Goal: Task Accomplishment & Management: Manage account settings

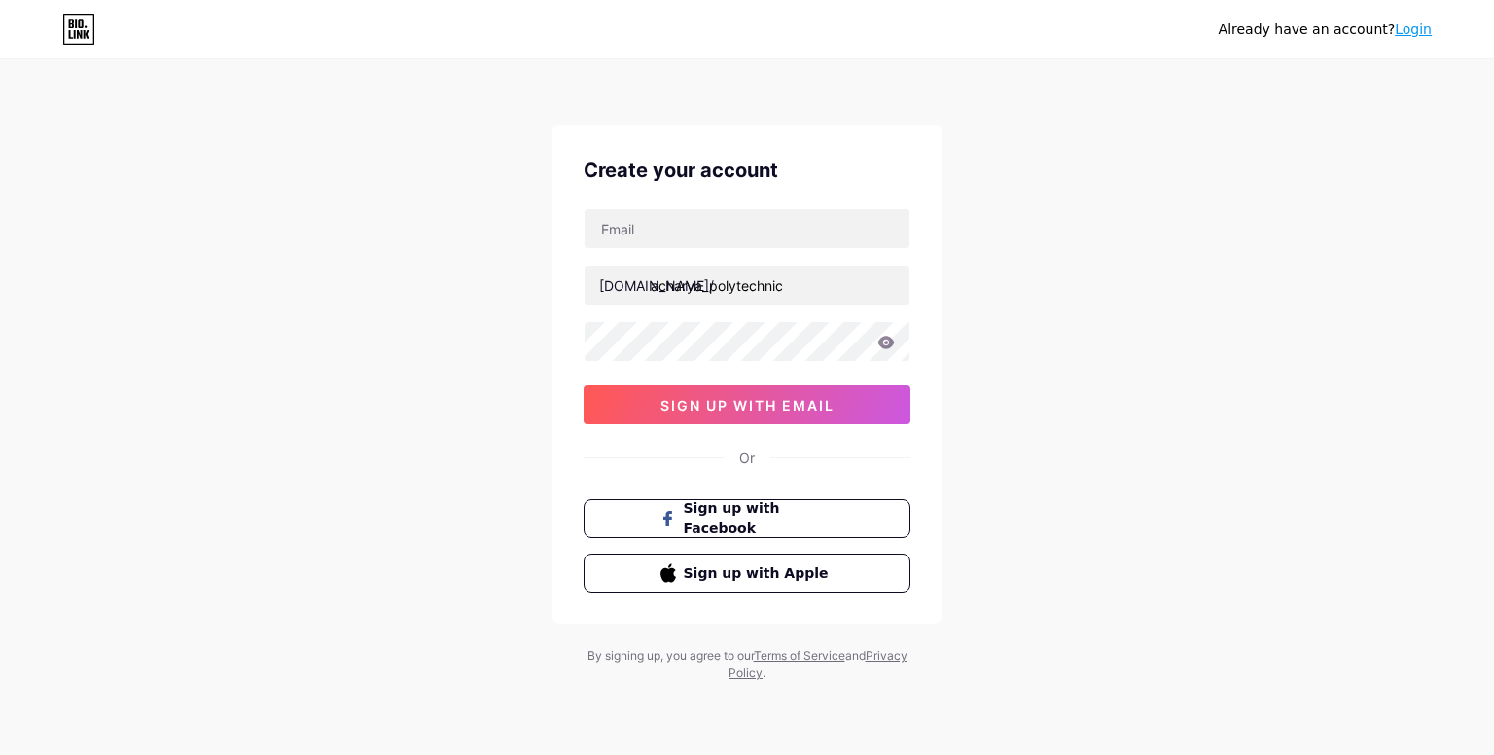
click at [731, 223] on input "text" at bounding box center [747, 228] width 325 height 39
click at [791, 219] on input "text" at bounding box center [747, 228] width 325 height 39
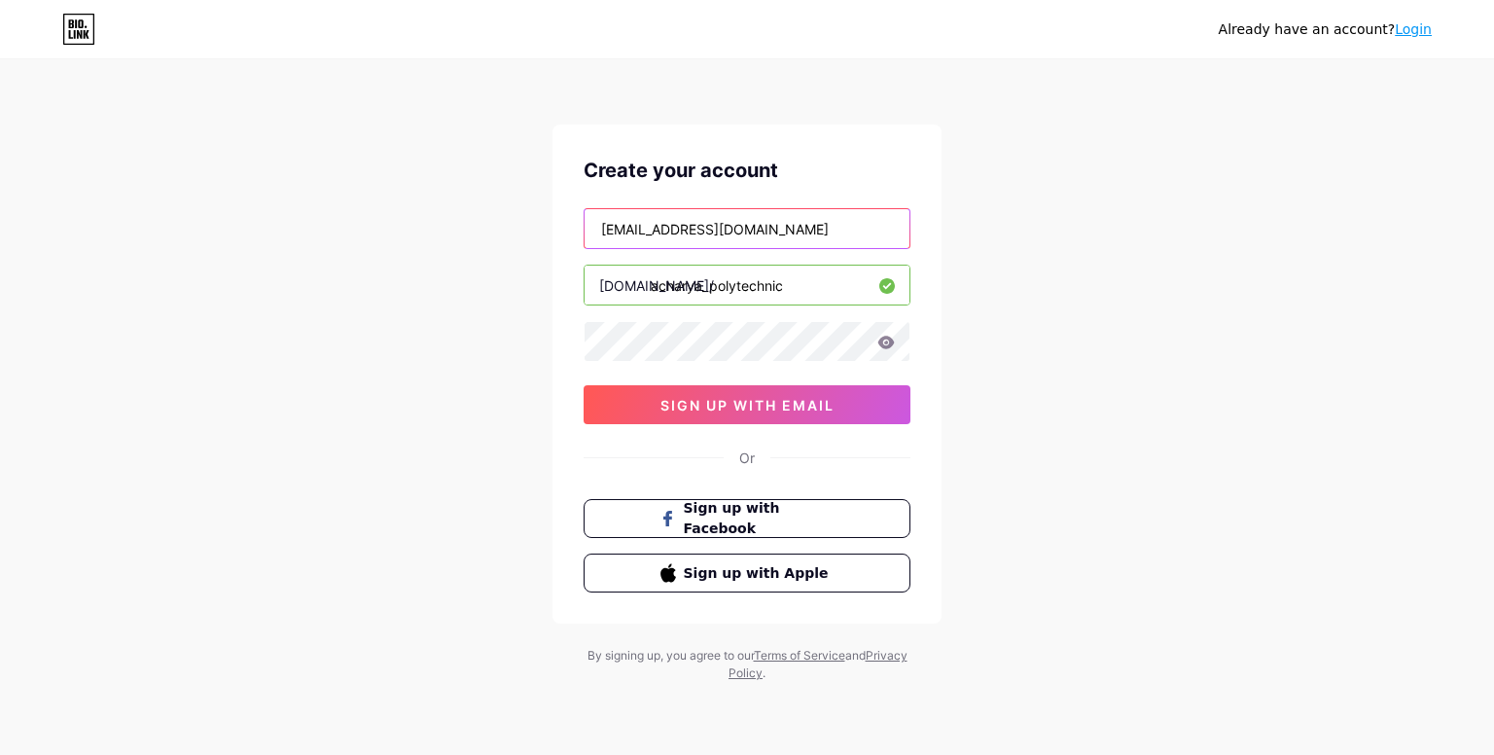
type input "[EMAIL_ADDRESS][DOMAIN_NAME]"
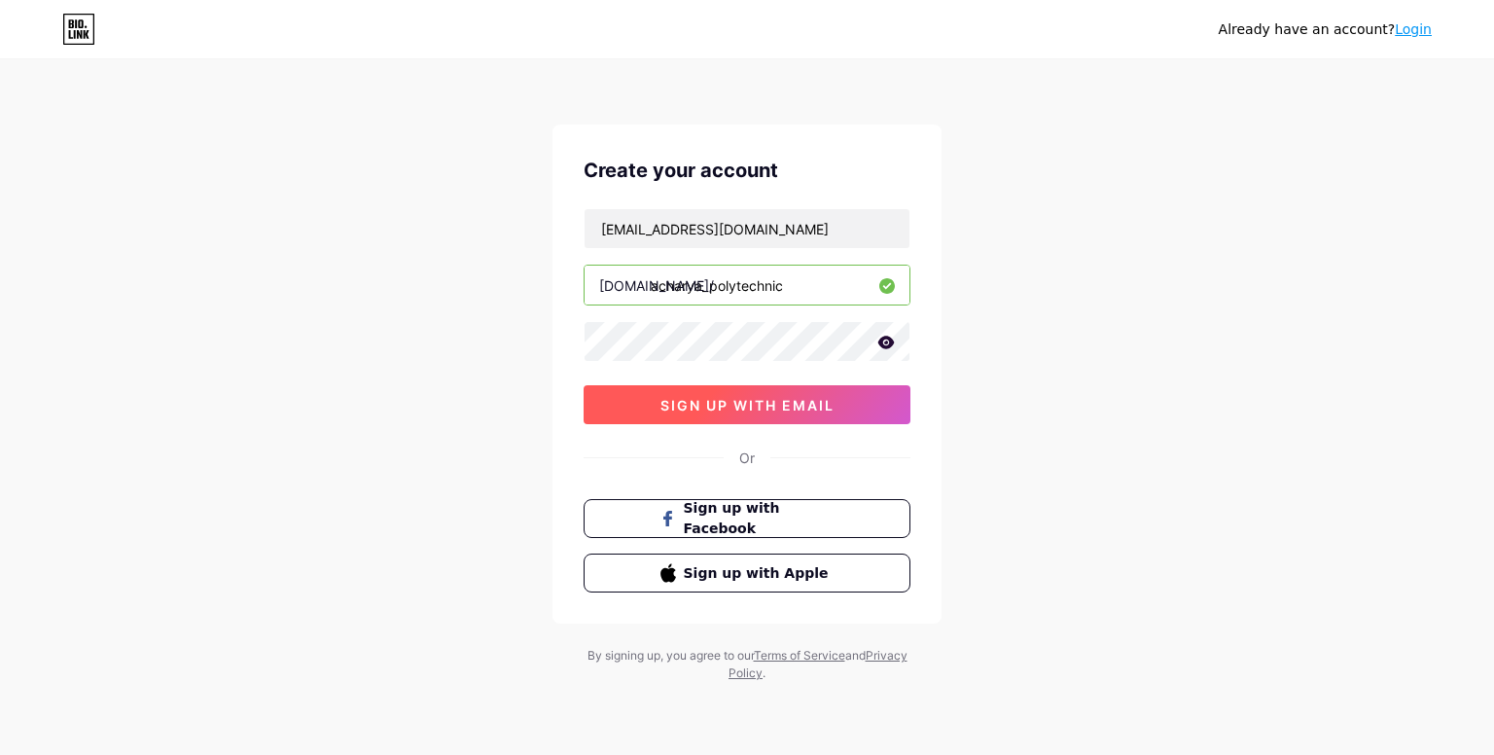
click at [860, 405] on button "sign up with email" at bounding box center [747, 404] width 327 height 39
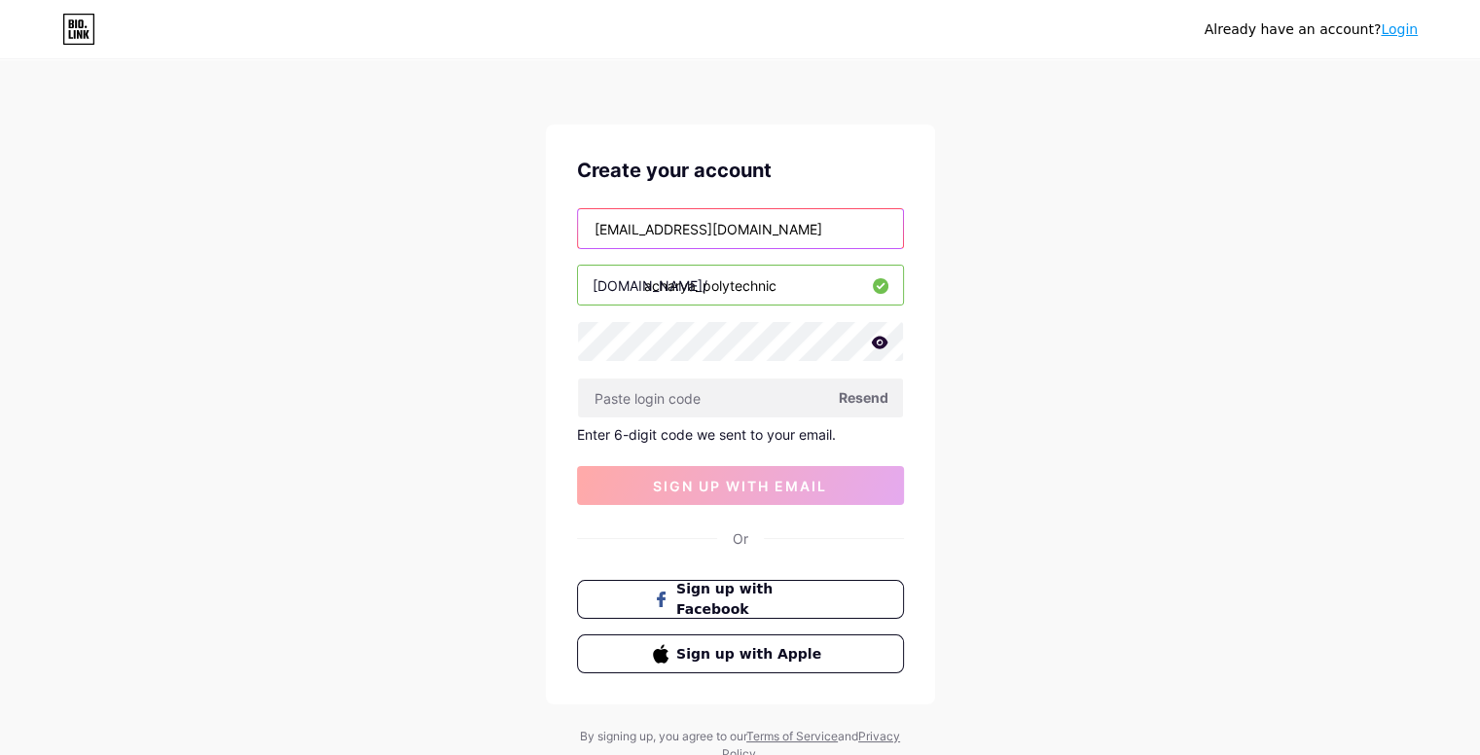
click at [738, 238] on input "[EMAIL_ADDRESS][DOMAIN_NAME]" at bounding box center [740, 228] width 325 height 39
click at [738, 237] on input "[EMAIL_ADDRESS][DOMAIN_NAME]" at bounding box center [740, 228] width 325 height 39
click at [928, 327] on div "Create your account [EMAIL_ADDRESS][DOMAIN_NAME] [DOMAIN_NAME]/ acharya_polytec…" at bounding box center [740, 415] width 389 height 580
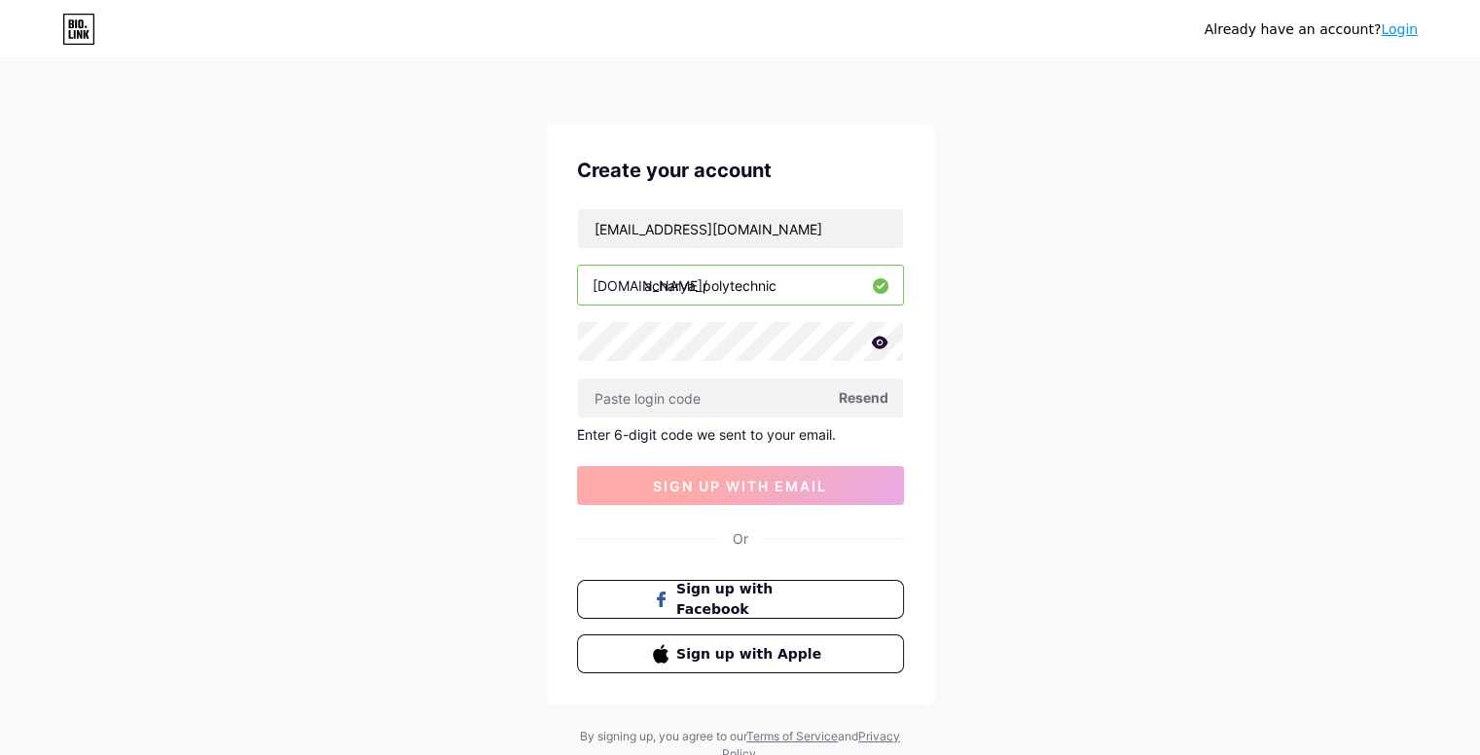
click at [785, 491] on span "sign up with email" at bounding box center [740, 486] width 174 height 17
click at [876, 388] on span "Resend" at bounding box center [864, 397] width 50 height 20
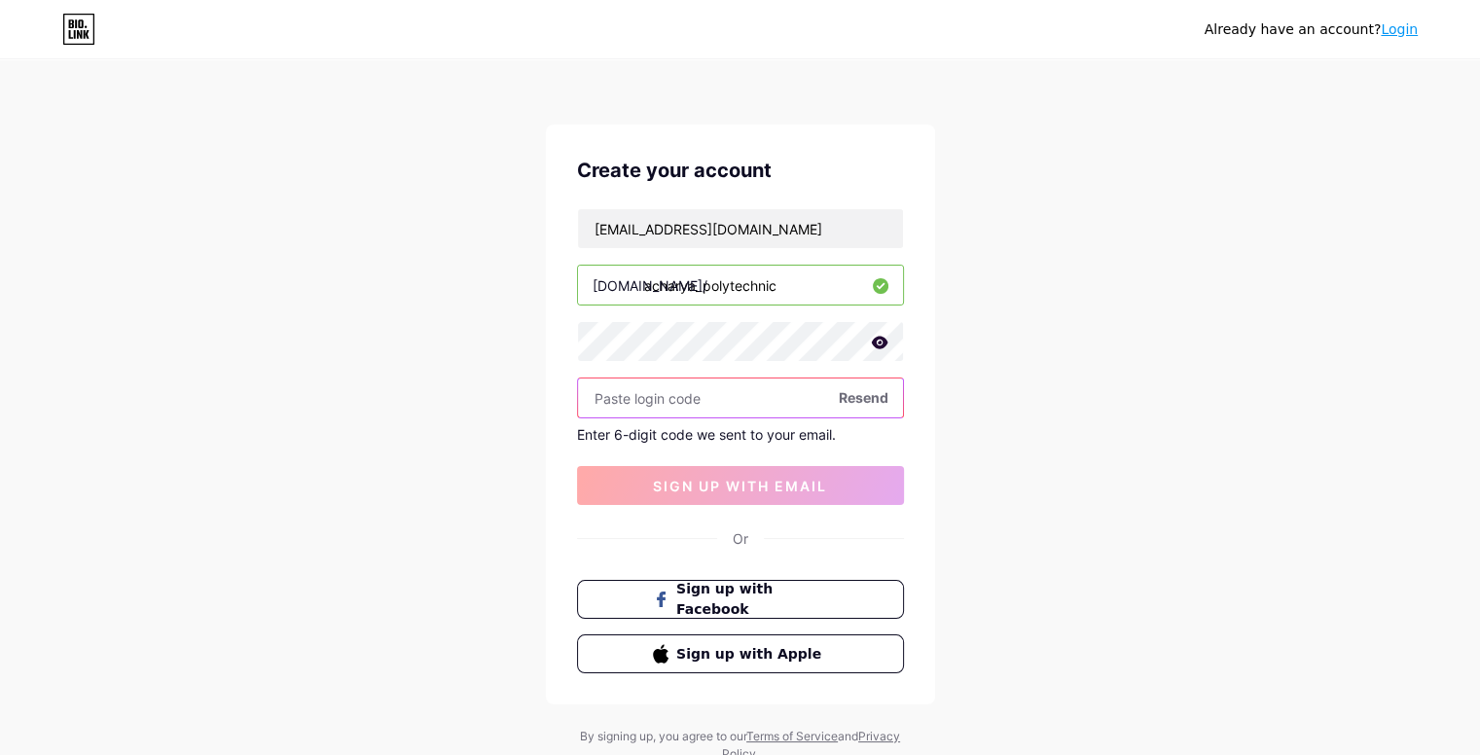
click at [643, 408] on input "text" at bounding box center [740, 397] width 325 height 39
paste input "251650"
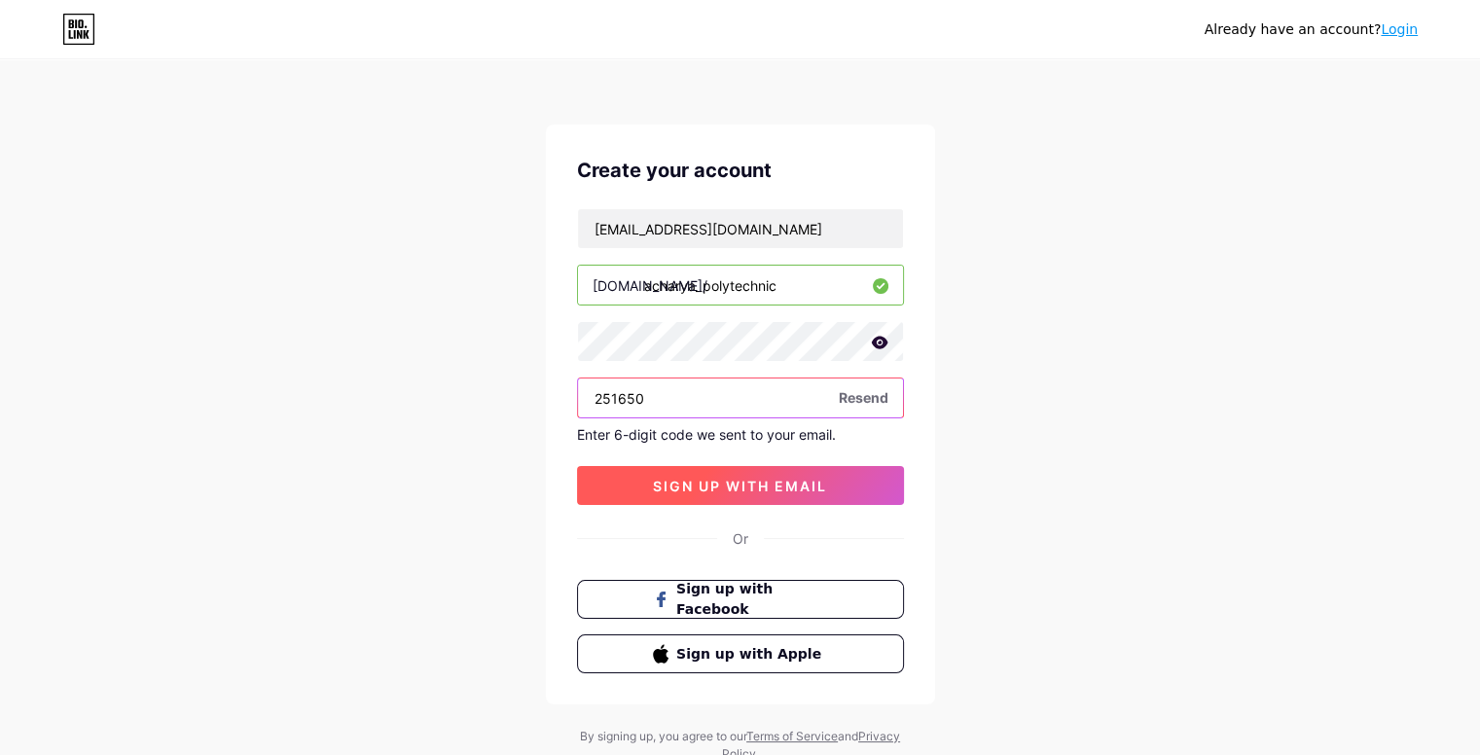
type input "251650"
click at [678, 495] on button "sign up with email" at bounding box center [740, 485] width 327 height 39
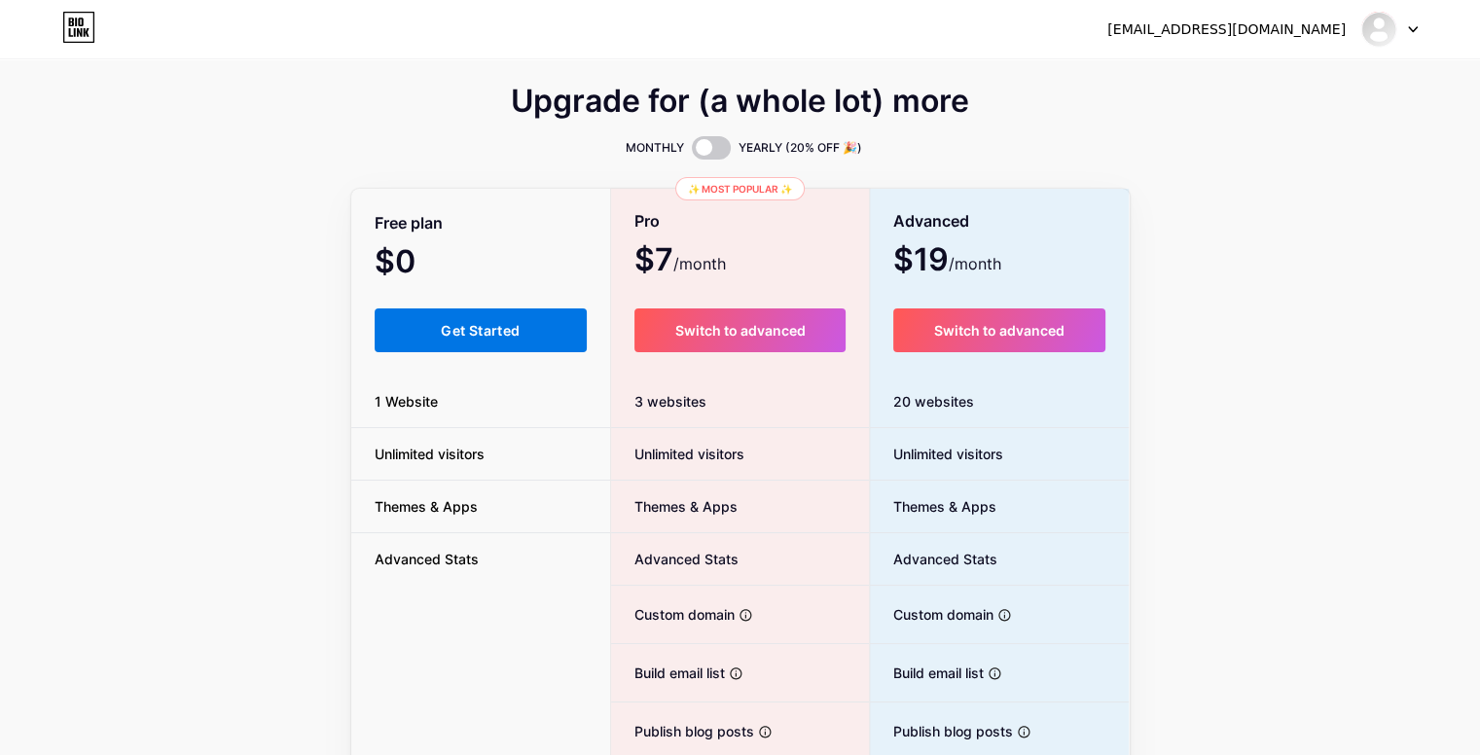
click at [432, 334] on button "Get Started" at bounding box center [481, 330] width 213 height 44
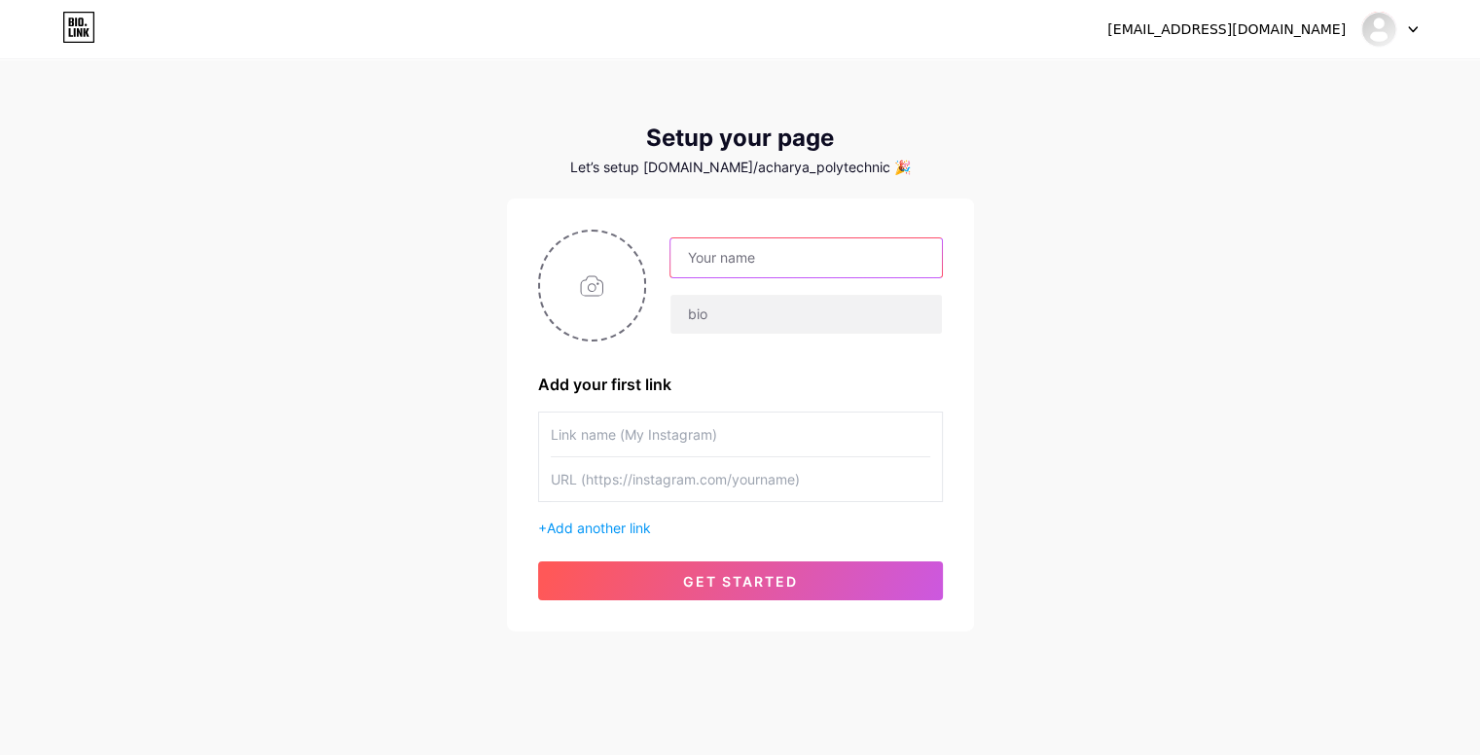
click at [726, 272] on input "text" at bounding box center [805, 257] width 270 height 39
click at [717, 262] on input "text" at bounding box center [805, 257] width 270 height 39
click at [597, 282] on input "file" at bounding box center [592, 286] width 105 height 108
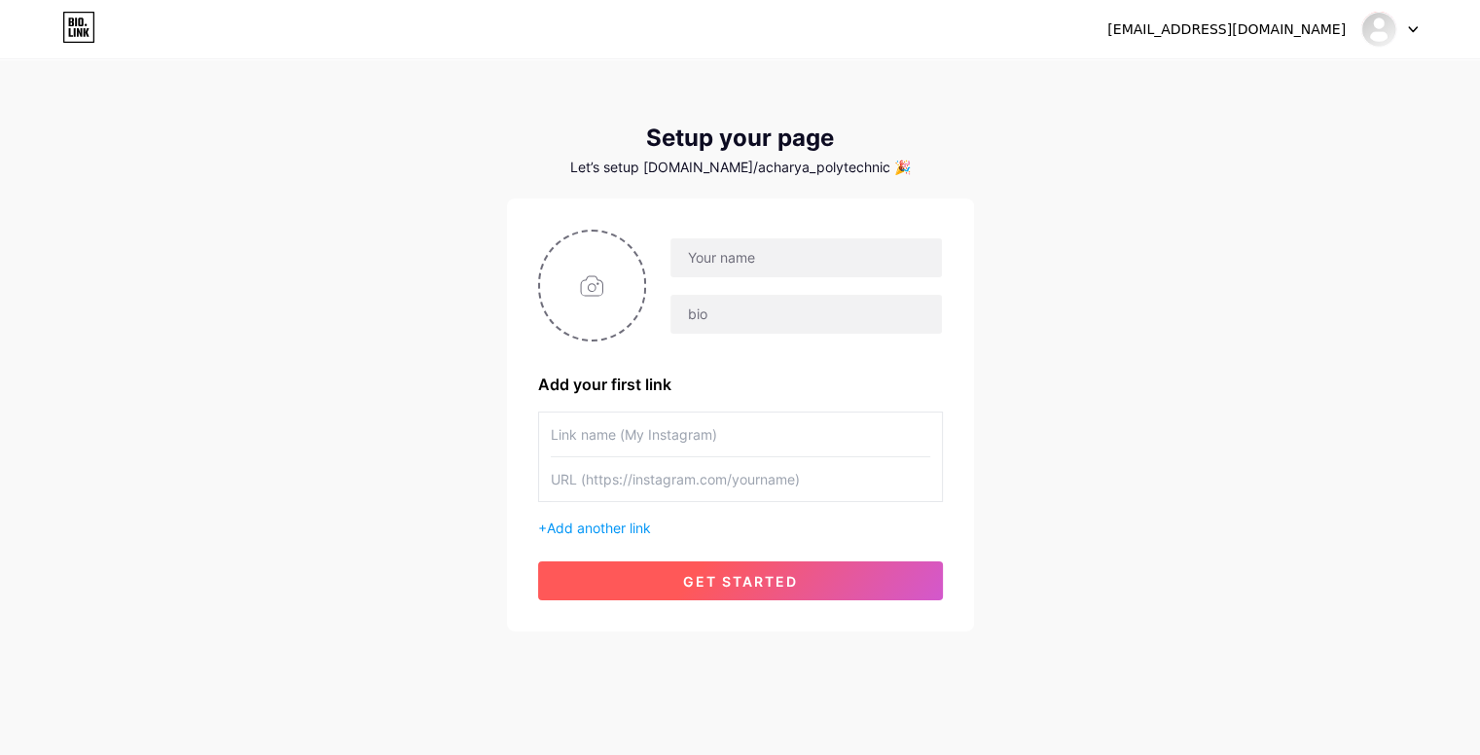
click at [603, 587] on button "get started" at bounding box center [740, 580] width 405 height 39
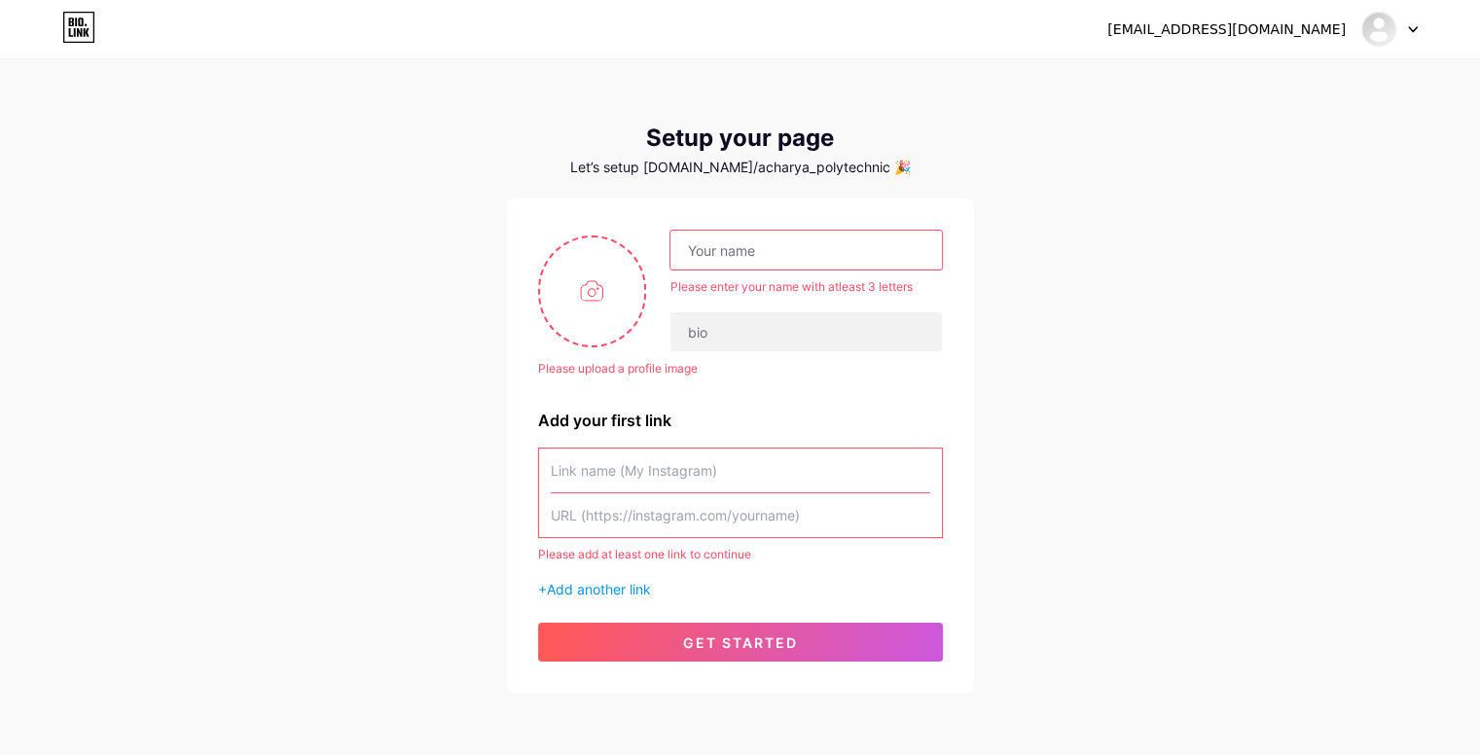
click at [597, 479] on input "text" at bounding box center [740, 470] width 379 height 44
click at [596, 314] on input "file" at bounding box center [592, 291] width 105 height 108
click at [659, 465] on input "text" at bounding box center [740, 470] width 379 height 44
click at [606, 522] on input "text" at bounding box center [740, 515] width 379 height 44
paste input "[URL][DOMAIN_NAME][DOMAIN_NAME]"
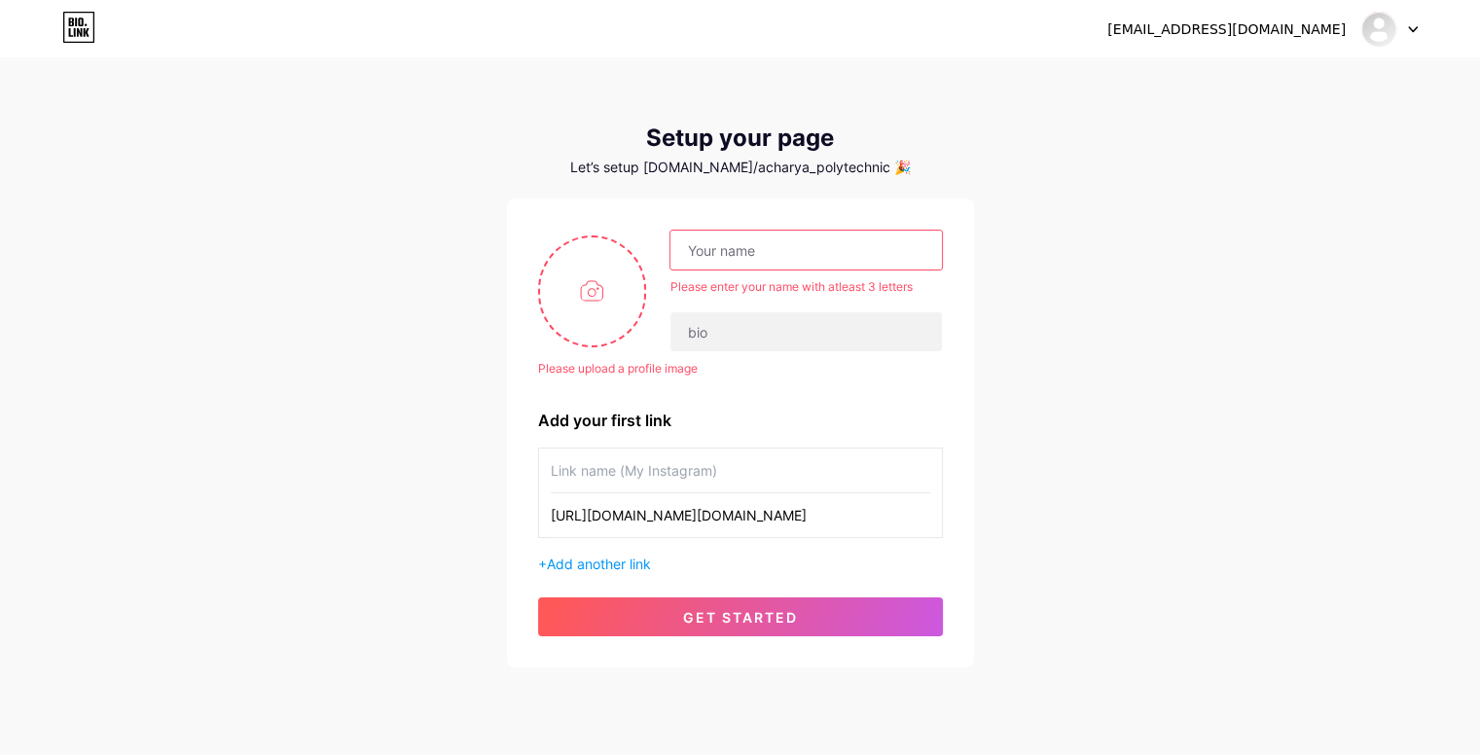
type input "[URL][DOMAIN_NAME][DOMAIN_NAME]"
click at [726, 475] on input "text" at bounding box center [740, 470] width 379 height 44
type input "[GEOGRAPHIC_DATA]"
click at [700, 253] on input "text" at bounding box center [805, 250] width 270 height 39
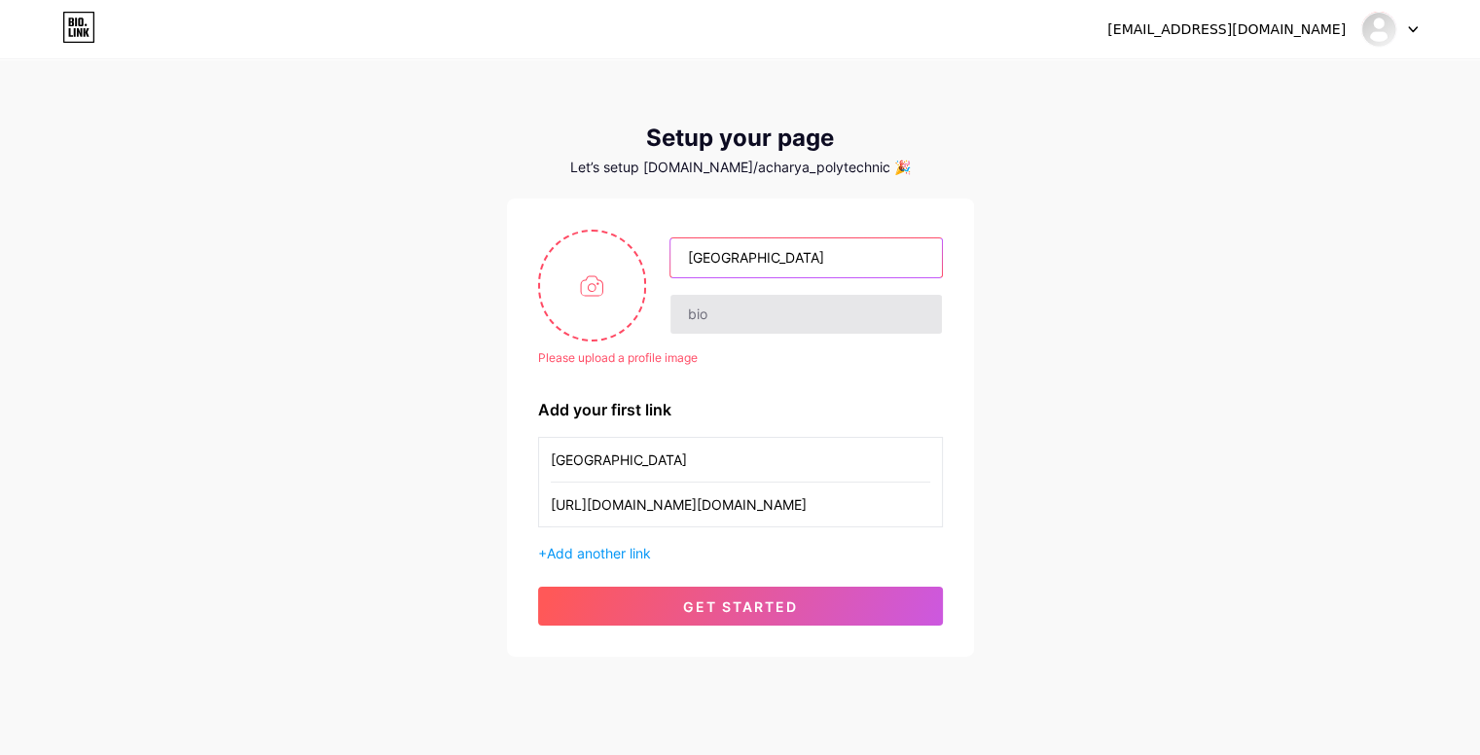
type input "[GEOGRAPHIC_DATA]"
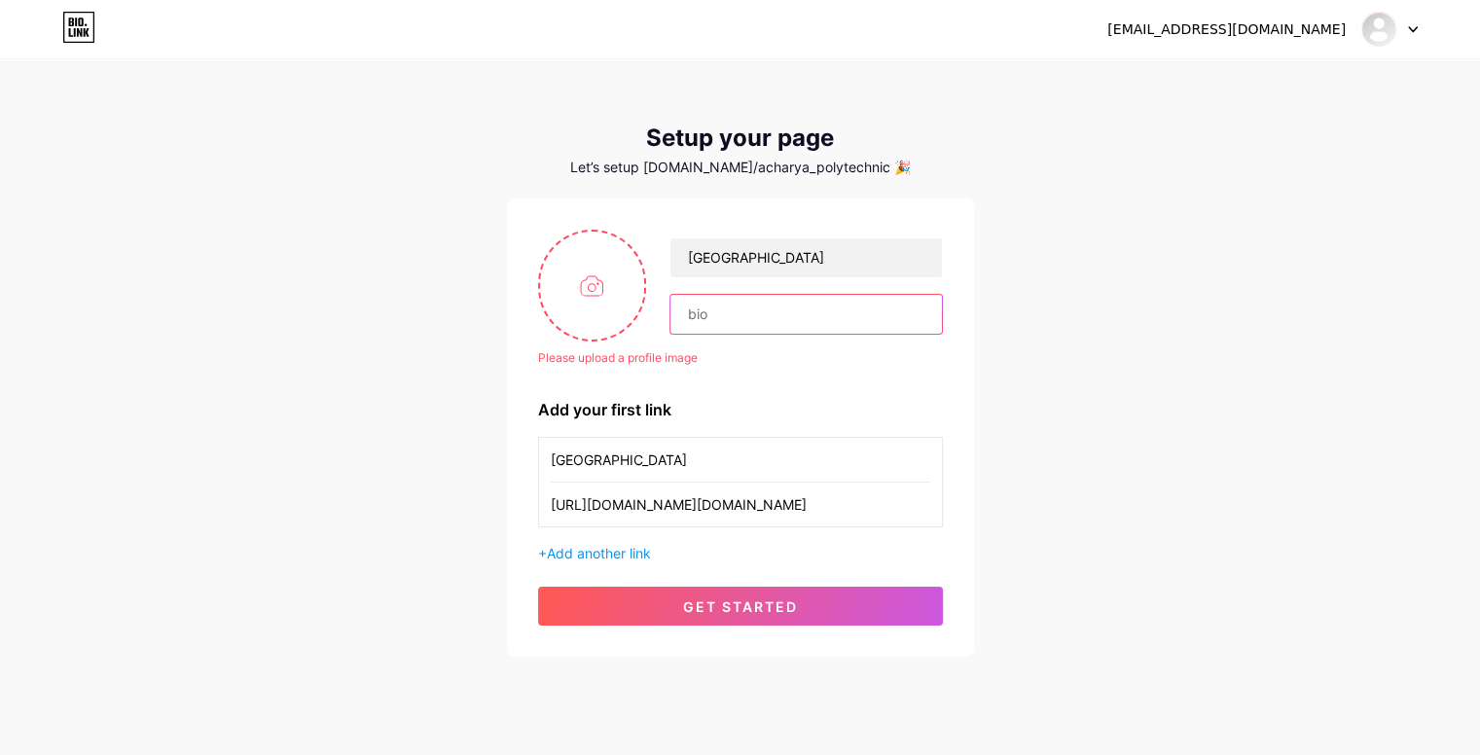
click at [751, 326] on input "text" at bounding box center [805, 314] width 270 height 39
click at [775, 316] on input "text" at bounding box center [805, 314] width 270 height 39
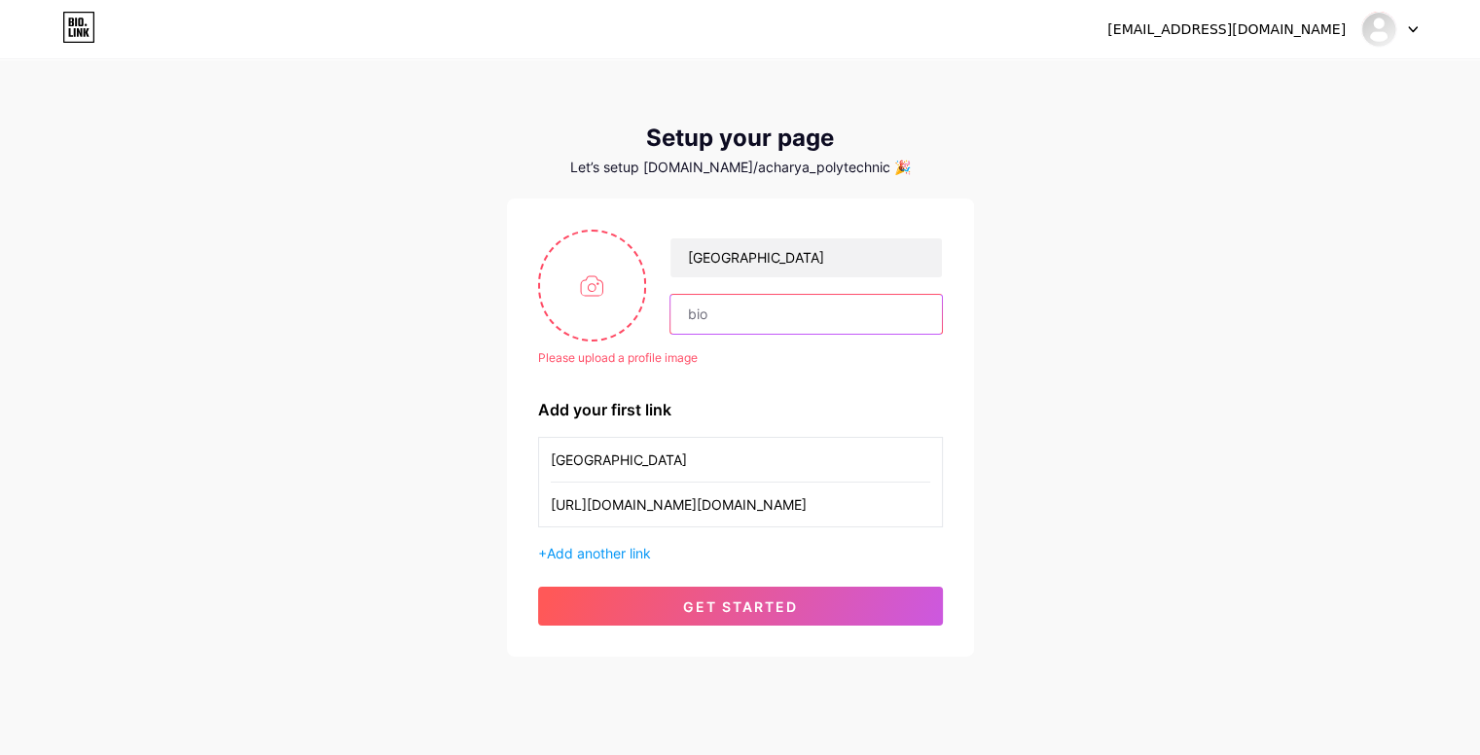
paste input "🎓 Empowering students through technical excellence & innovation 📍Affiliated to …"
type input "🎓 Empowering students through technical excellence & innovation 📍Affiliated to …"
click at [950, 344] on div "Please upload a profile image acharya polytechnic 🎓 Empowering students through…" at bounding box center [740, 427] width 467 height 458
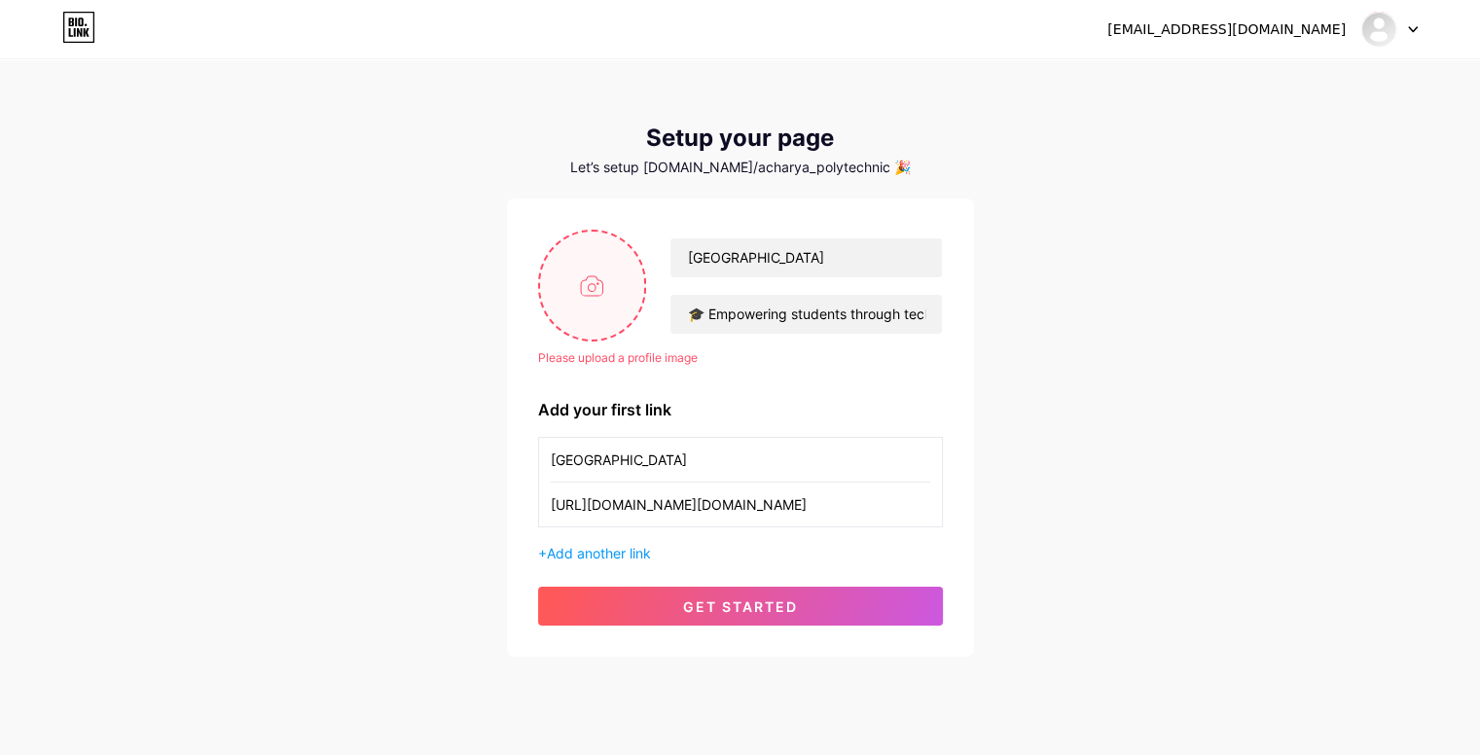
click at [601, 295] on input "file" at bounding box center [592, 286] width 105 height 108
type input "C:\fakepath\FERRARI-270124b.jpg"
click at [633, 552] on span "Add another link" at bounding box center [599, 553] width 104 height 17
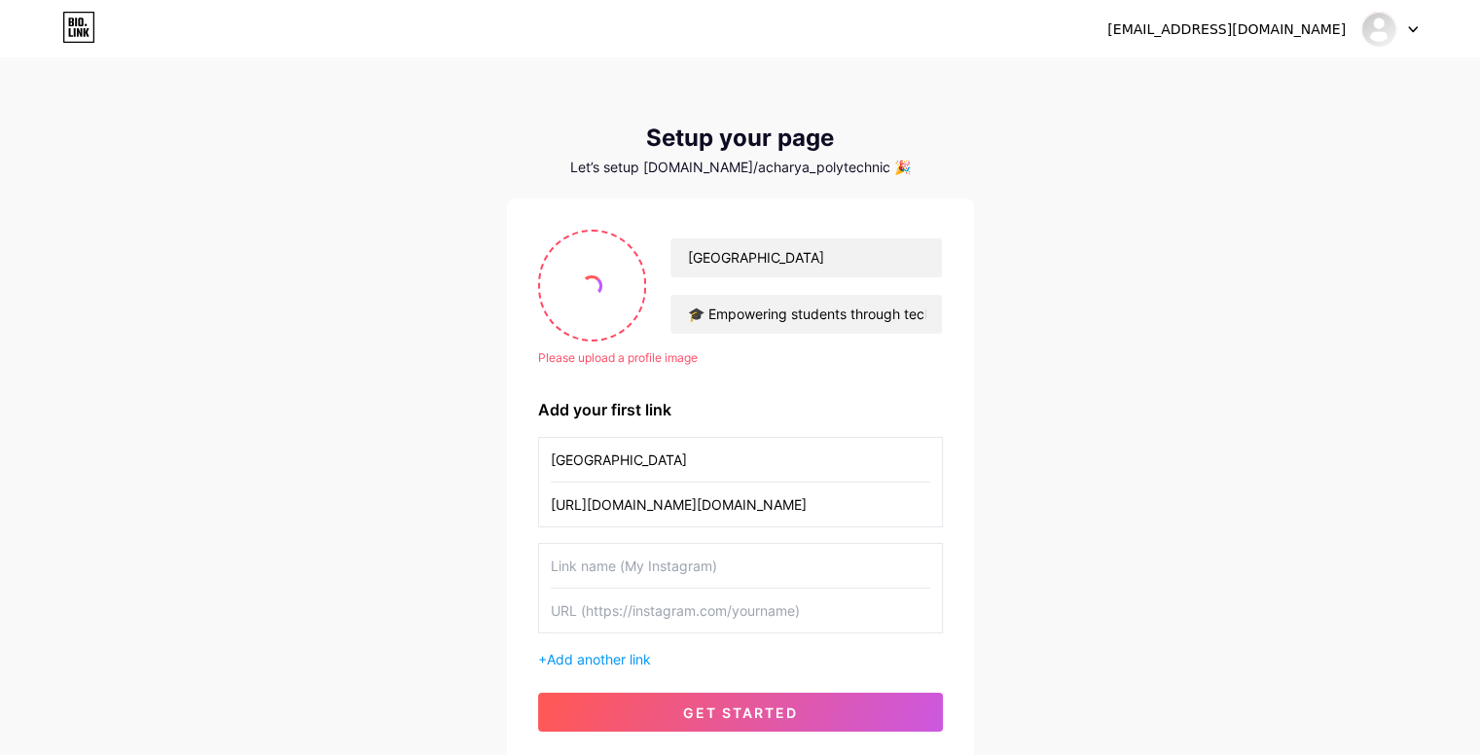
click at [509, 584] on div "Please upload a profile image acharya polytechnic 🎓 Empowering students through…" at bounding box center [740, 480] width 467 height 564
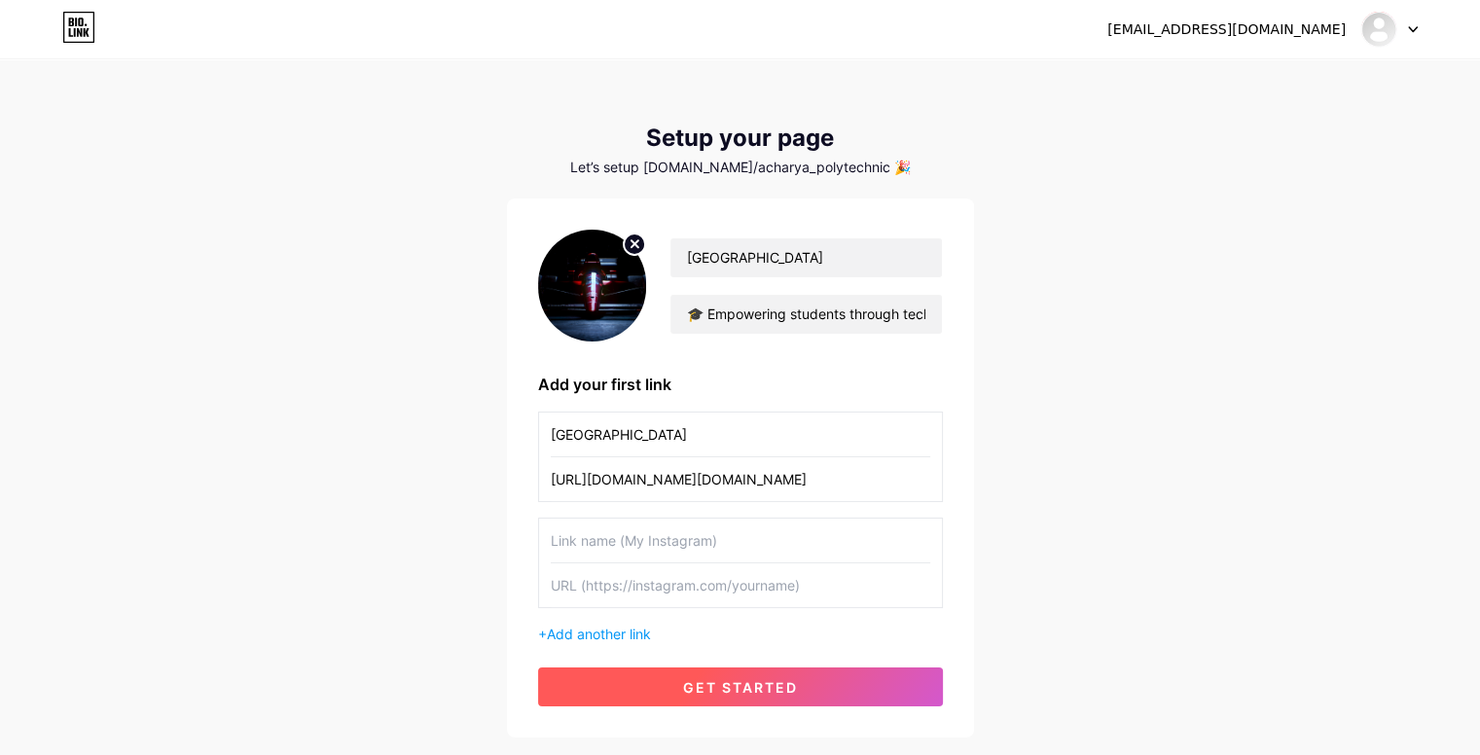
click at [664, 677] on button "get started" at bounding box center [740, 686] width 405 height 39
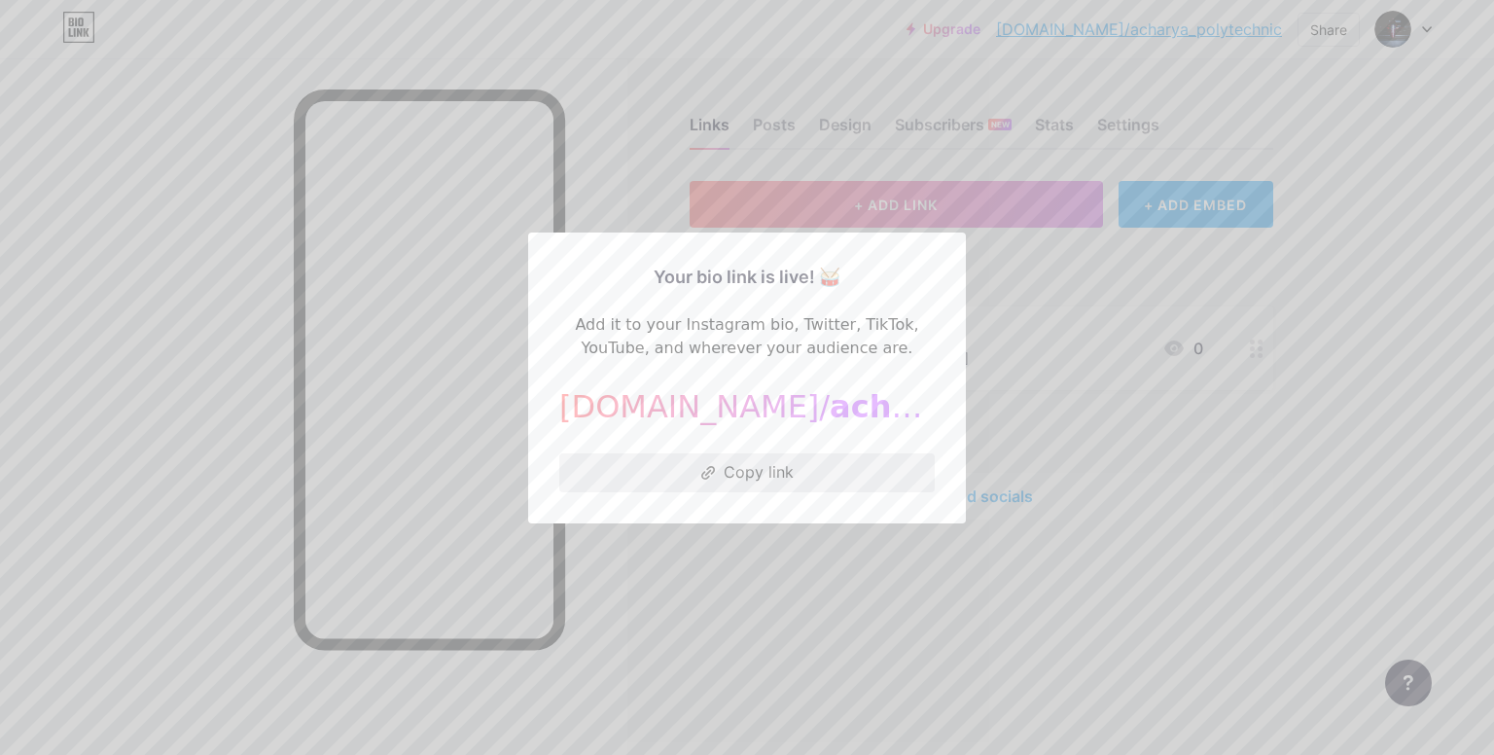
click at [711, 463] on button "Copy link" at bounding box center [746, 472] width 375 height 39
click at [592, 146] on div at bounding box center [747, 377] width 1494 height 755
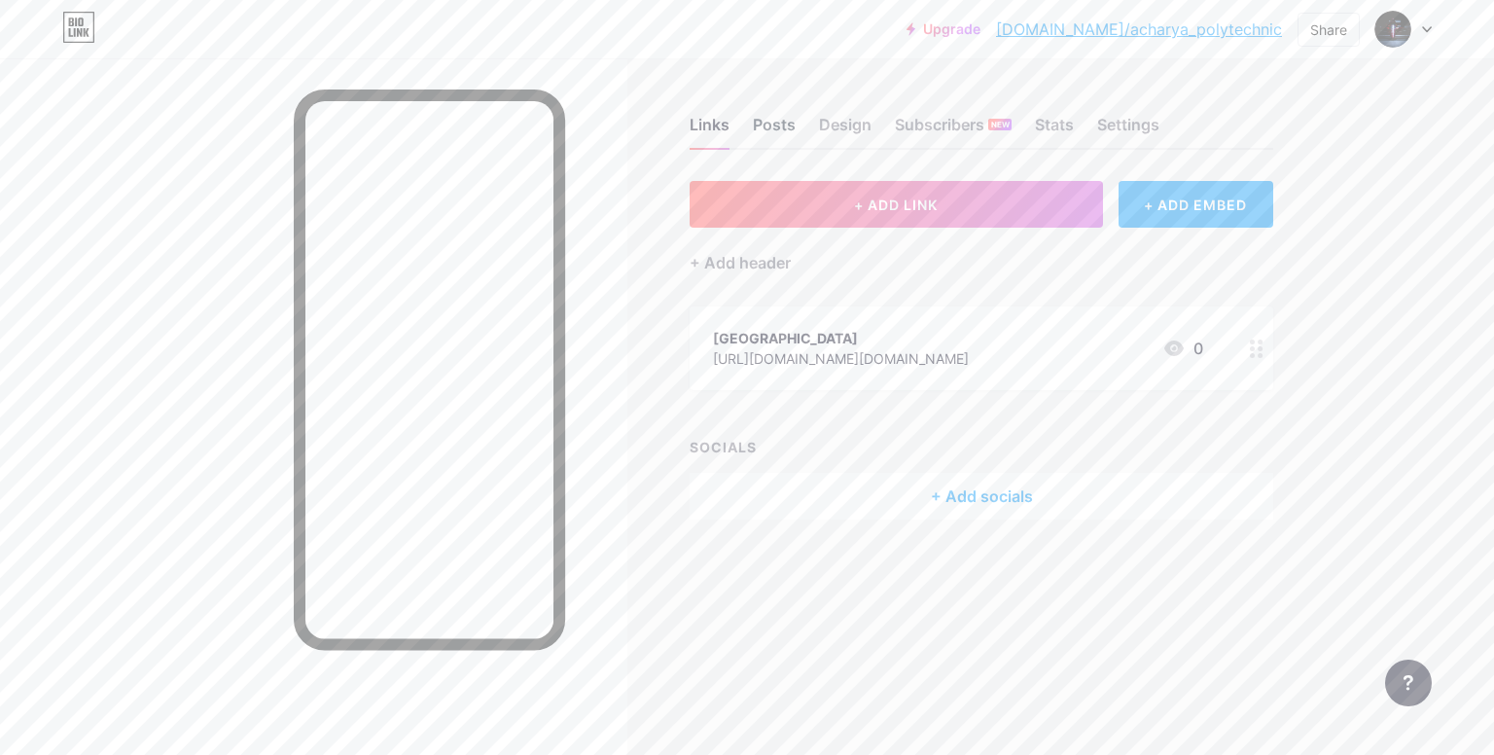
click at [780, 121] on div "Posts" at bounding box center [774, 130] width 43 height 35
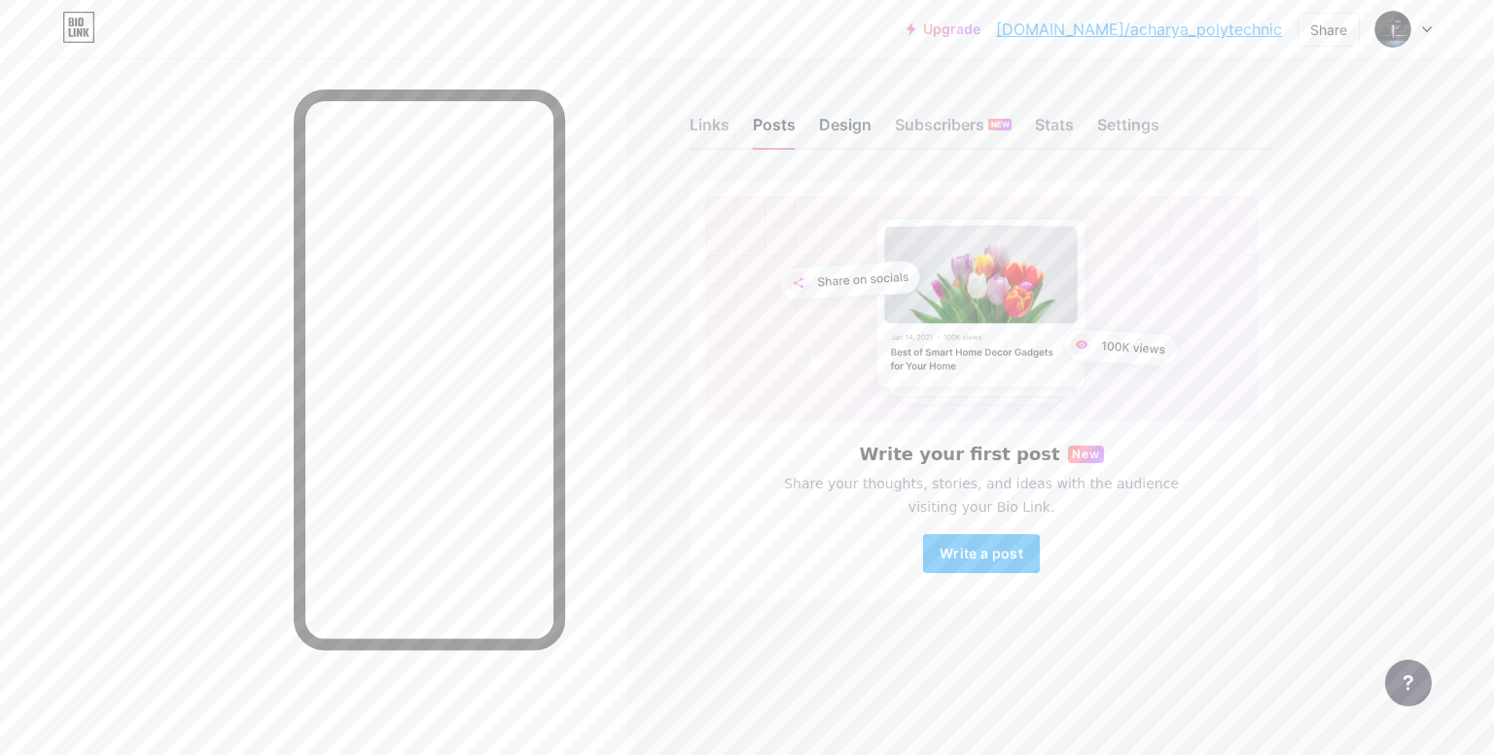
click at [840, 122] on div "Design" at bounding box center [845, 130] width 53 height 35
click at [980, 123] on div "Subscribers NEW" at bounding box center [953, 130] width 117 height 35
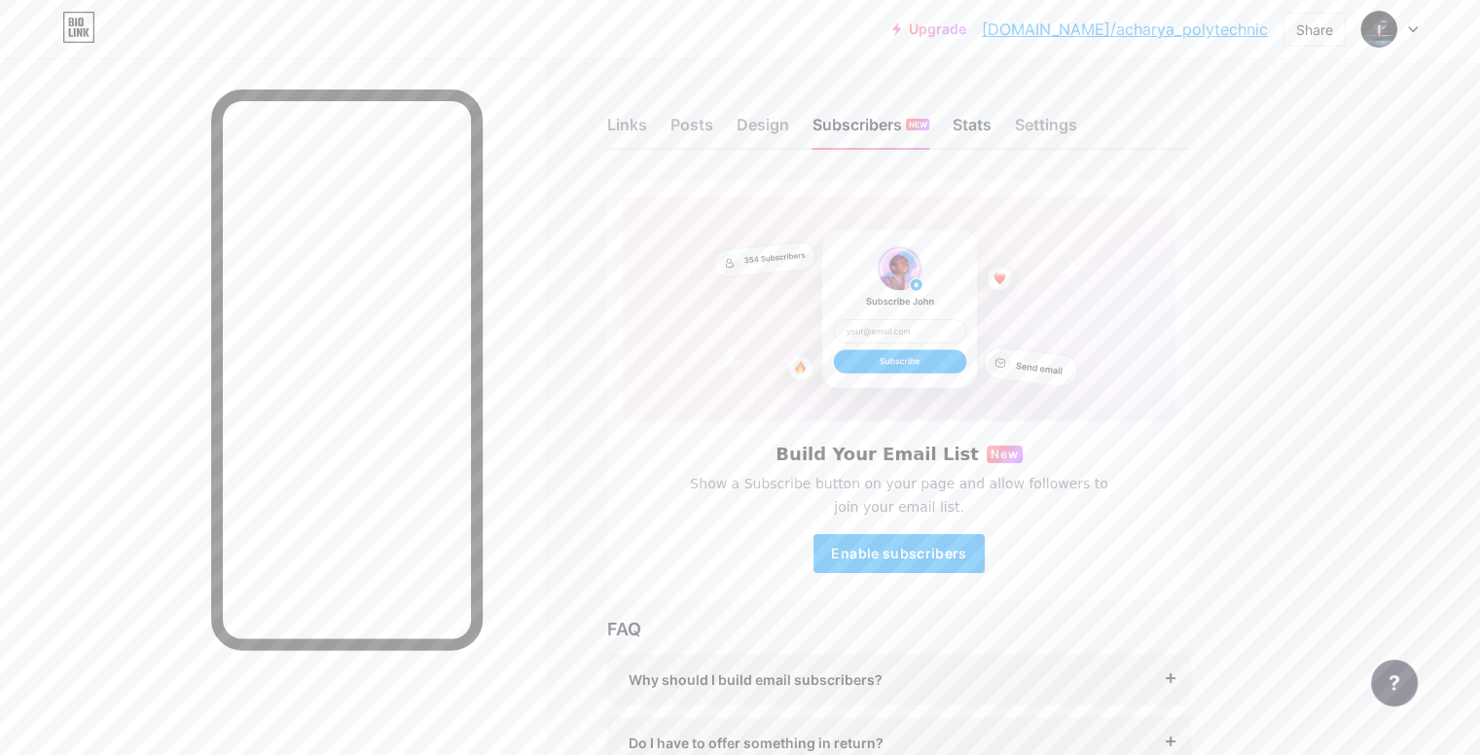
click at [991, 122] on div "Stats" at bounding box center [971, 130] width 39 height 35
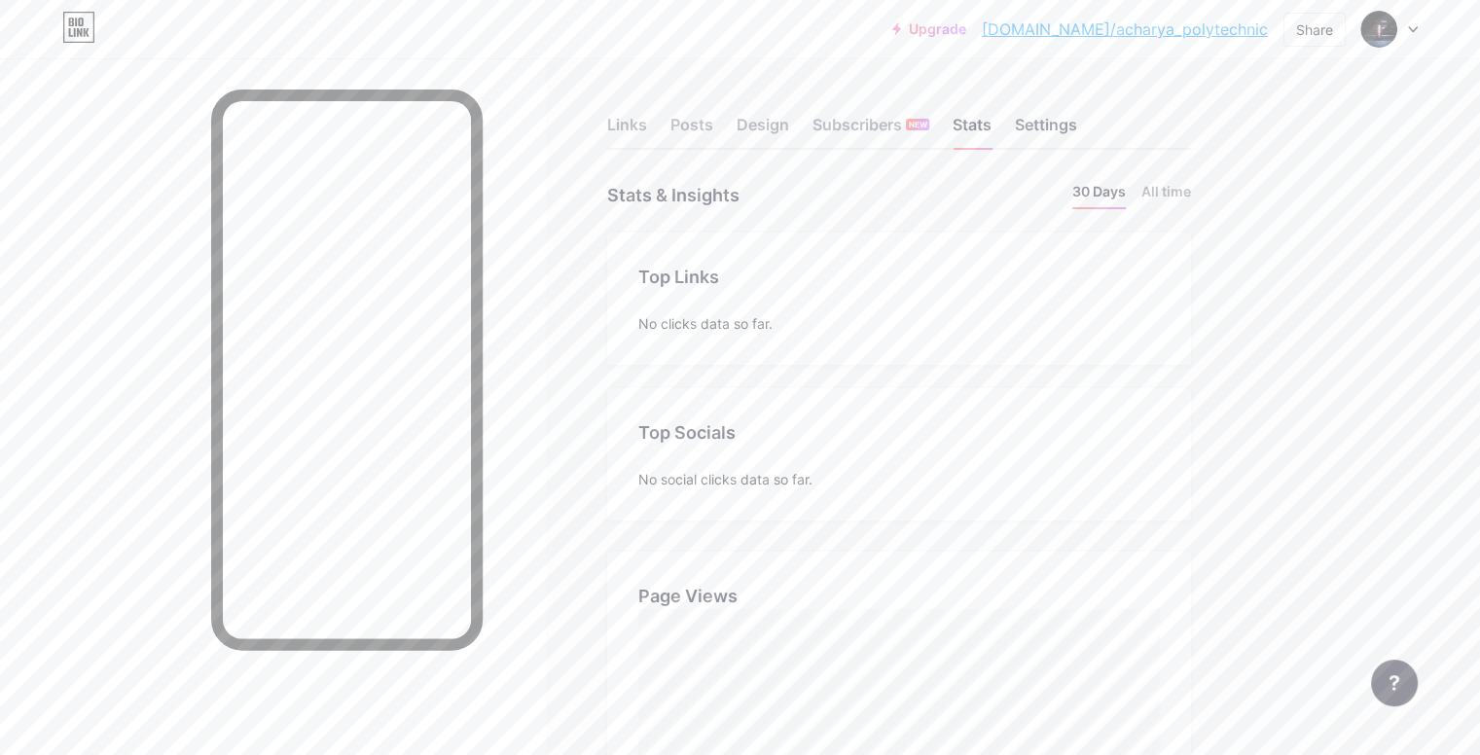
click at [1077, 118] on div "Settings" at bounding box center [1046, 130] width 62 height 35
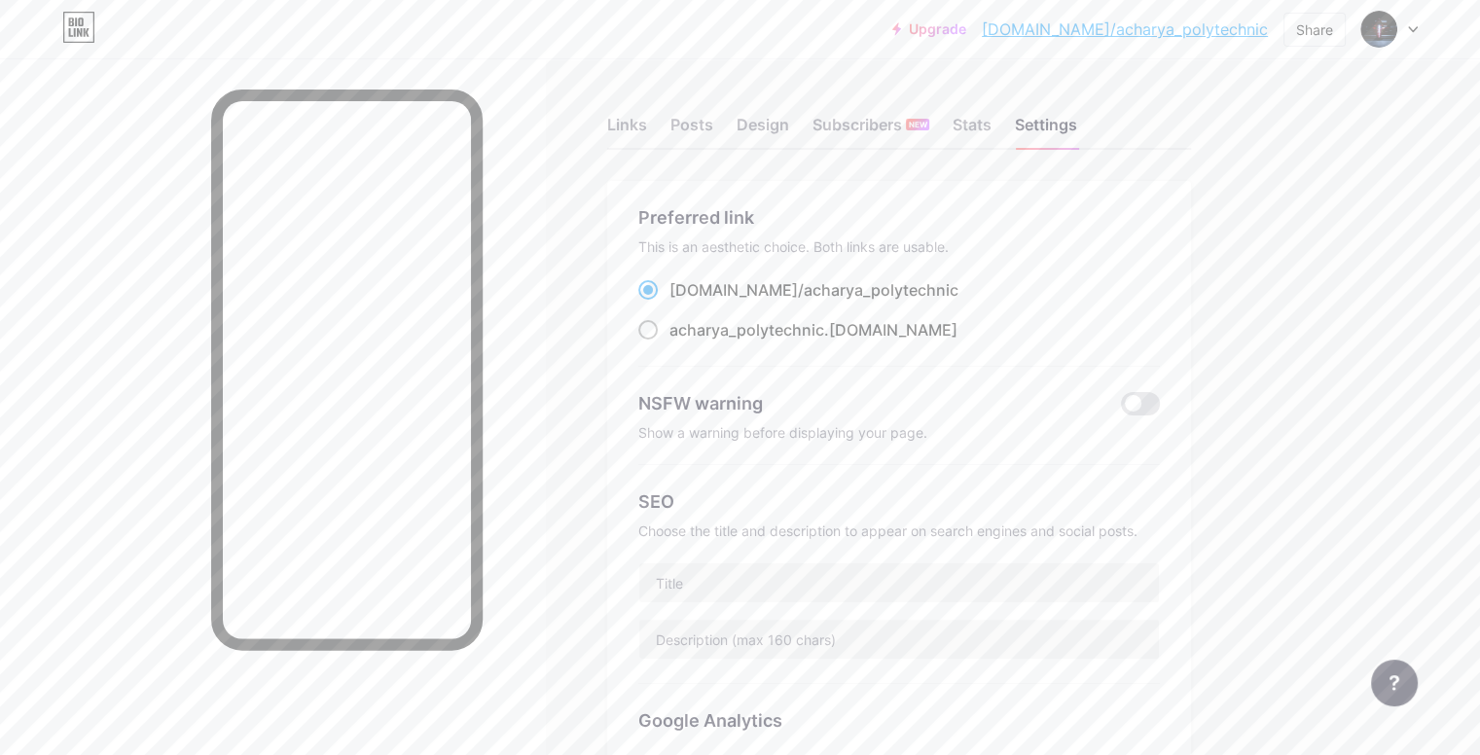
click at [769, 328] on span "acharya_polytechnic" at bounding box center [746, 329] width 155 height 19
click at [682, 341] on input "acharya_polytechnic .[DOMAIN_NAME]" at bounding box center [675, 347] width 13 height 13
radio input "true"
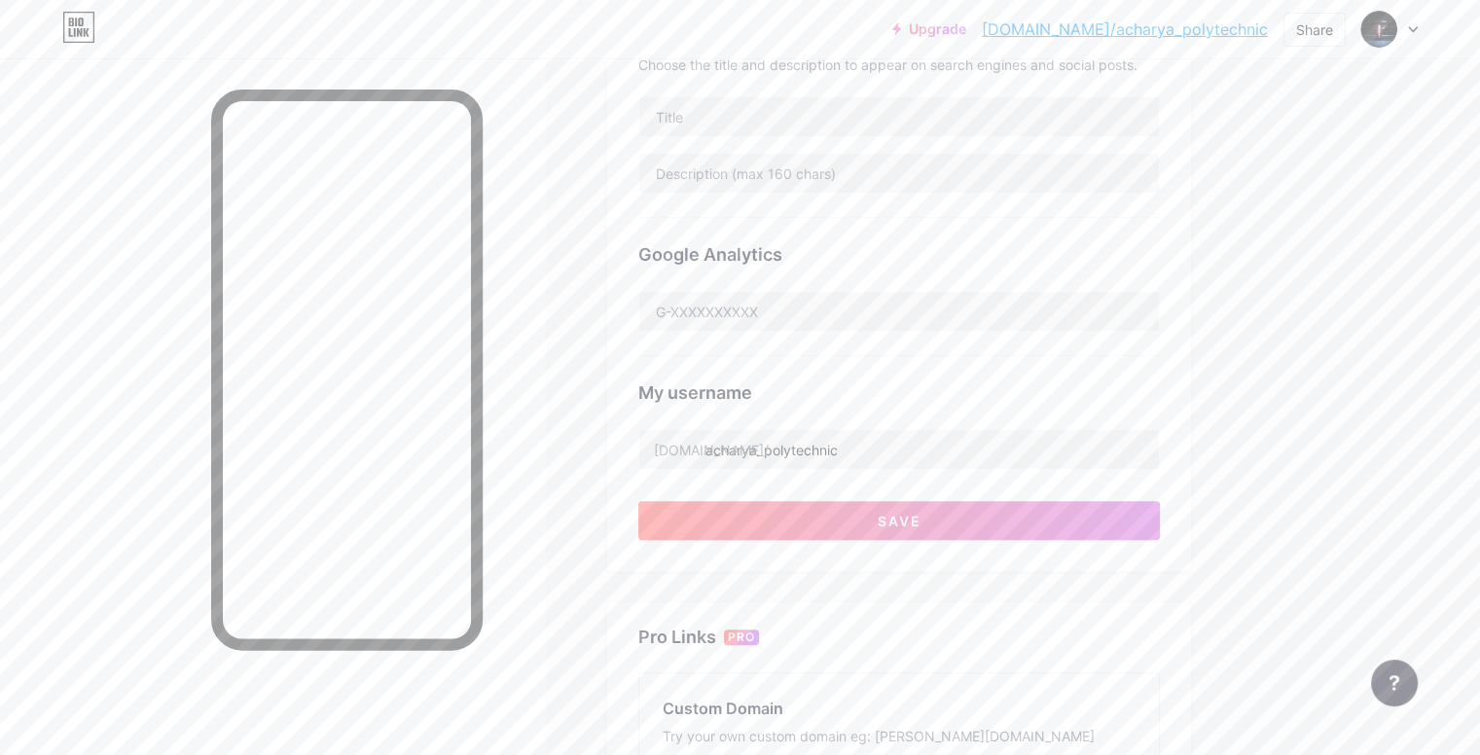
scroll to position [486, 0]
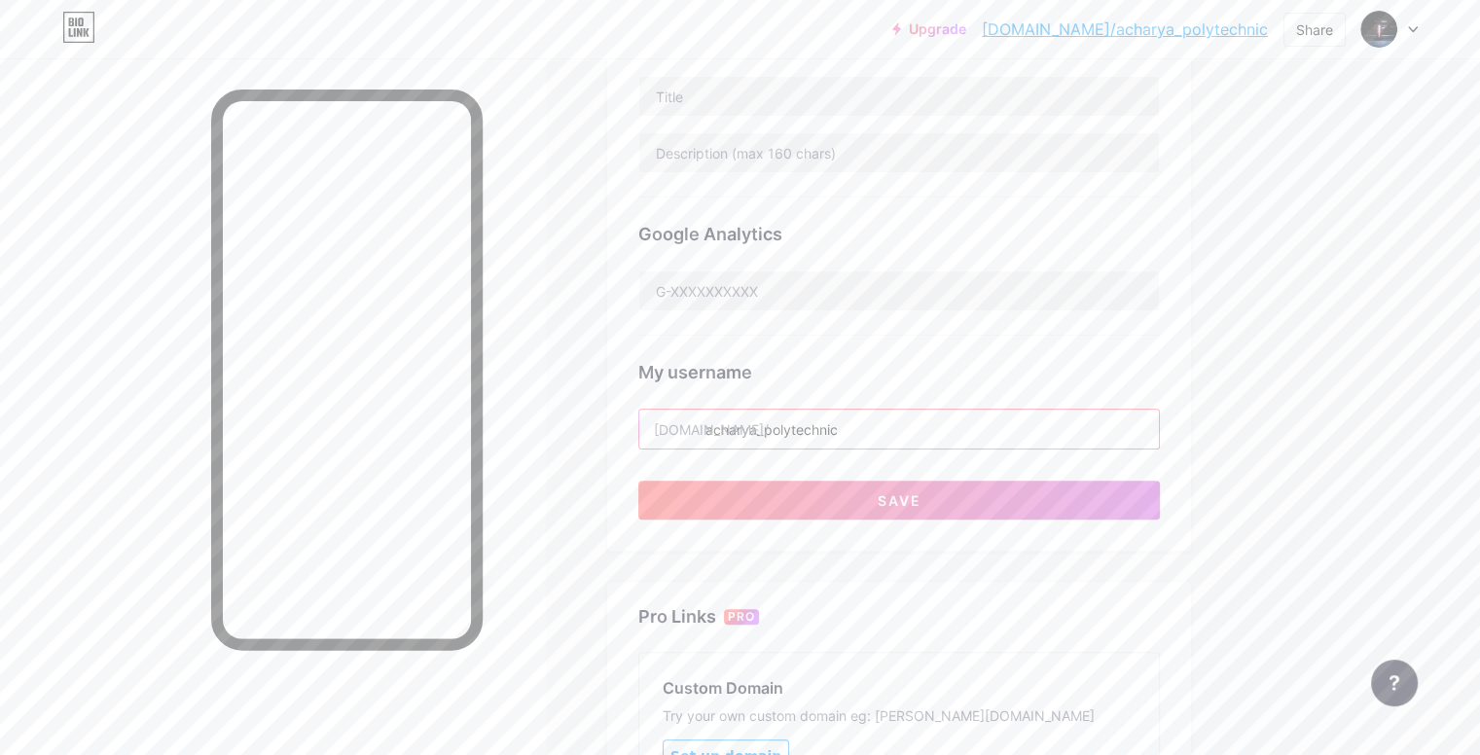
click at [830, 438] on input "acharya_polytechnic" at bounding box center [898, 429] width 519 height 39
click at [985, 423] on input "acharya_polytechnic" at bounding box center [898, 429] width 519 height 39
click at [669, 472] on div "Links Posts Design Subscribers NEW Stats Settings Preferred link This is an aes…" at bounding box center [636, 339] width 1272 height 1535
click at [789, 297] on input "text" at bounding box center [898, 290] width 519 height 39
click at [705, 380] on div "Preferred link This is an aesthetic choice. Both links are usable. [DOMAIN_NAME…" at bounding box center [899, 123] width 584 height 856
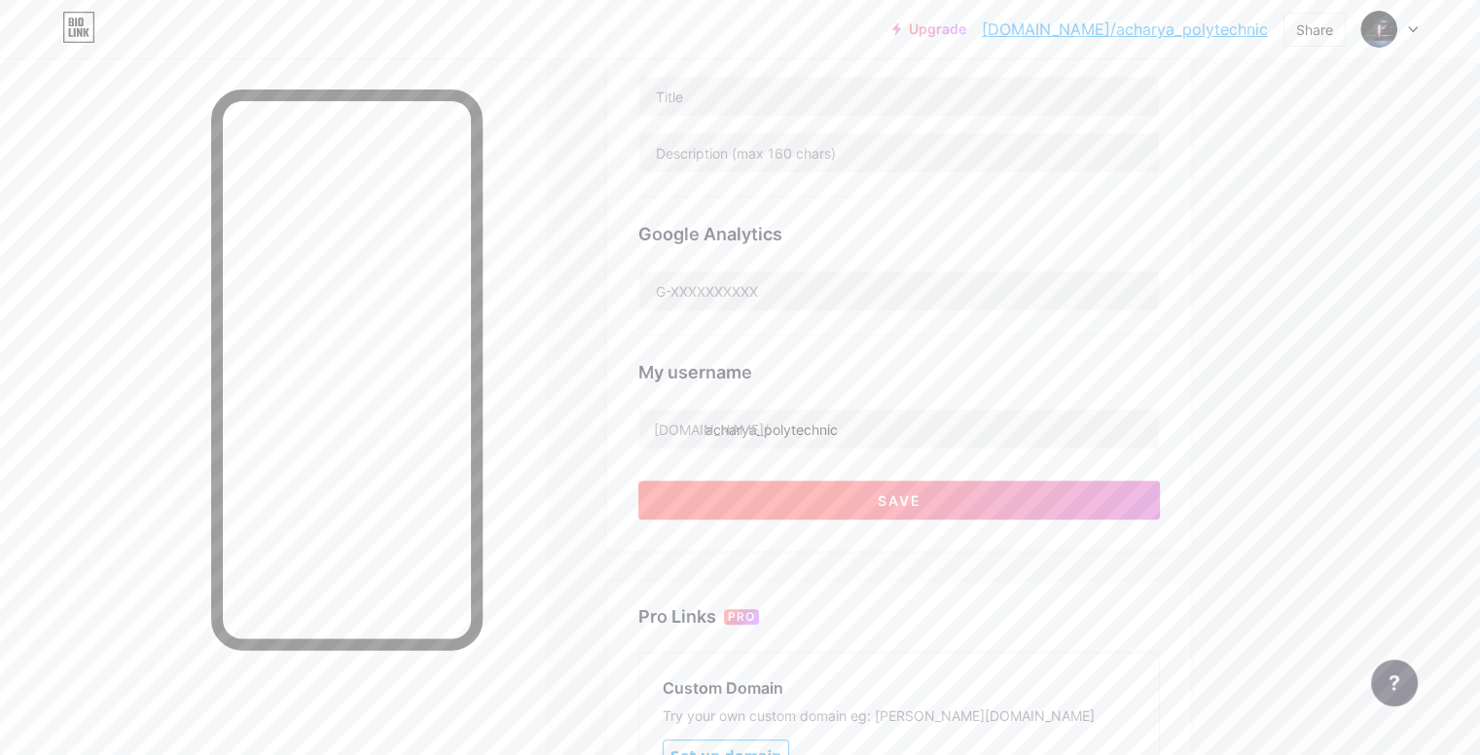
click at [803, 493] on button "Save" at bounding box center [898, 500] width 521 height 39
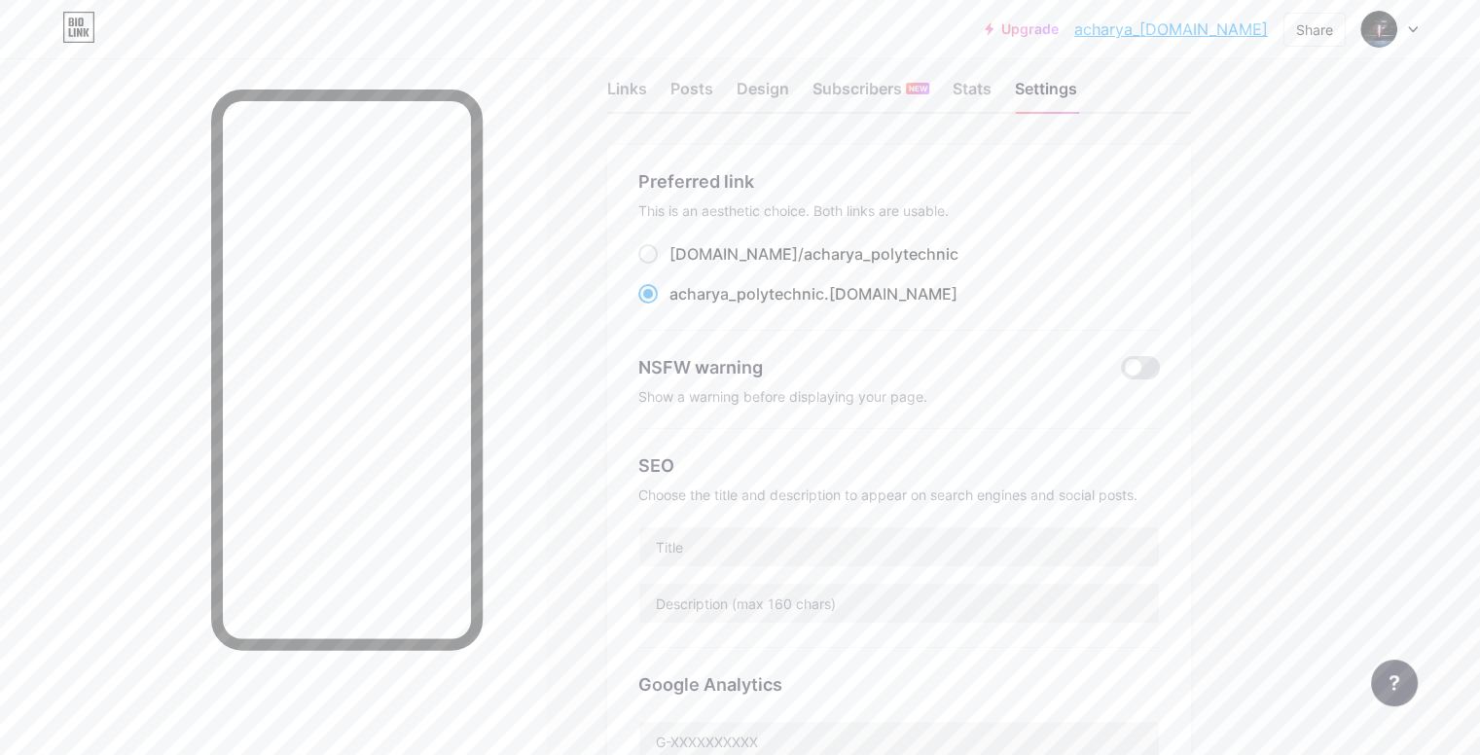
scroll to position [0, 0]
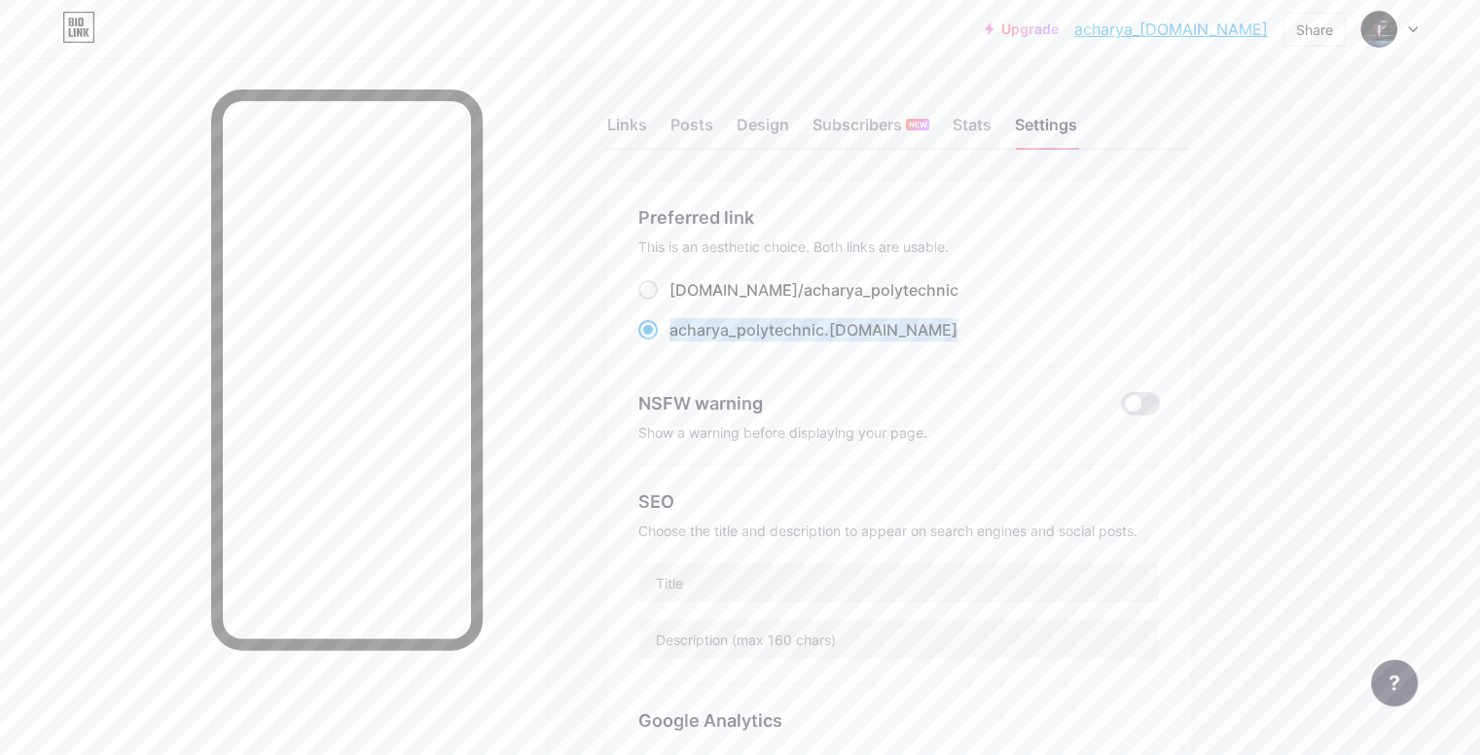
drag, startPoint x: 970, startPoint y: 334, endPoint x: 753, endPoint y: 340, distance: 217.0
click at [753, 340] on div "acharya_polytechnic .[DOMAIN_NAME]" at bounding box center [898, 330] width 521 height 24
copy label "acharya_polytechnic .[DOMAIN_NAME]"
click at [864, 377] on div "NSFW warning Show a warning before displaying your page." at bounding box center [898, 416] width 521 height 98
click at [647, 136] on div "Links" at bounding box center [627, 130] width 40 height 35
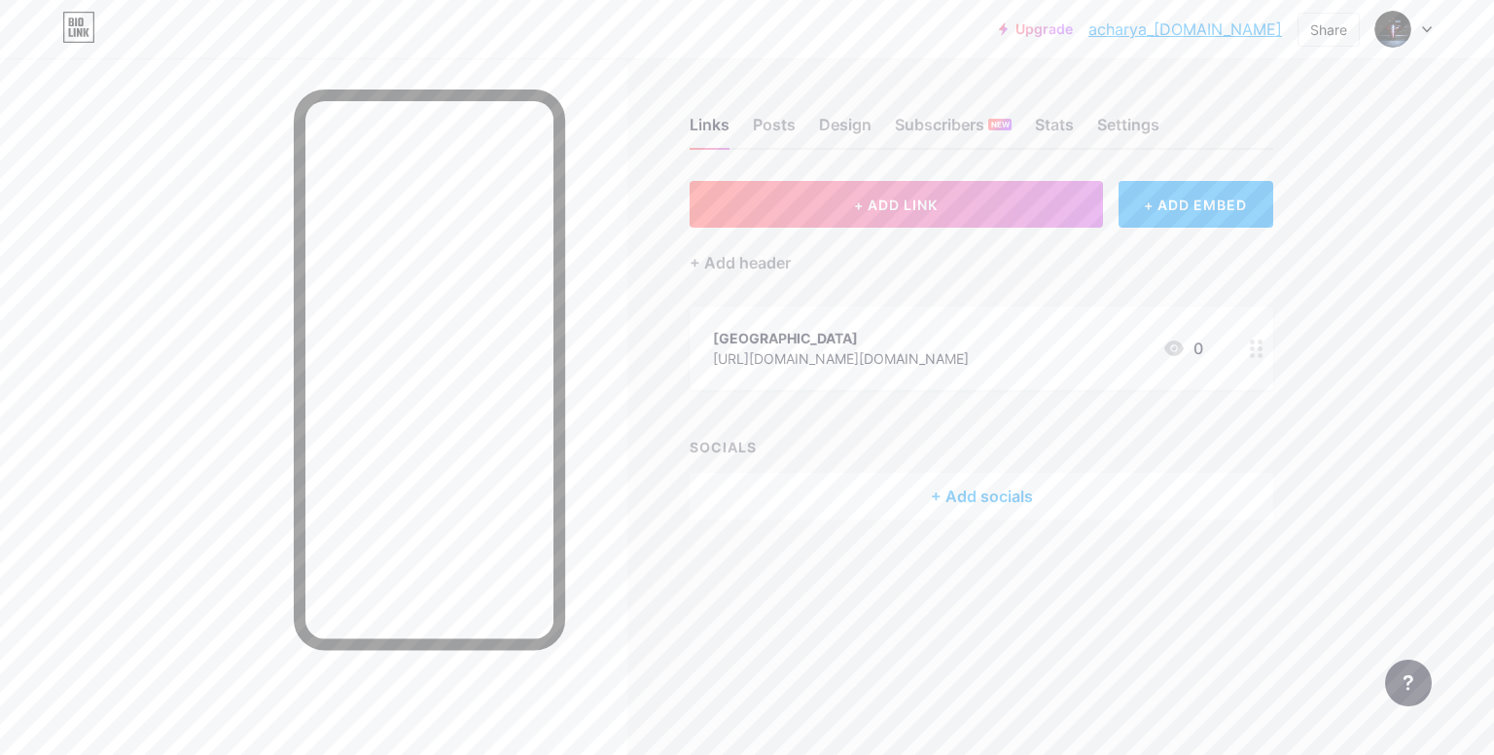
click at [1256, 350] on icon at bounding box center [1257, 348] width 14 height 18
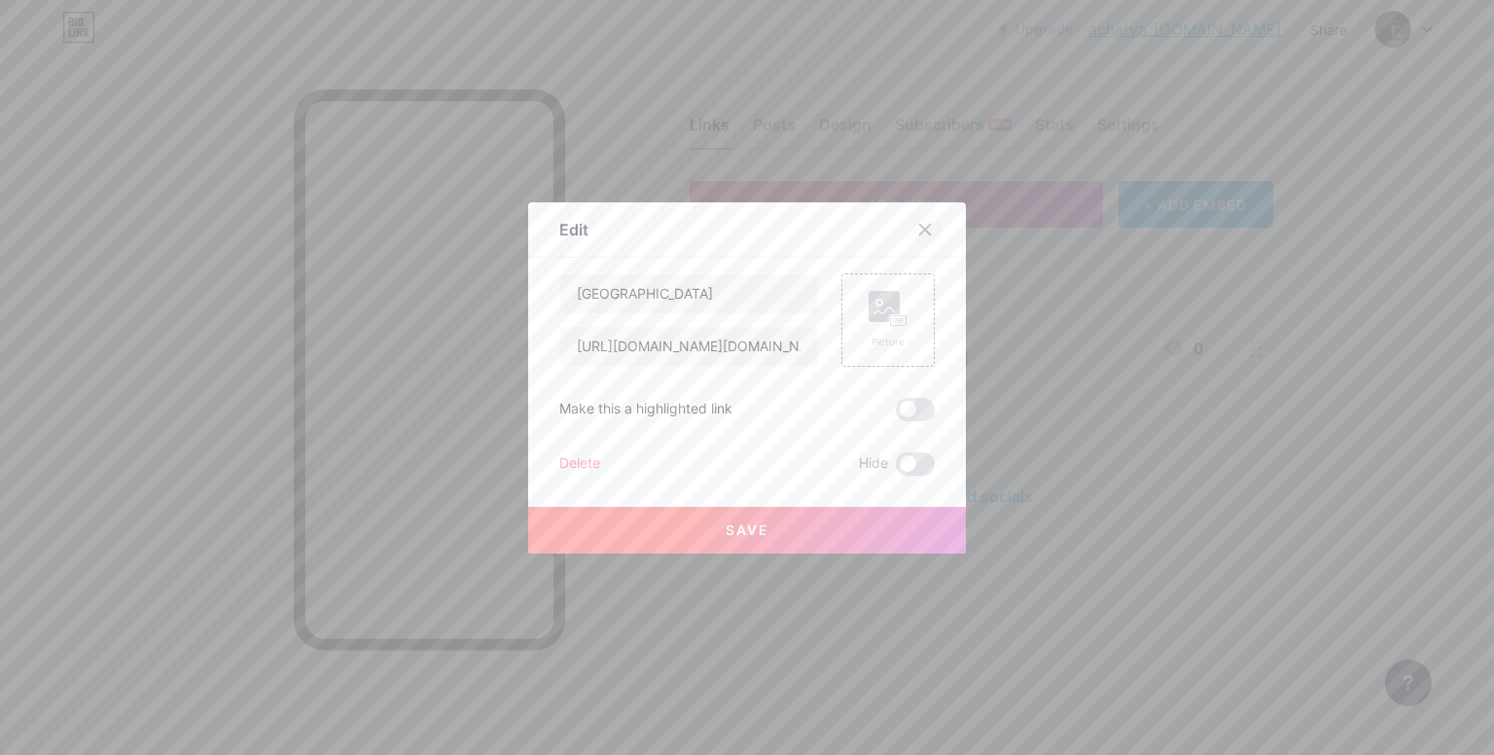
click at [917, 234] on icon at bounding box center [925, 230] width 16 height 16
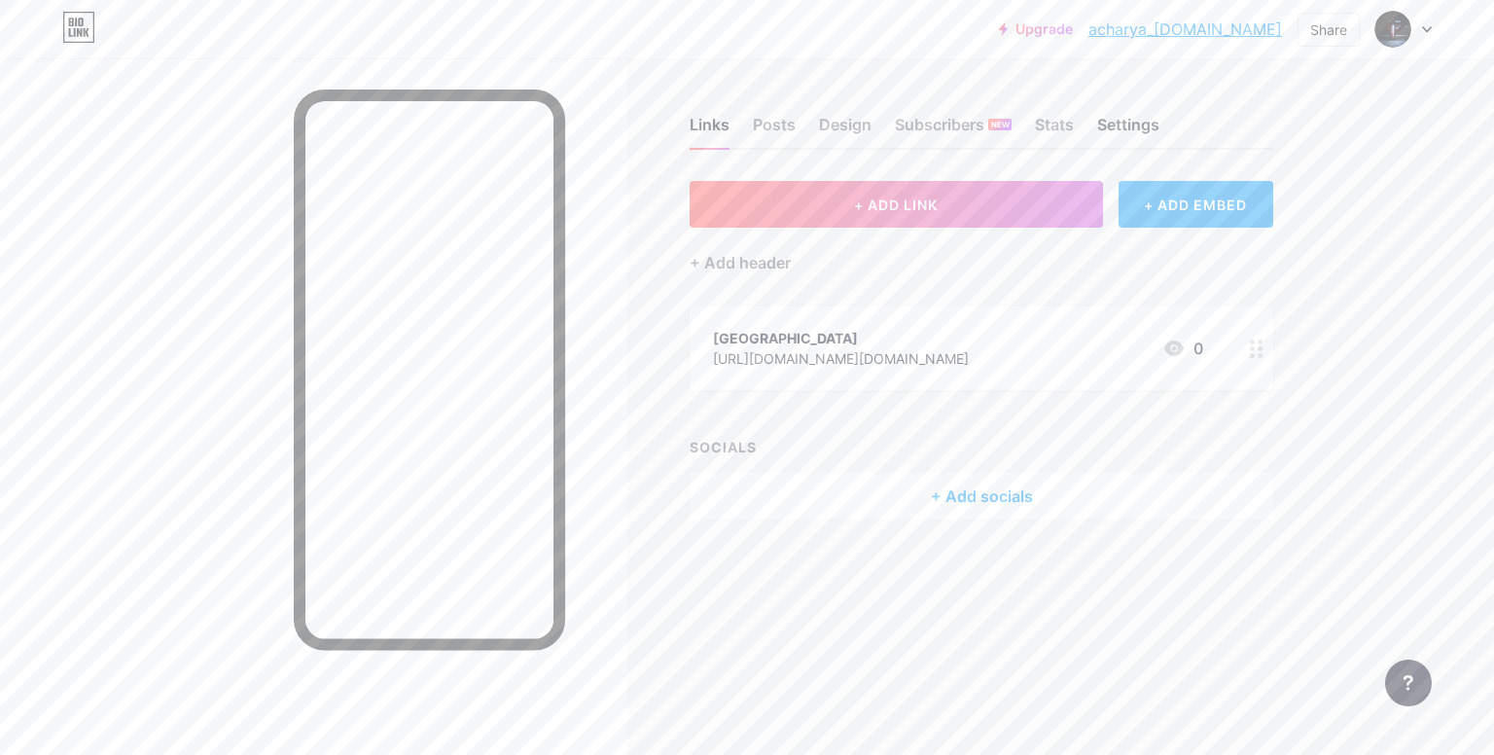
click at [1124, 133] on div "Settings" at bounding box center [1128, 130] width 62 height 35
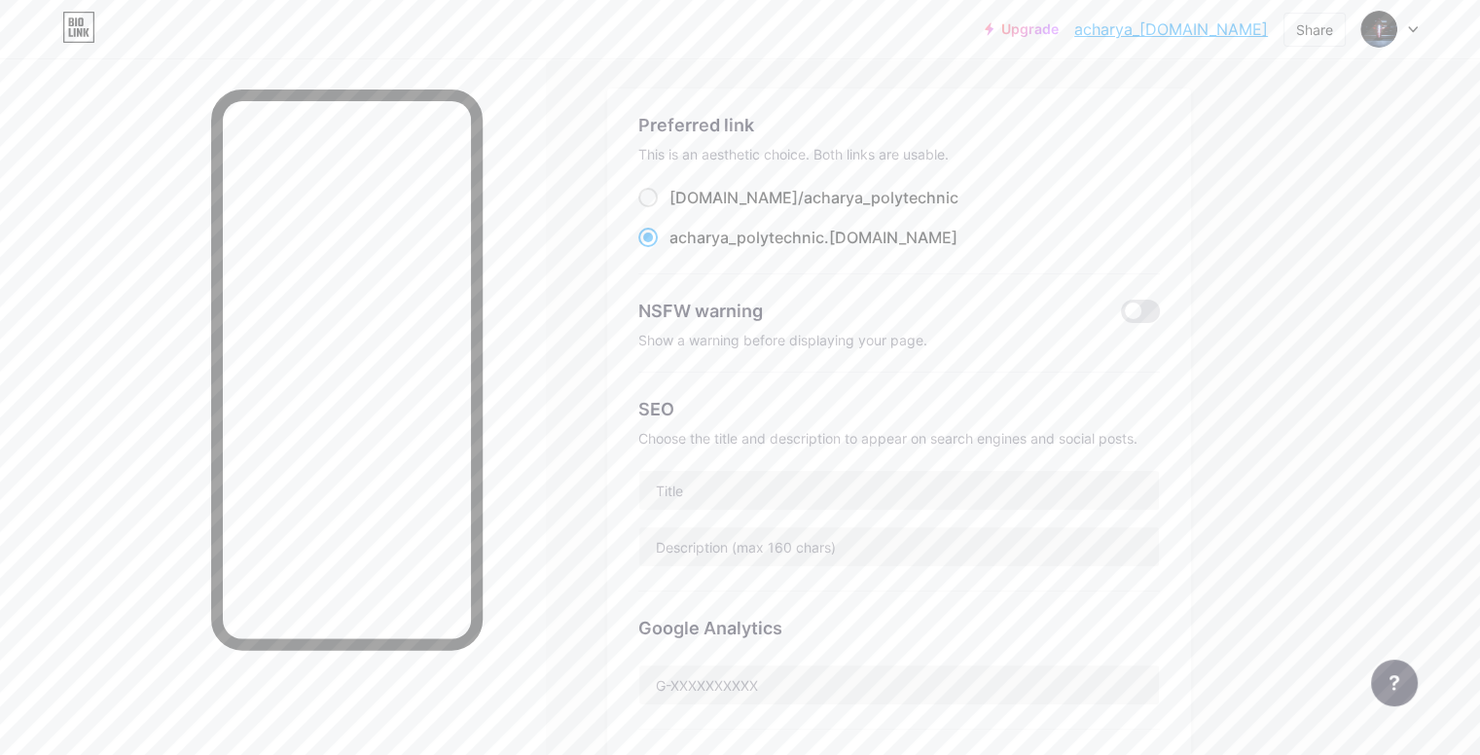
scroll to position [97, 0]
click at [1160, 303] on span at bounding box center [1140, 306] width 39 height 23
click at [1121, 311] on input "checkbox" at bounding box center [1121, 311] width 0 height 0
click at [992, 293] on div "NSFW warning" at bounding box center [865, 306] width 454 height 26
click at [1160, 297] on span at bounding box center [1140, 306] width 39 height 23
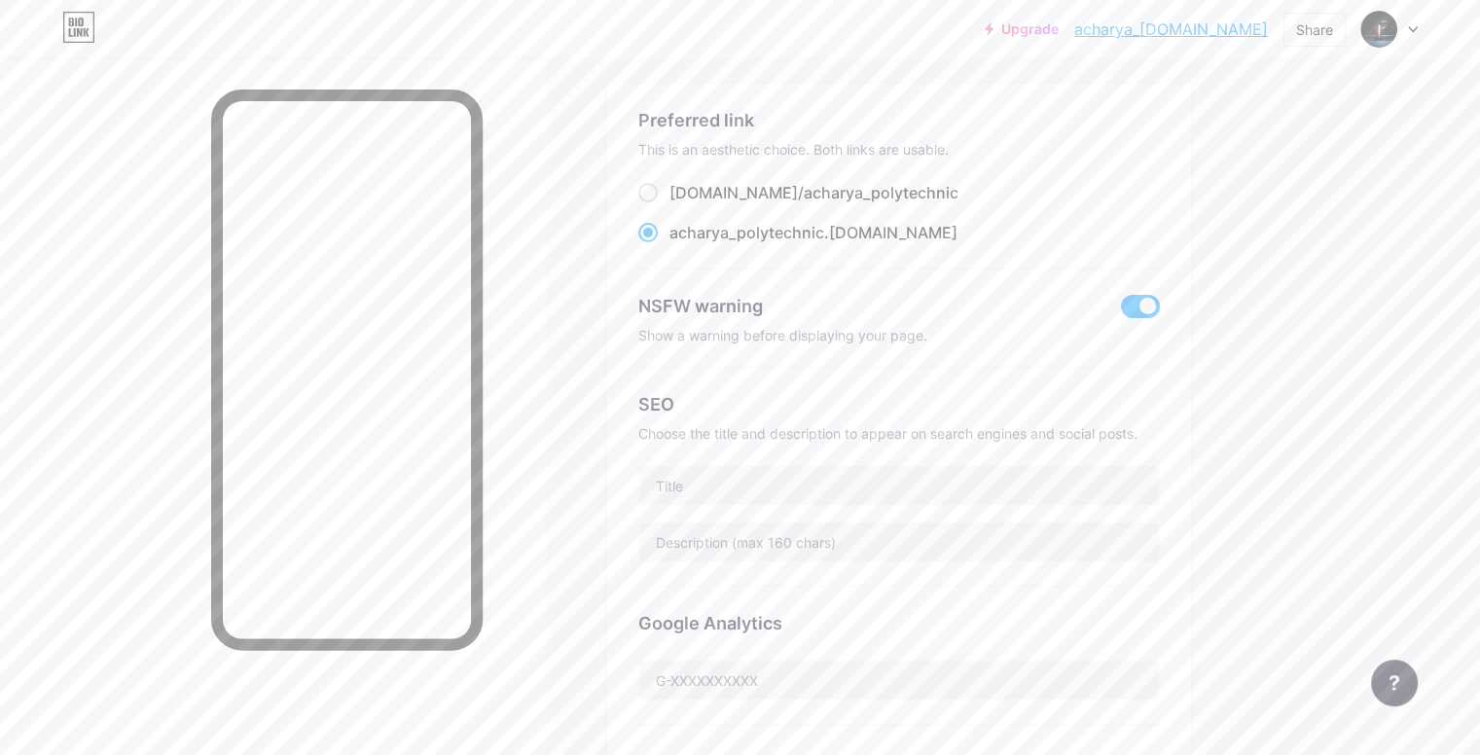
click at [1121, 311] on input "checkbox" at bounding box center [1121, 311] width 0 height 0
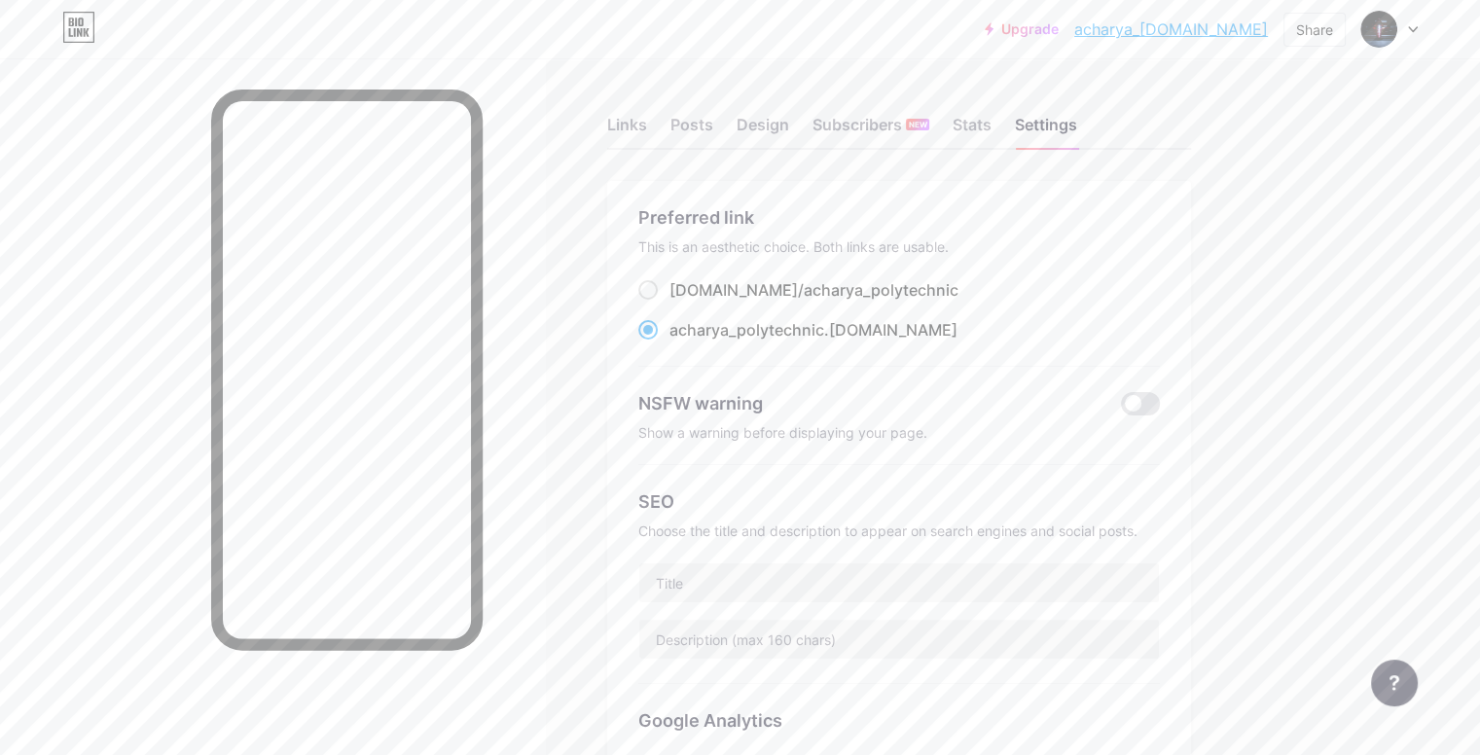
scroll to position [0, 0]
click at [1077, 122] on div "Links Posts Design Subscribers NEW Stats Settings" at bounding box center [899, 116] width 584 height 68
click at [991, 122] on div "Stats" at bounding box center [971, 130] width 39 height 35
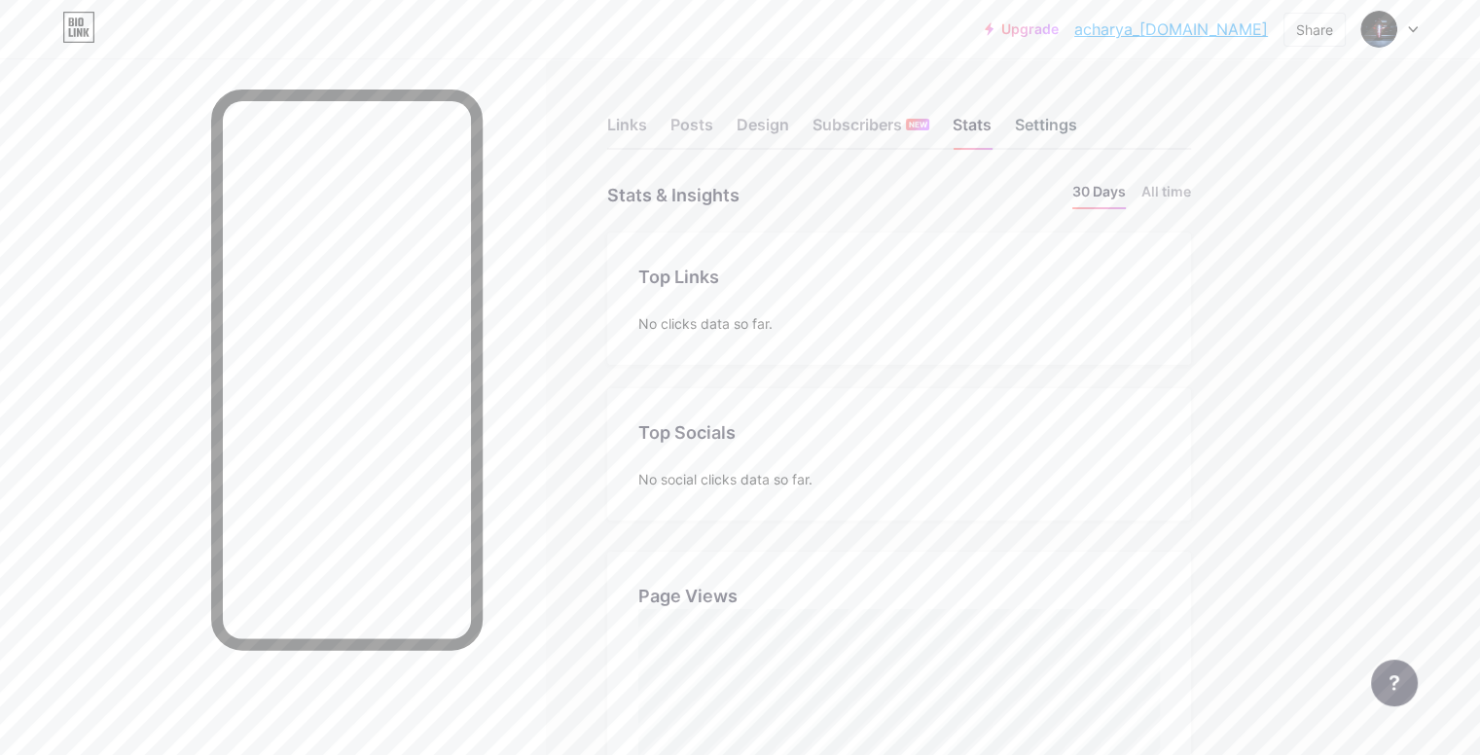
scroll to position [755, 1479]
click at [929, 131] on div "Subscribers NEW" at bounding box center [870, 130] width 117 height 35
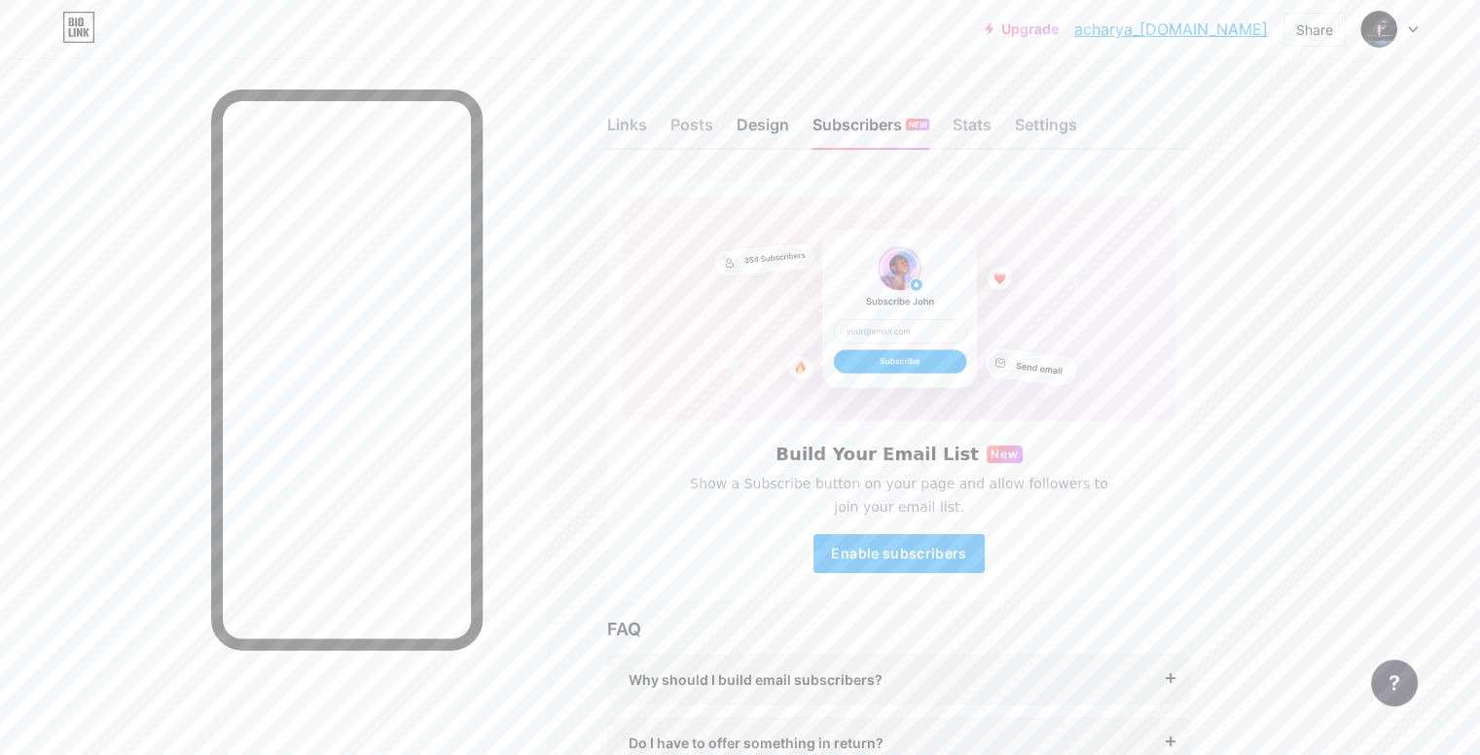
click at [789, 125] on div "Design" at bounding box center [762, 130] width 53 height 35
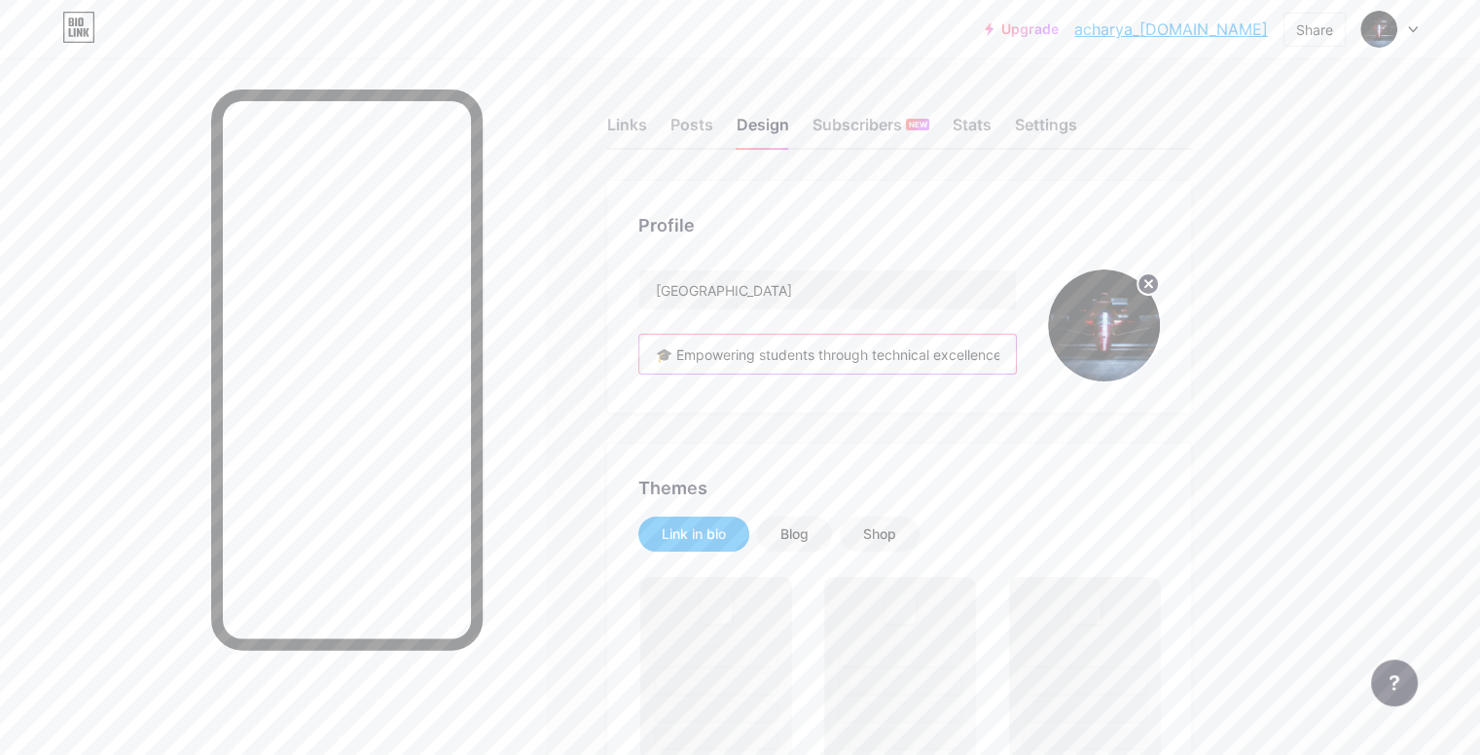
click at [930, 359] on input "🎓 Empowering students through technical excellence & innovation 📍Affiliated to …" at bounding box center [827, 354] width 376 height 39
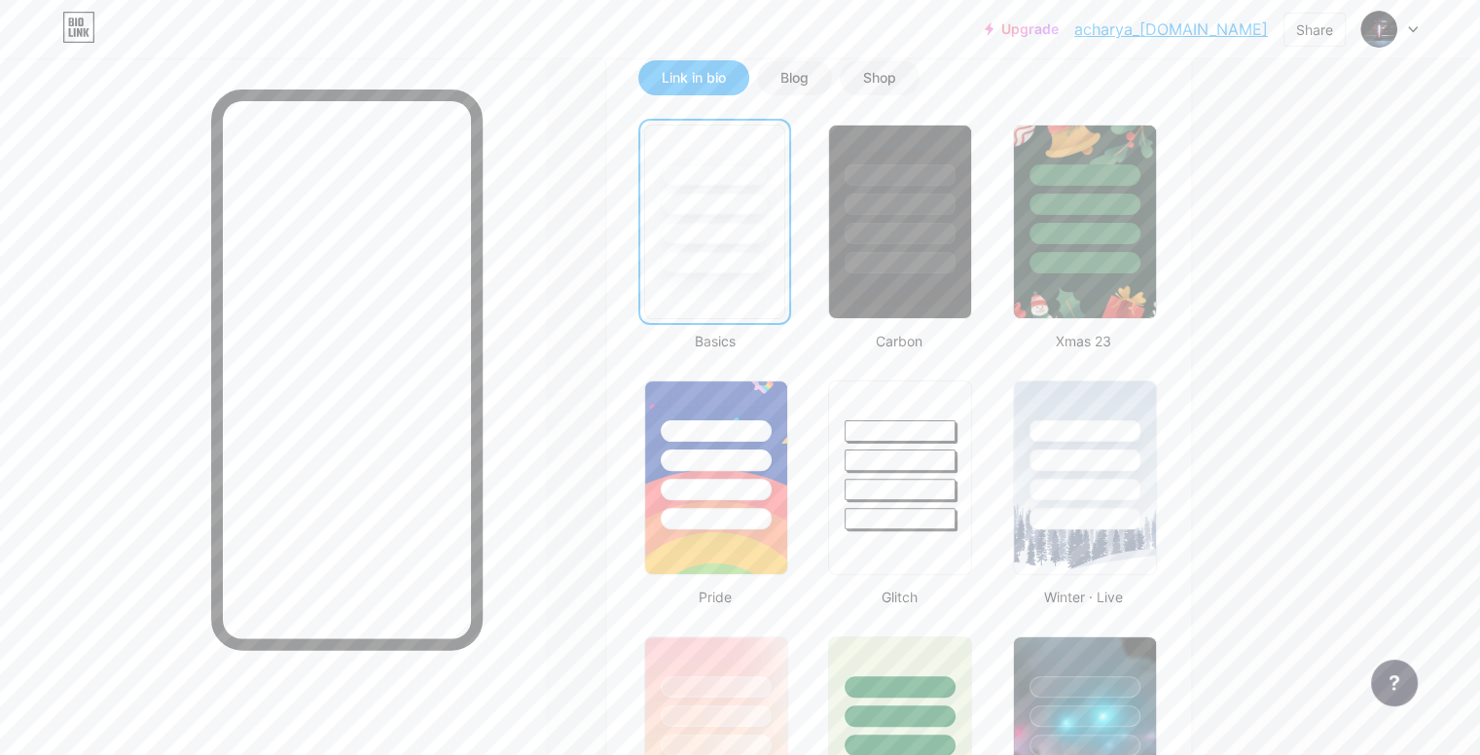
scroll to position [486, 0]
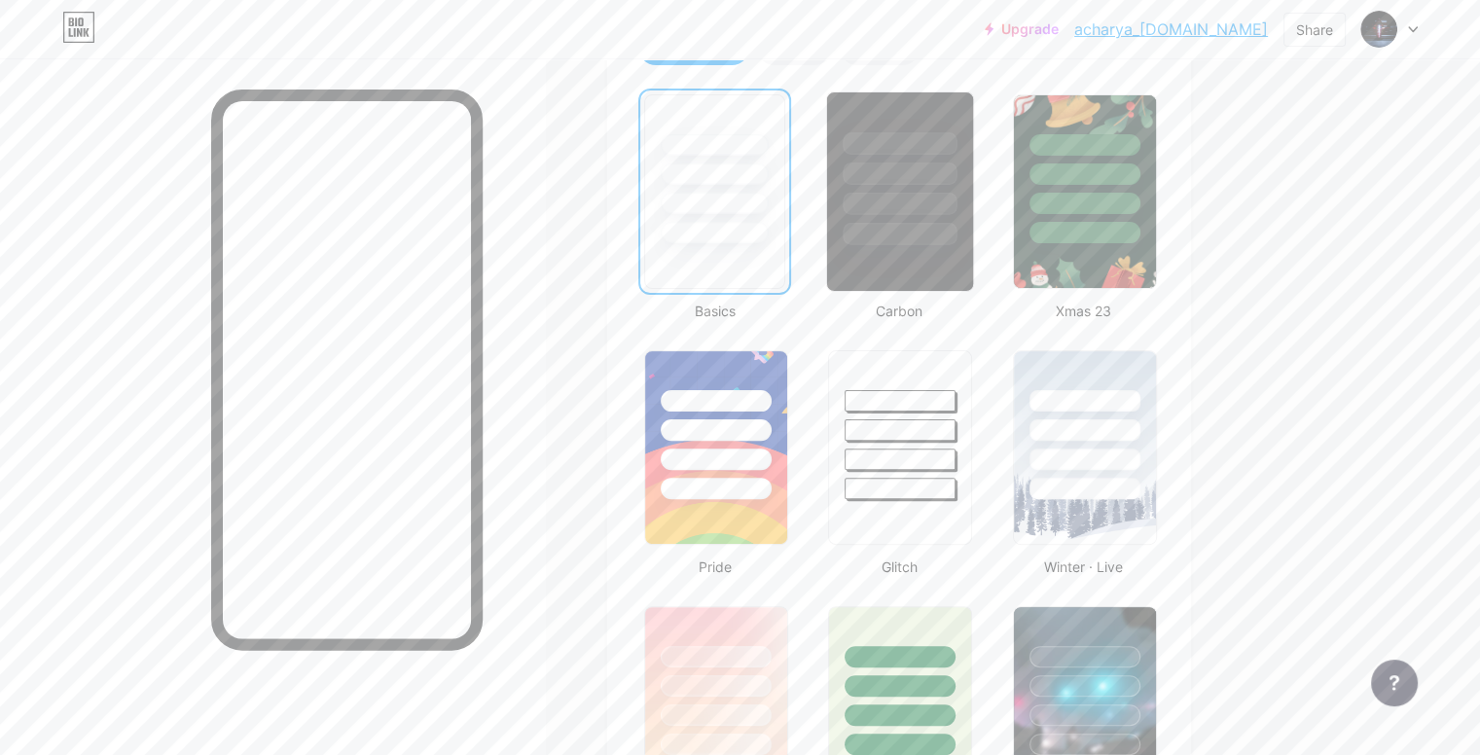
click at [957, 228] on div at bounding box center [900, 234] width 114 height 22
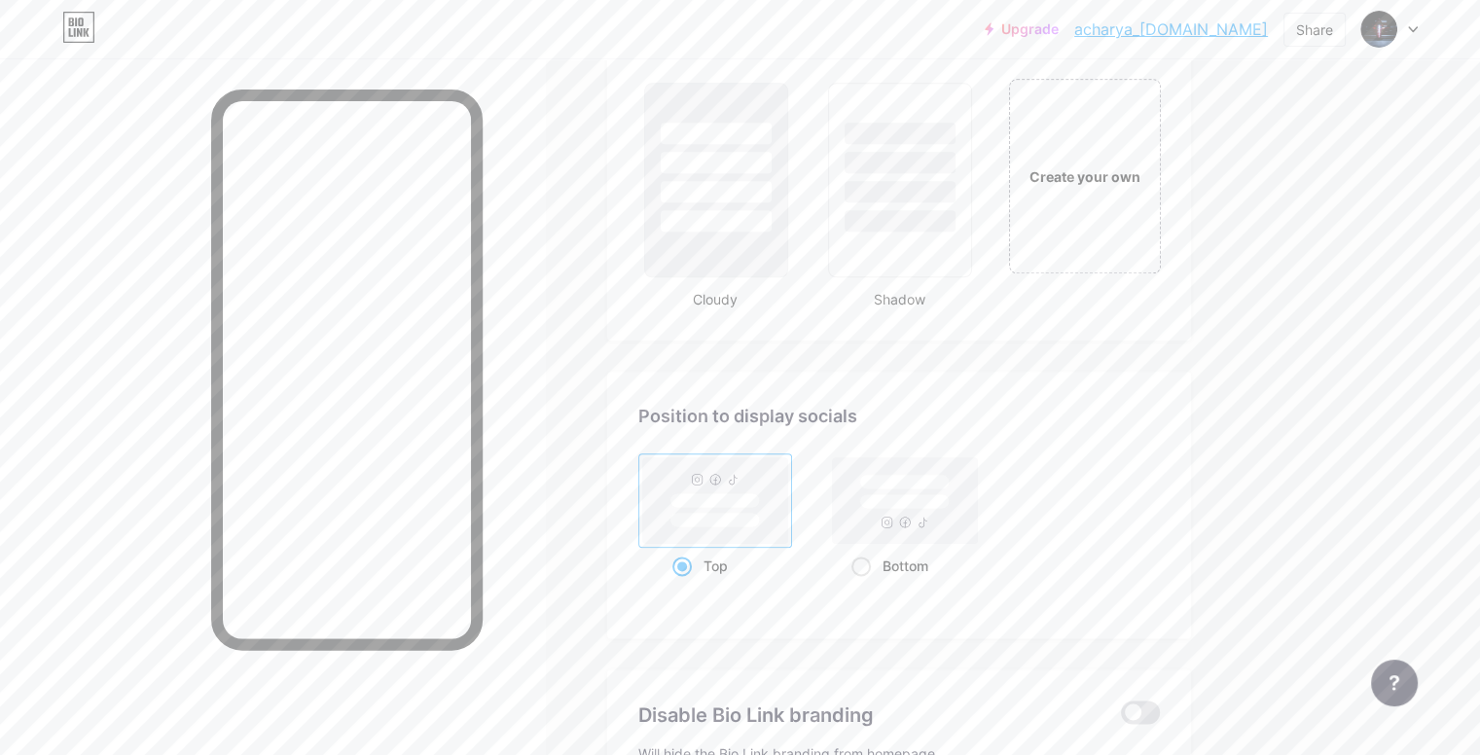
scroll to position [2335, 0]
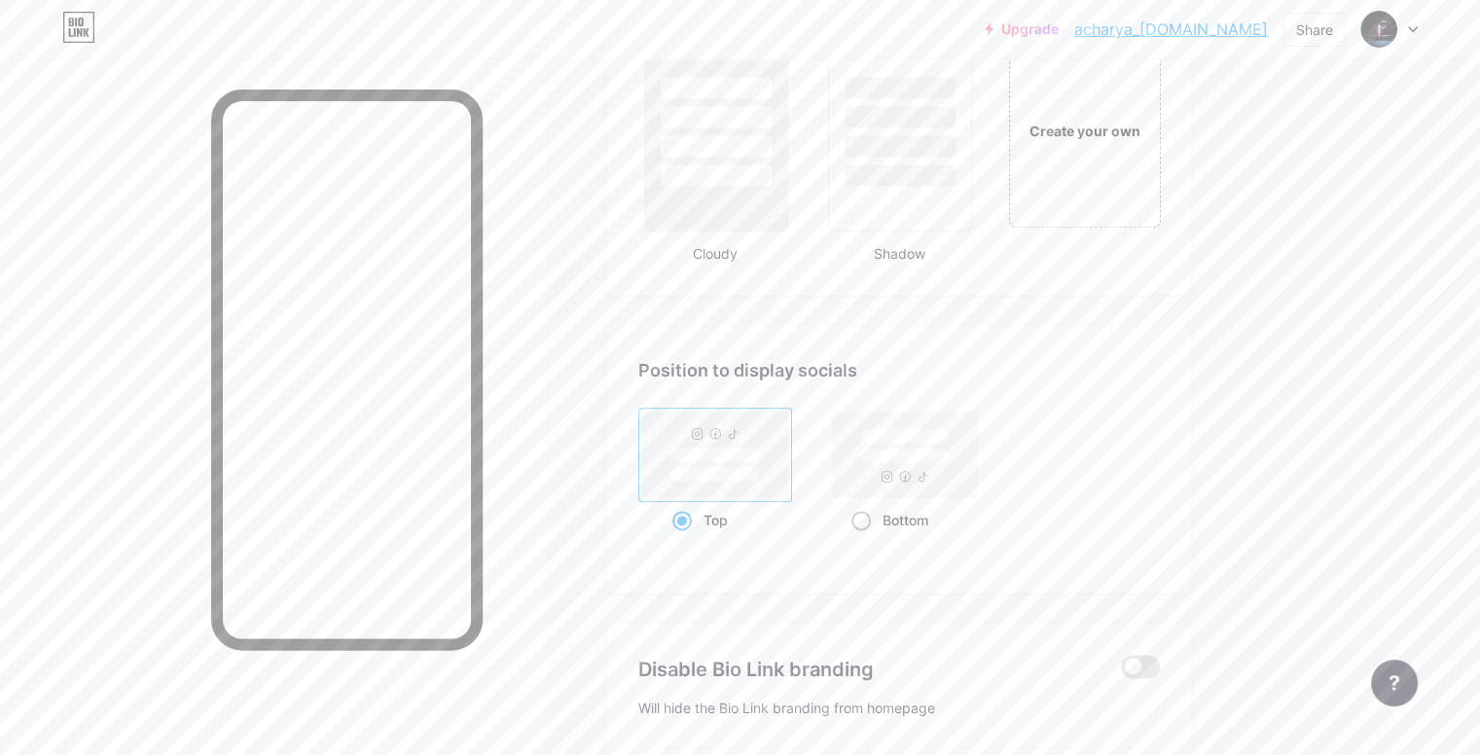
click at [871, 517] on span at bounding box center [860, 520] width 19 height 19
click at [864, 538] on input "Bottom" at bounding box center [857, 544] width 13 height 13
radio input "true"
click at [914, 554] on div "Position to display socials Top Bottom" at bounding box center [899, 459] width 584 height 267
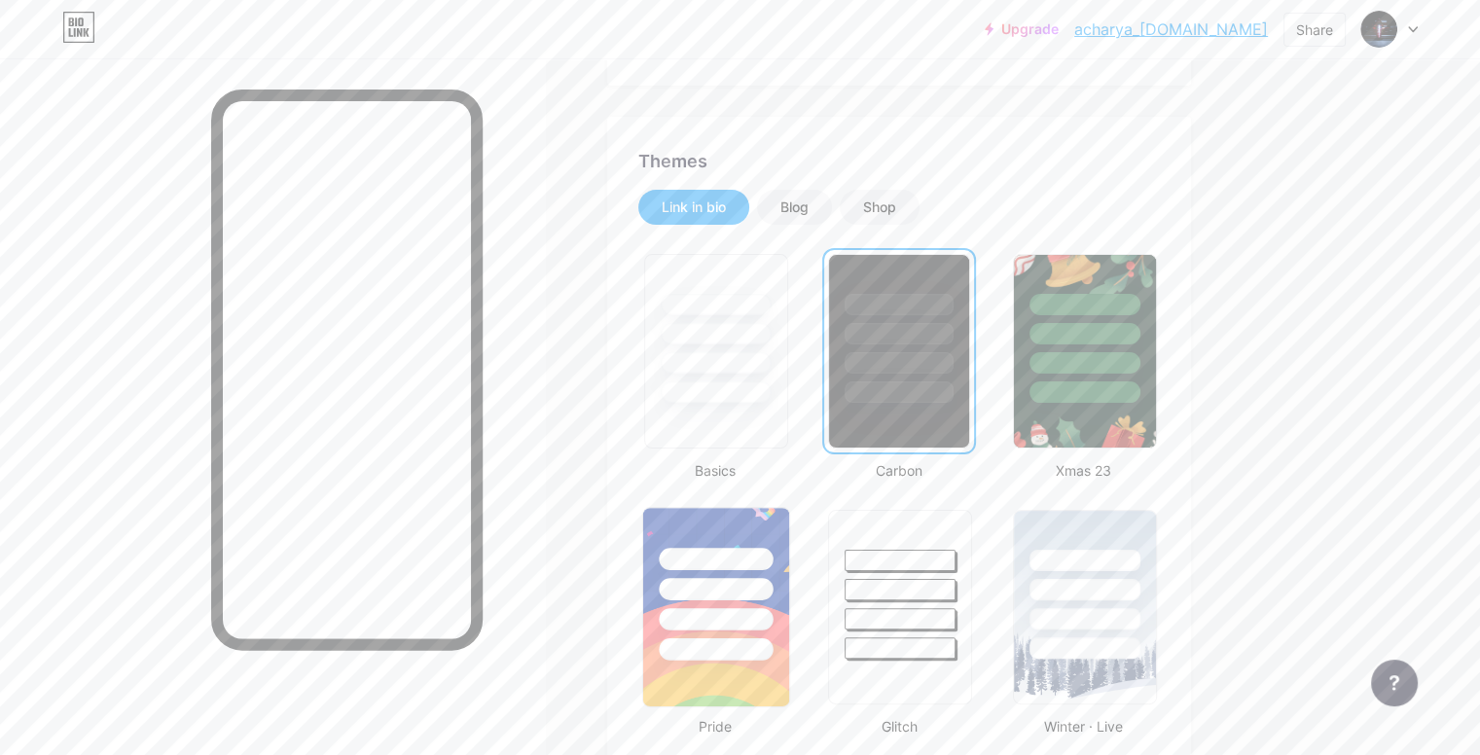
scroll to position [389, 0]
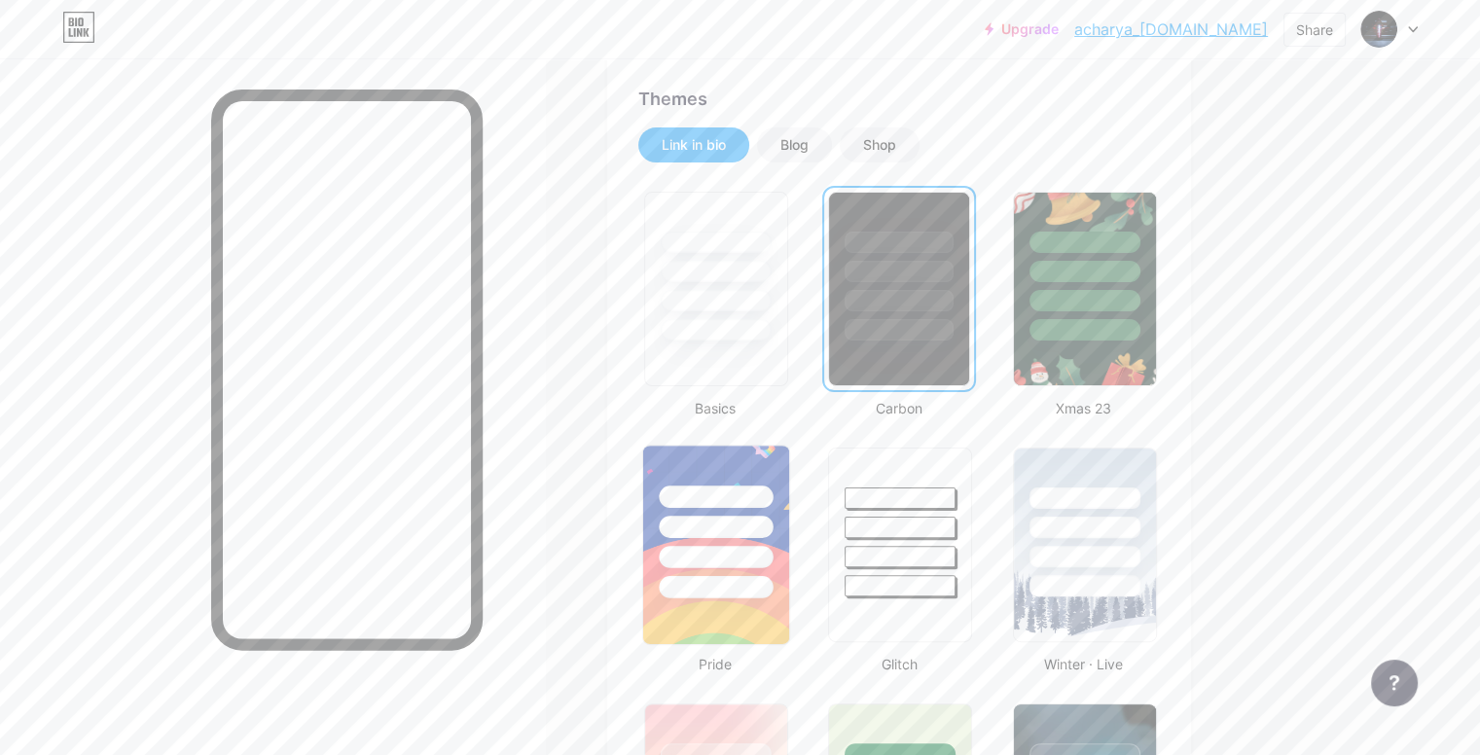
click at [772, 589] on div at bounding box center [716, 587] width 114 height 22
click at [957, 549] on div at bounding box center [900, 557] width 114 height 22
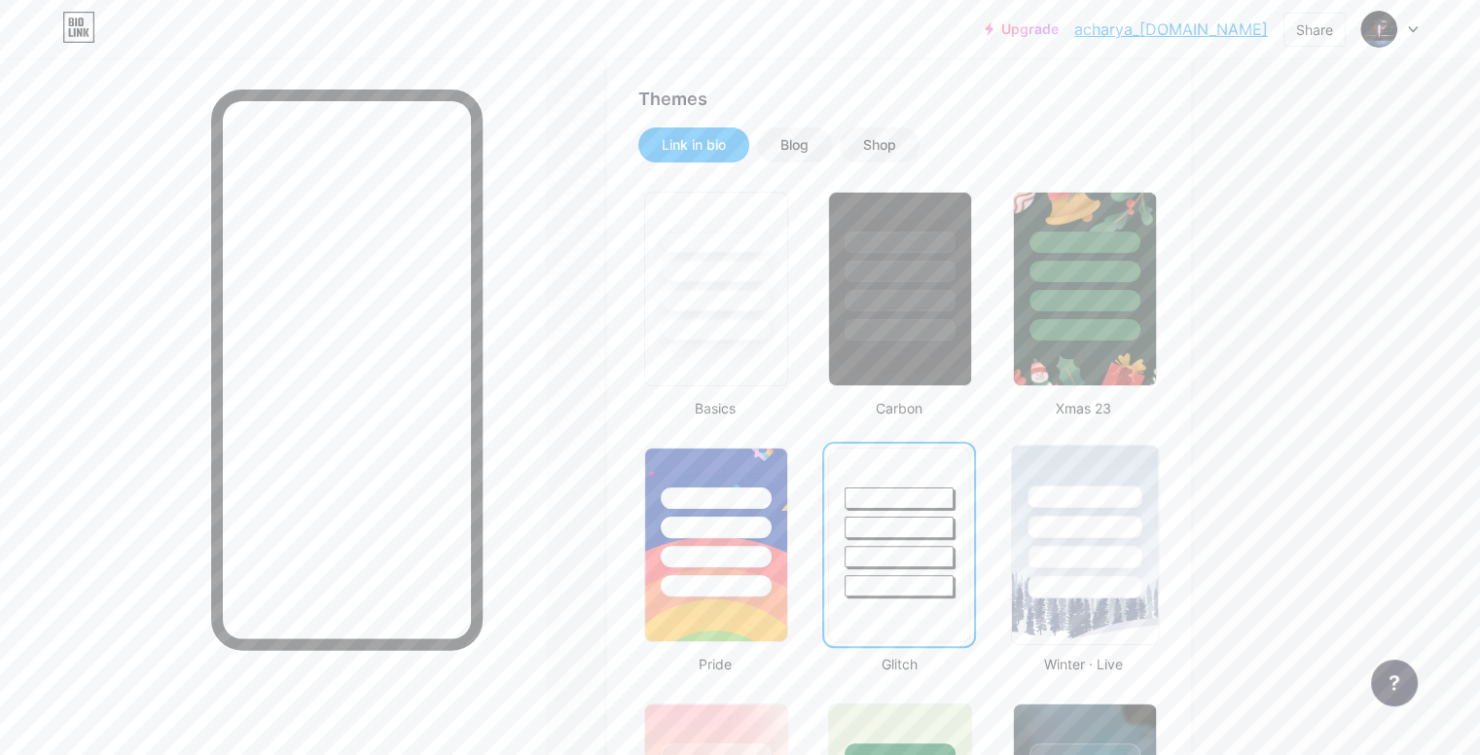
click at [1157, 542] on div at bounding box center [1084, 522] width 146 height 153
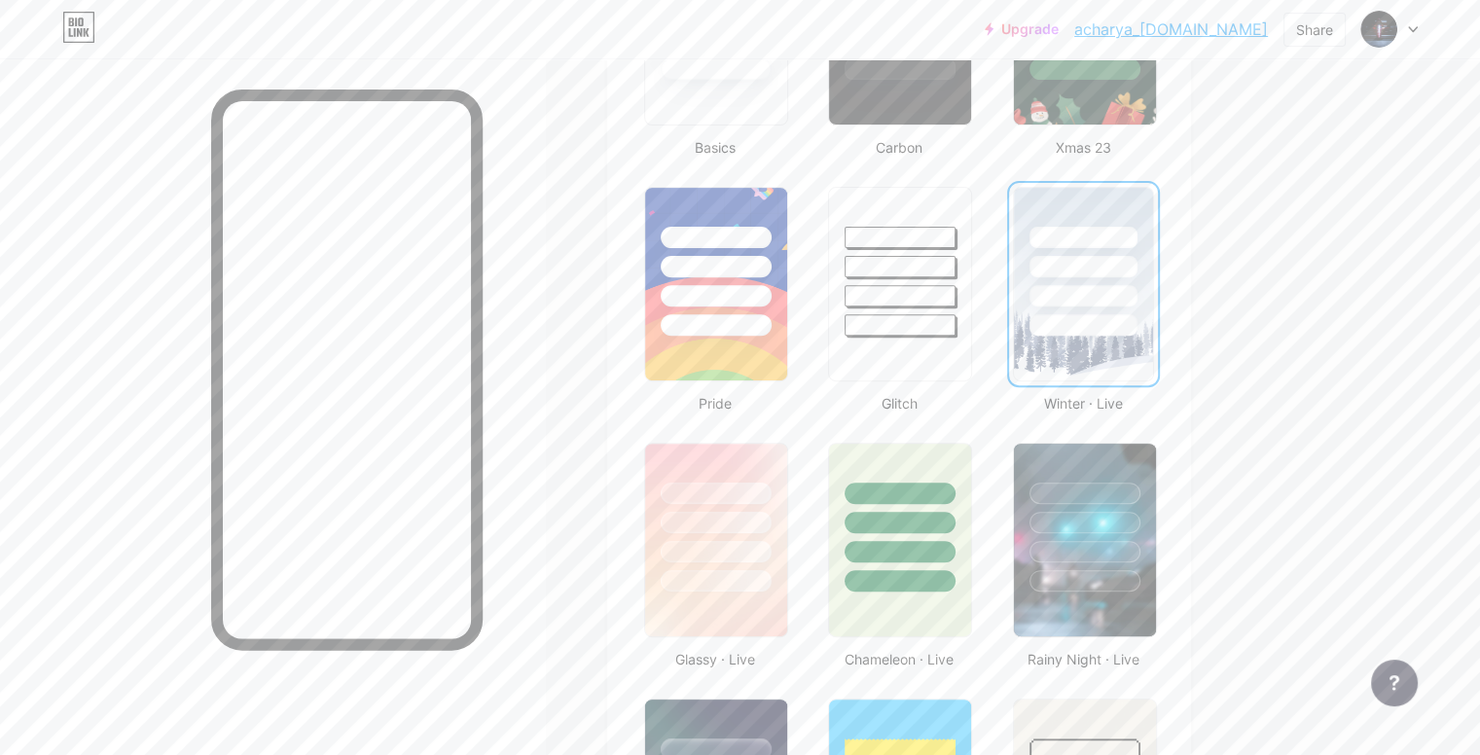
scroll to position [681, 0]
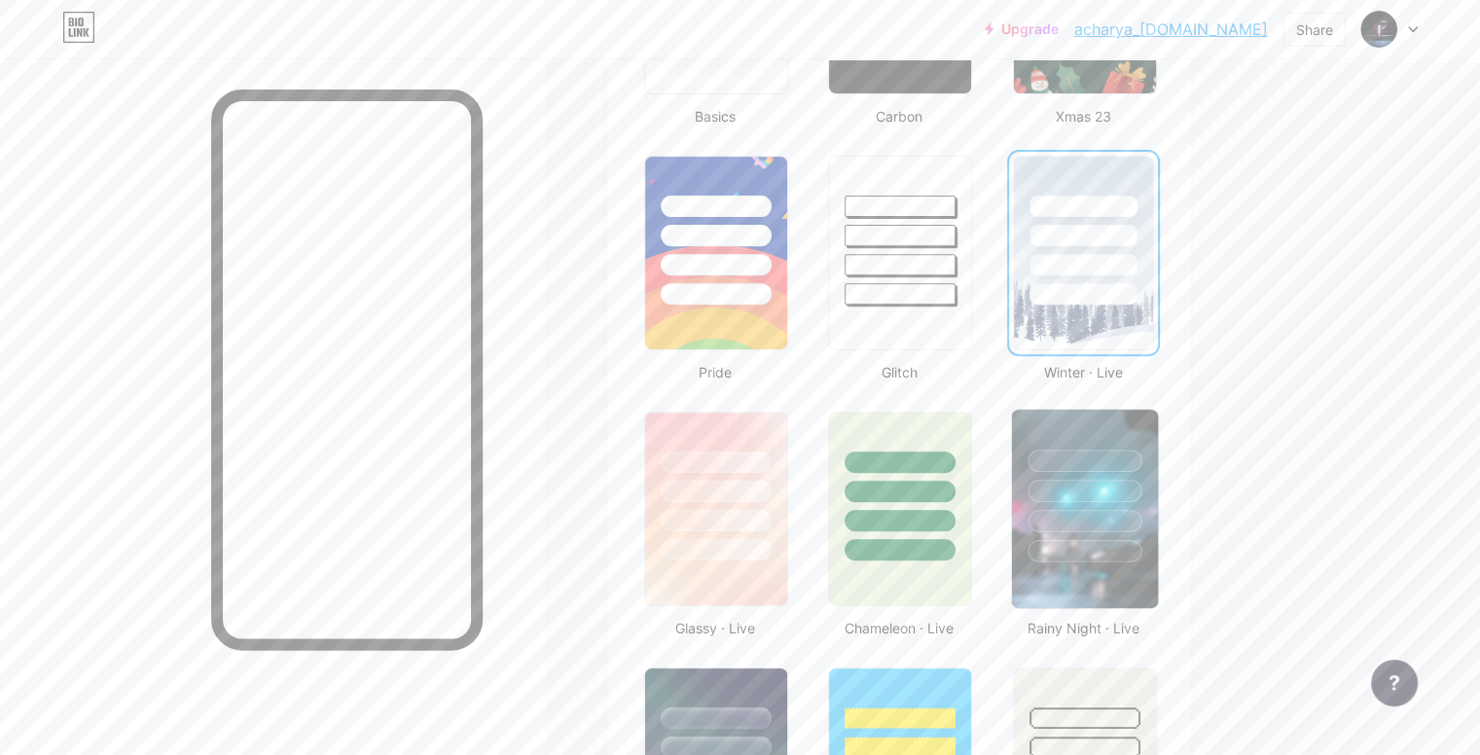
click at [1157, 499] on div at bounding box center [1084, 486] width 146 height 153
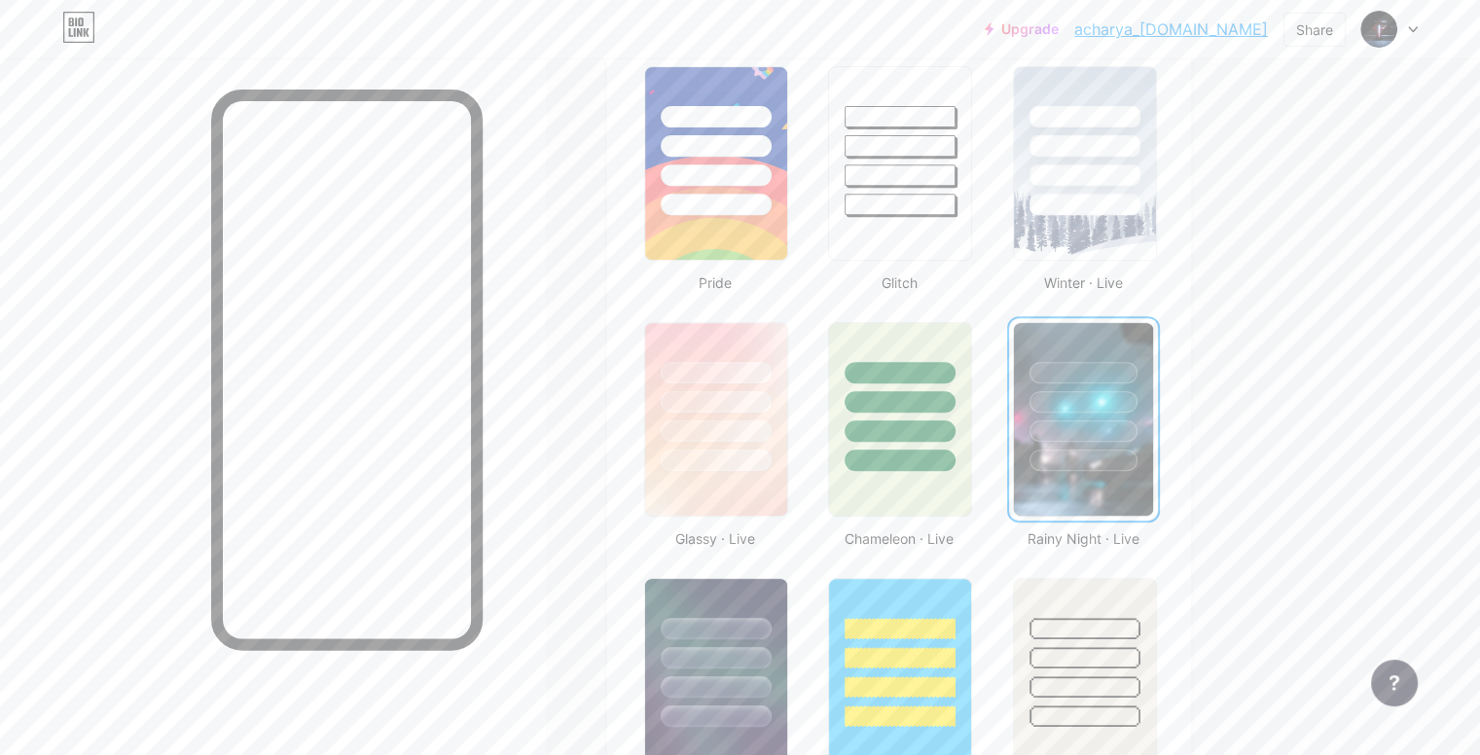
scroll to position [778, 0]
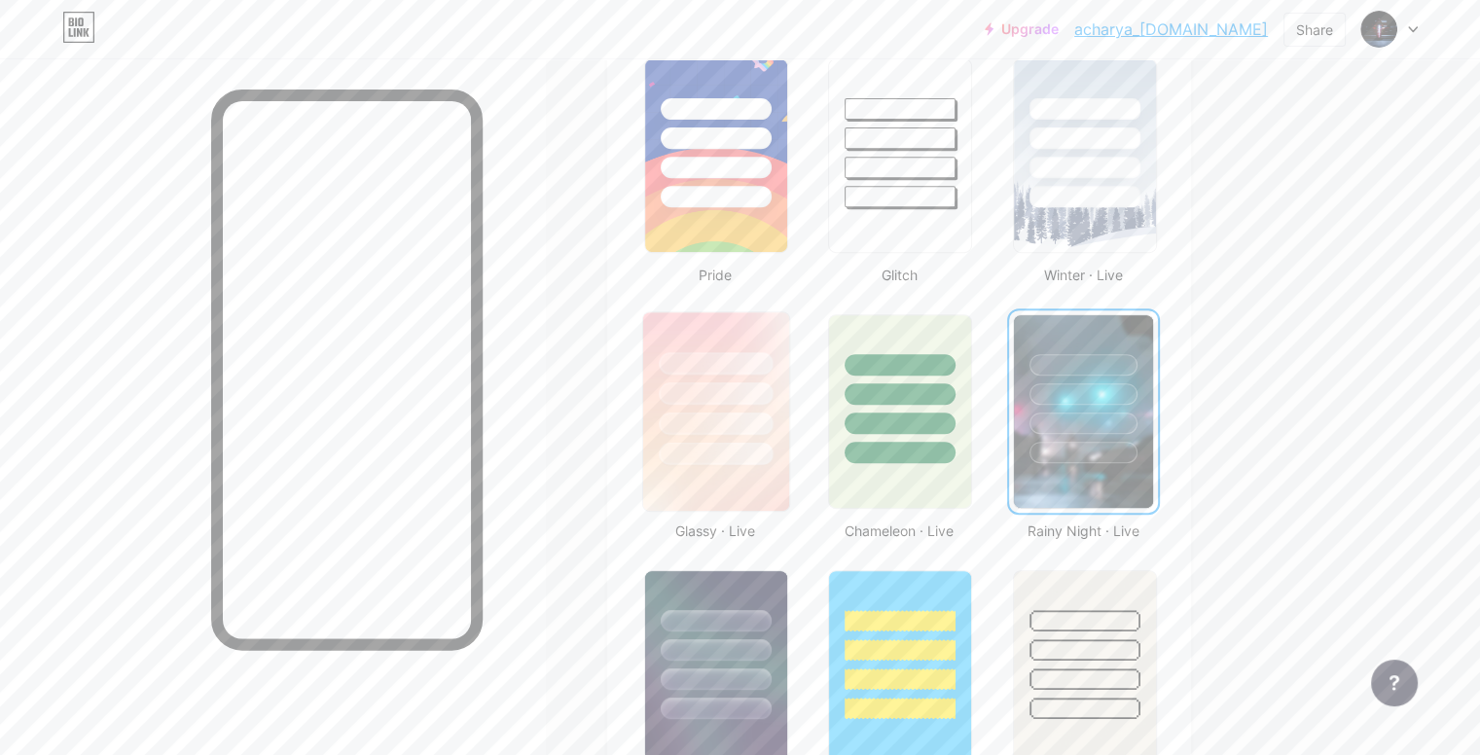
click at [768, 455] on div at bounding box center [716, 454] width 114 height 22
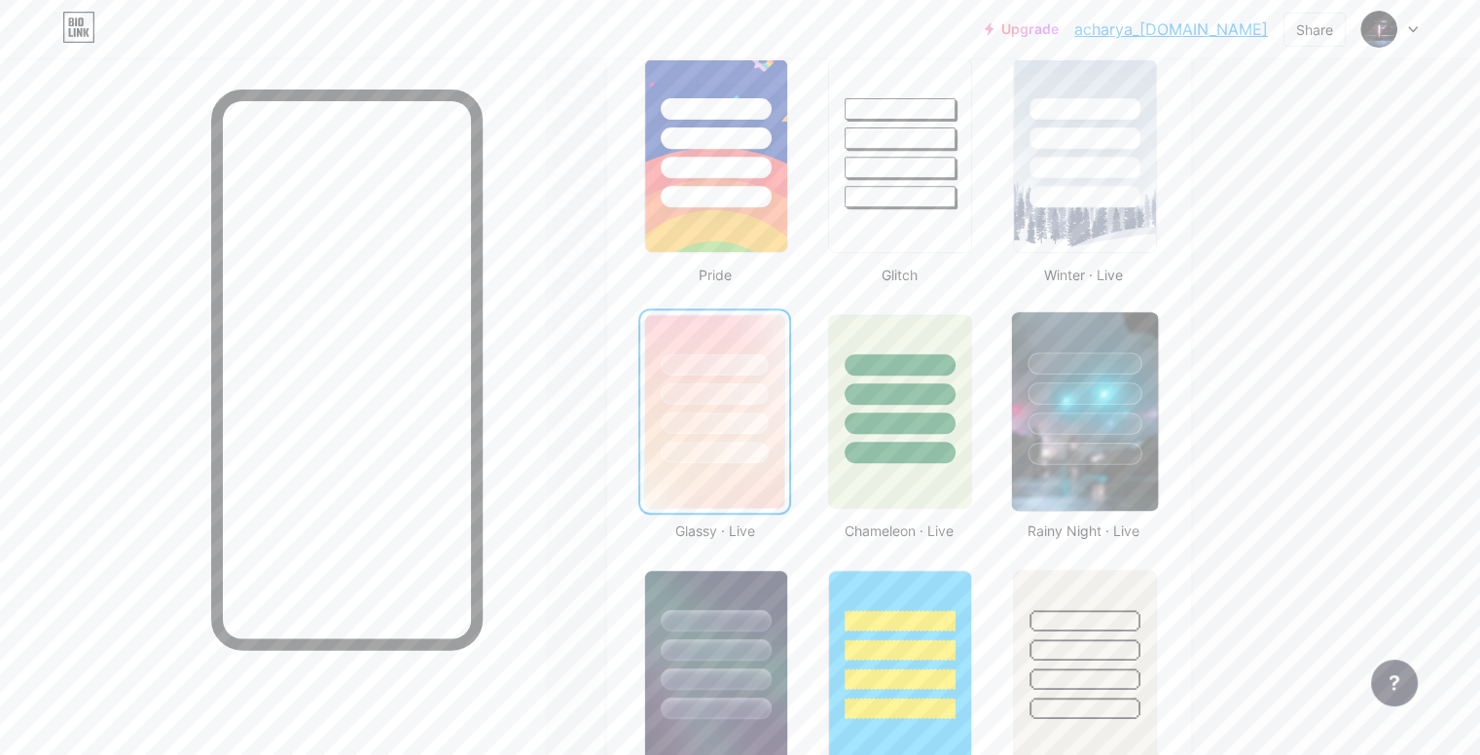
click at [1157, 433] on div at bounding box center [1084, 388] width 146 height 153
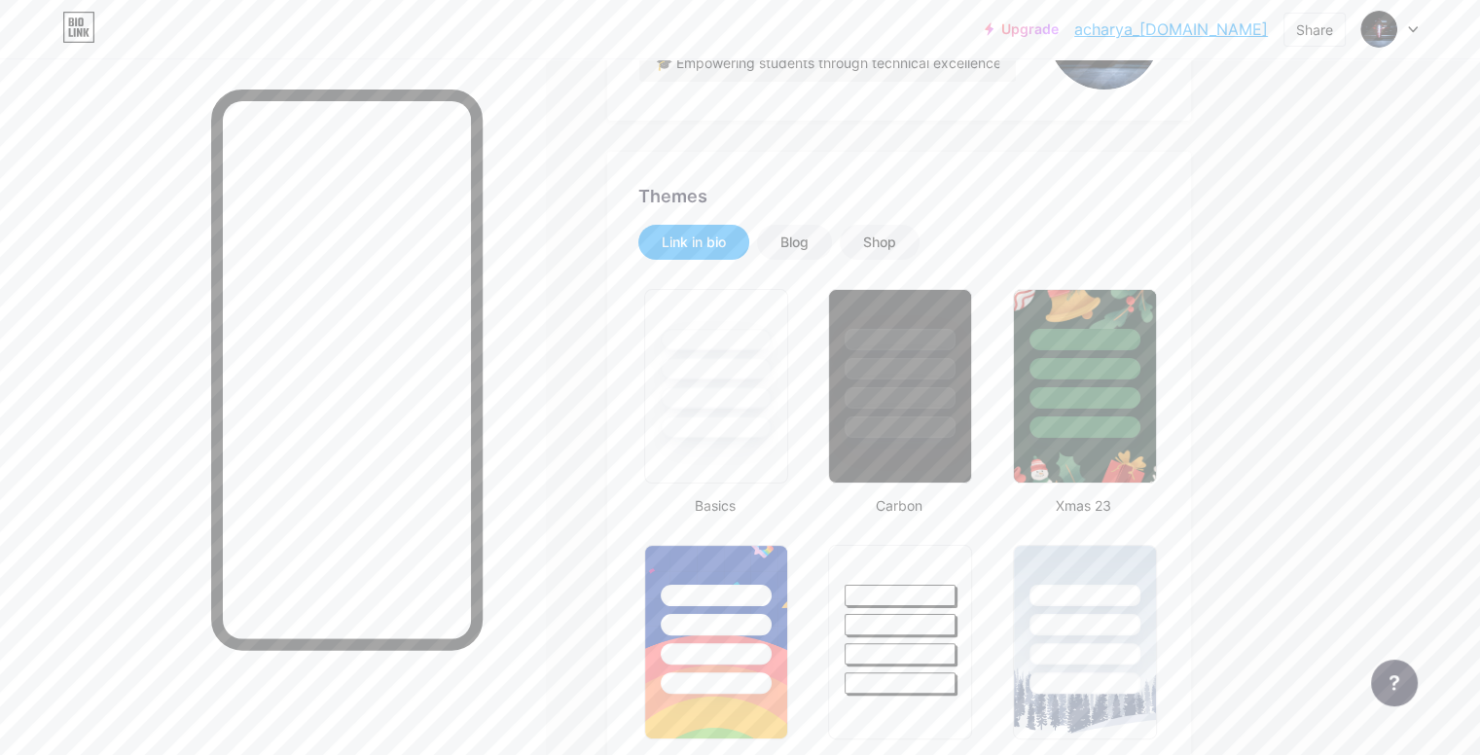
scroll to position [0, 0]
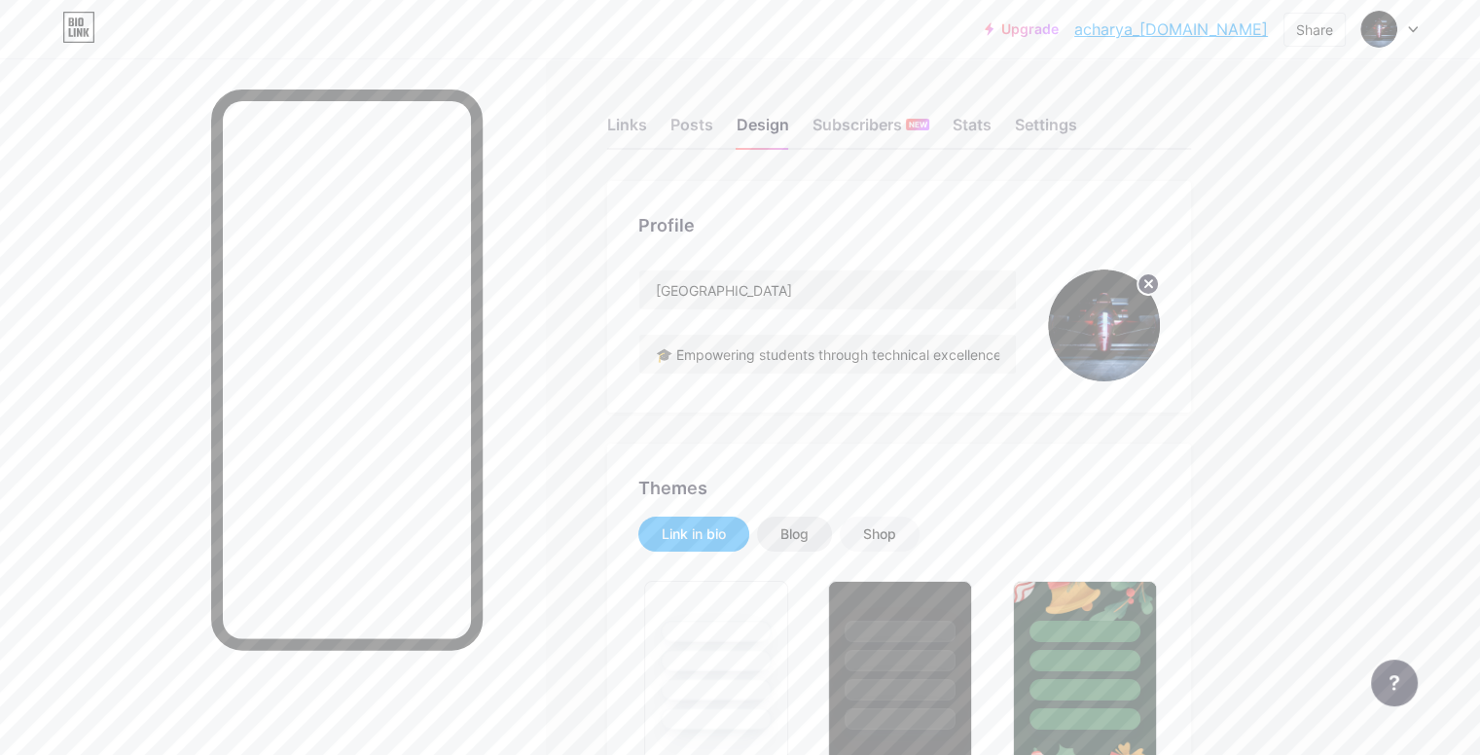
click at [808, 533] on div "Blog" at bounding box center [794, 533] width 28 height 19
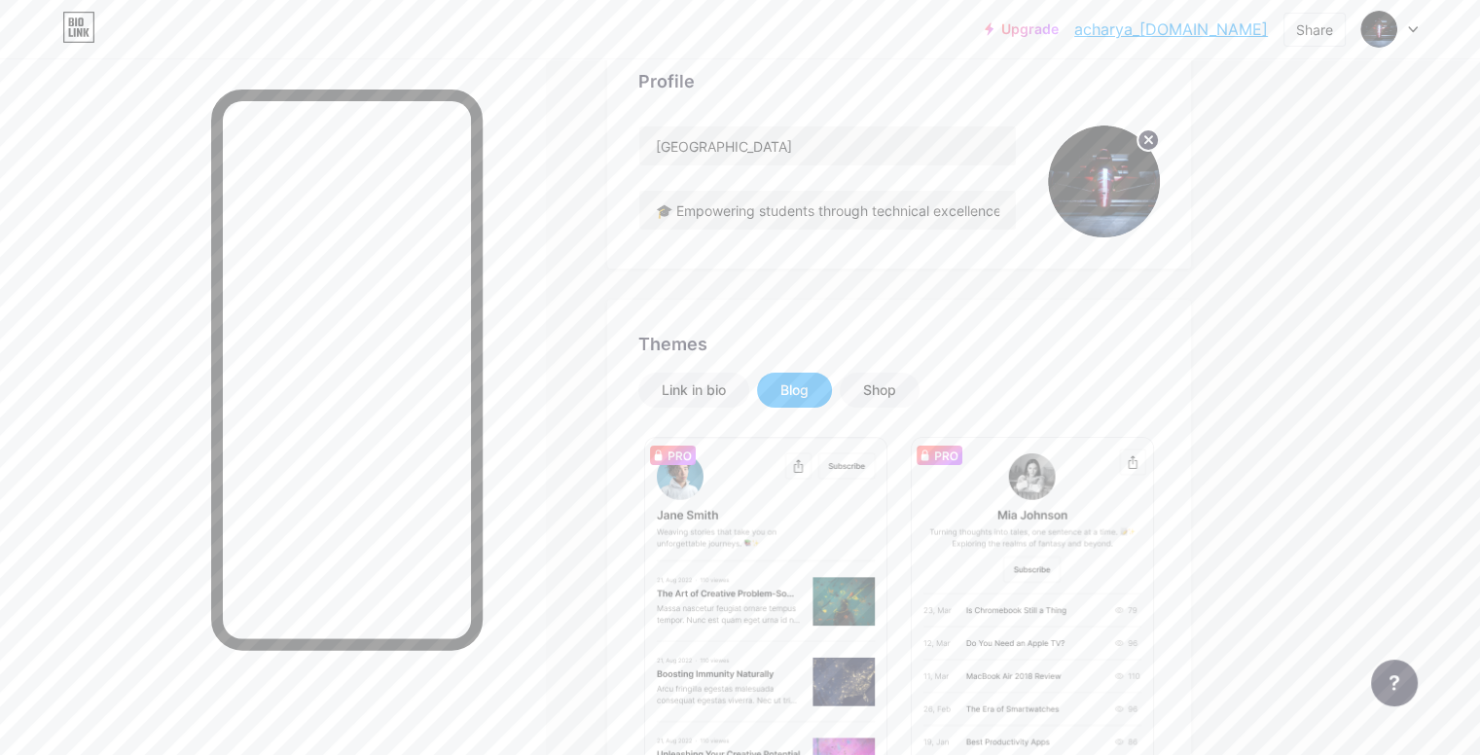
scroll to position [195, 0]
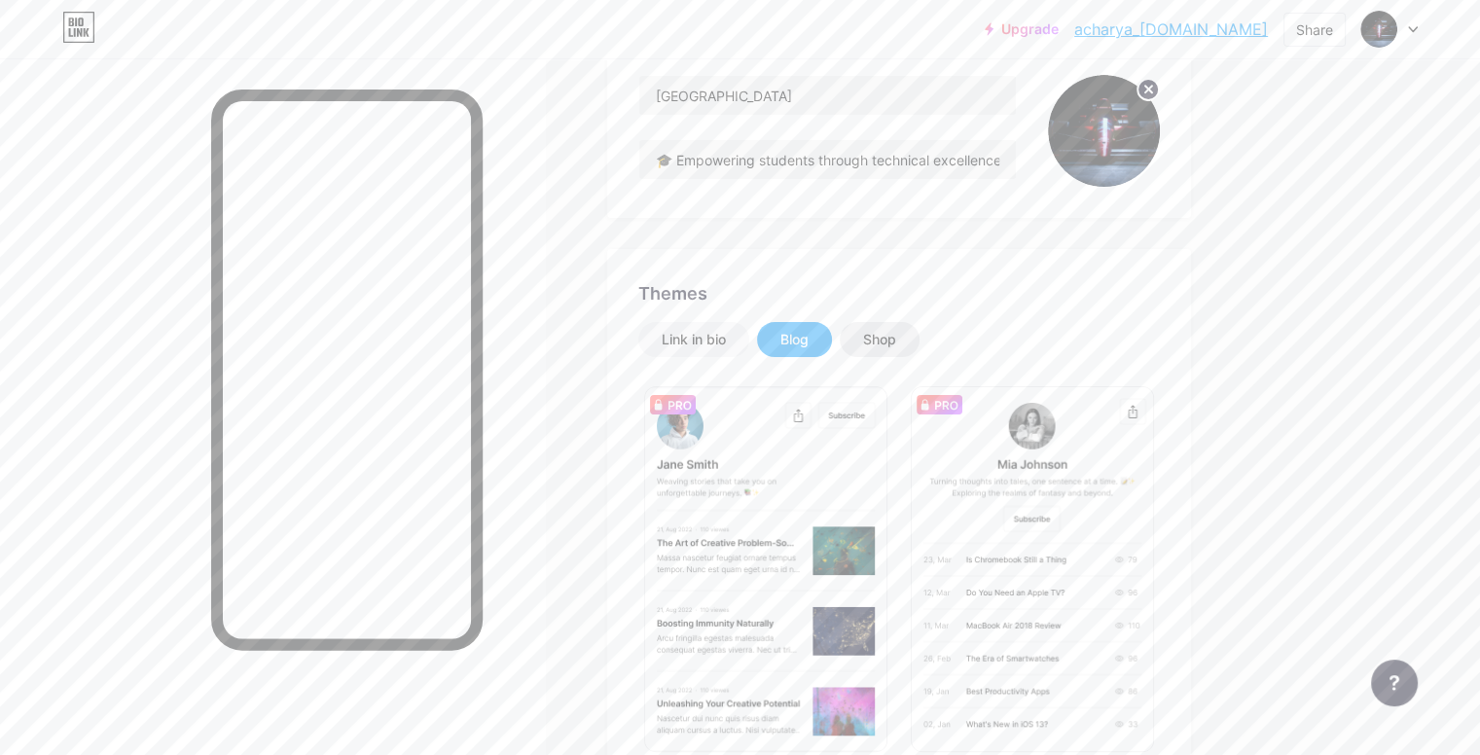
click at [919, 354] on div "Shop" at bounding box center [880, 339] width 80 height 35
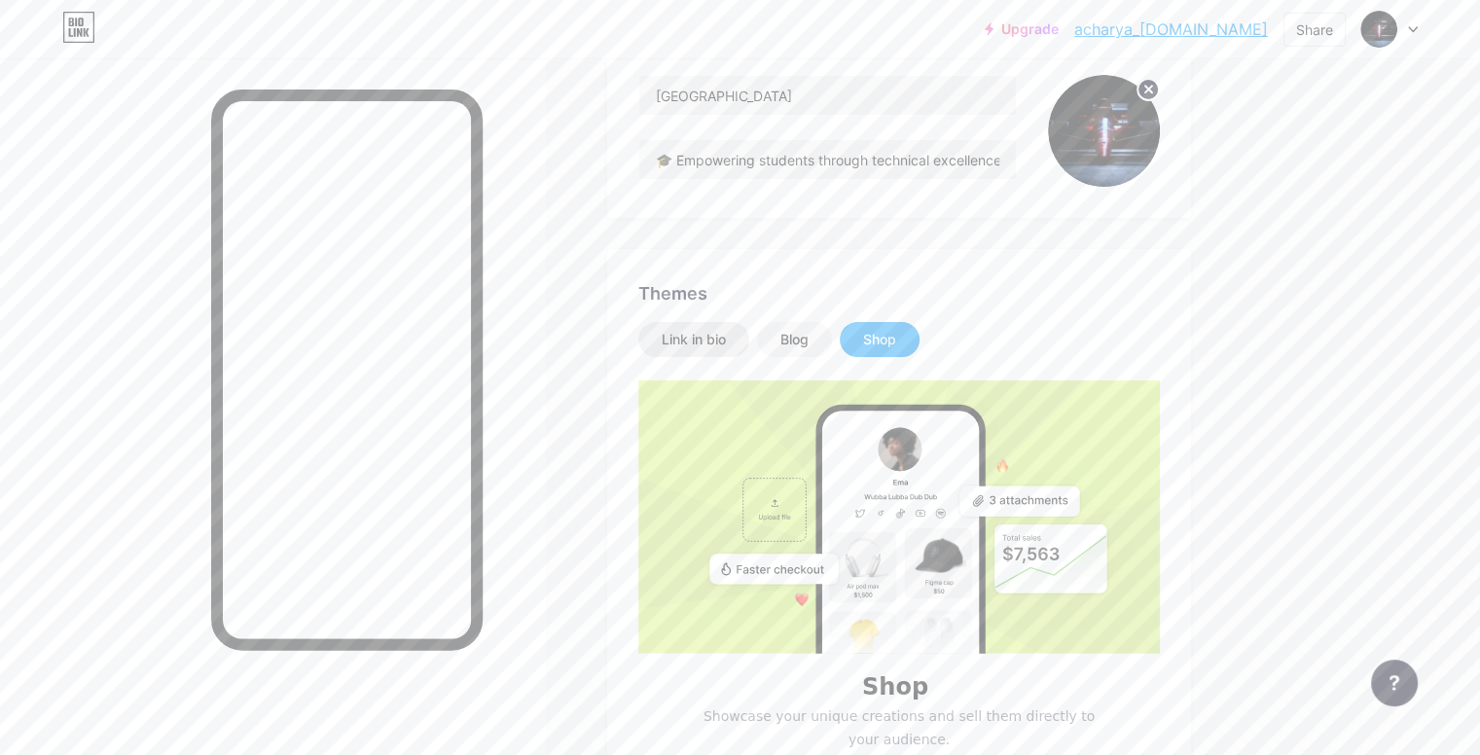
click at [726, 334] on div "Link in bio" at bounding box center [693, 339] width 64 height 19
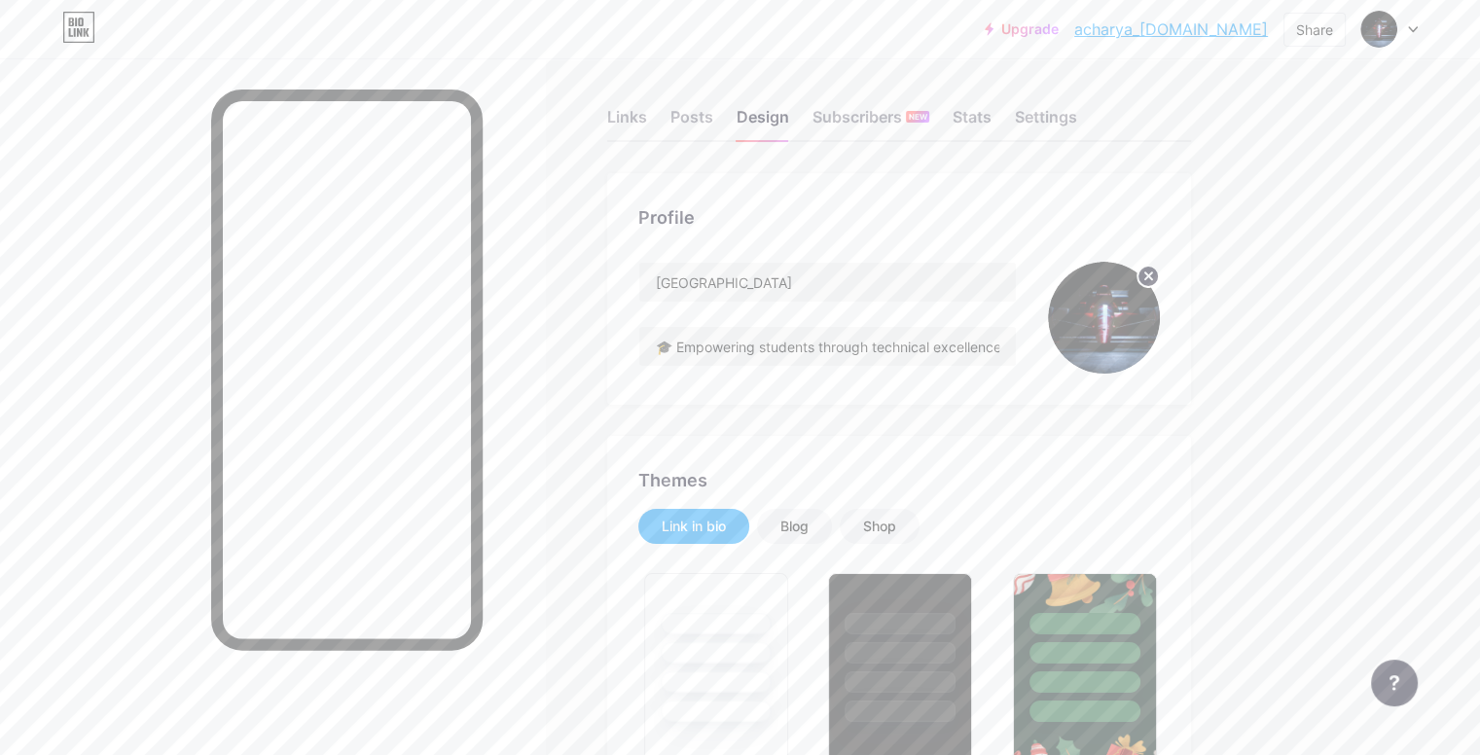
scroll to position [0, 0]
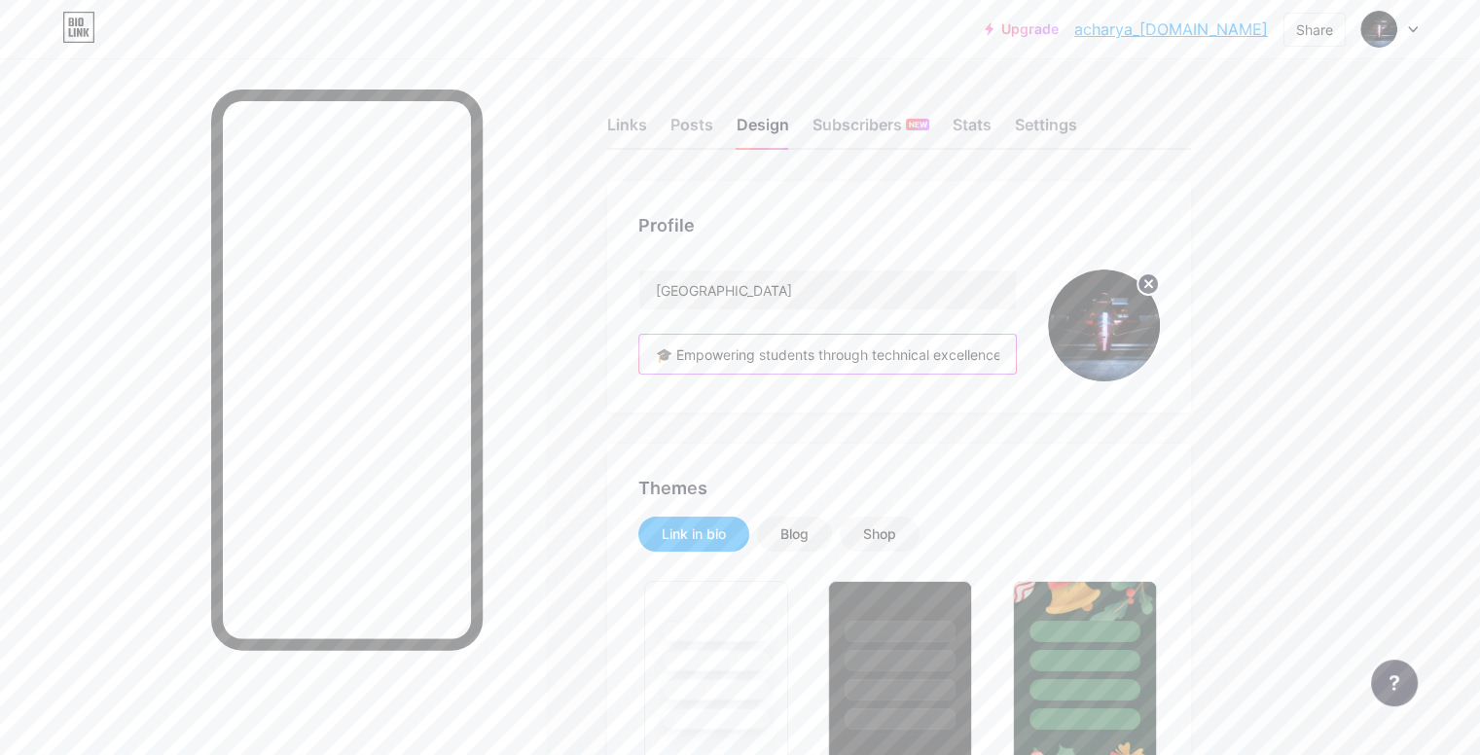
click at [929, 357] on input "🎓 Empowering students through technical excellence & innovation 📍Affiliated to …" at bounding box center [827, 354] width 376 height 39
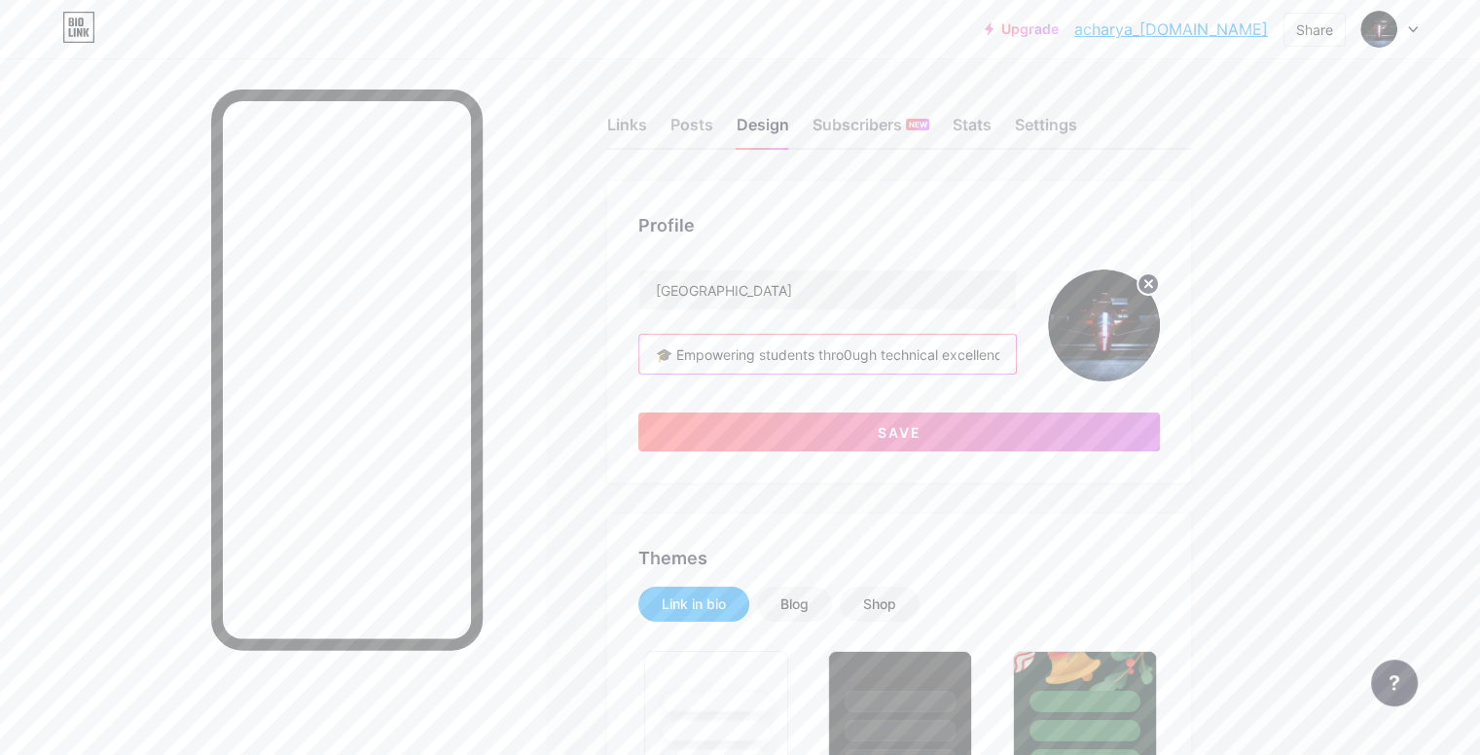
click at [1016, 358] on input "🎓 Empowering students thro0ugh technical excellence & innovation 📍Affiliated to…" at bounding box center [827, 354] width 376 height 39
type input "🎓 Empowering students thro0ugh technical excellence & innovation 📍Affiliated to…"
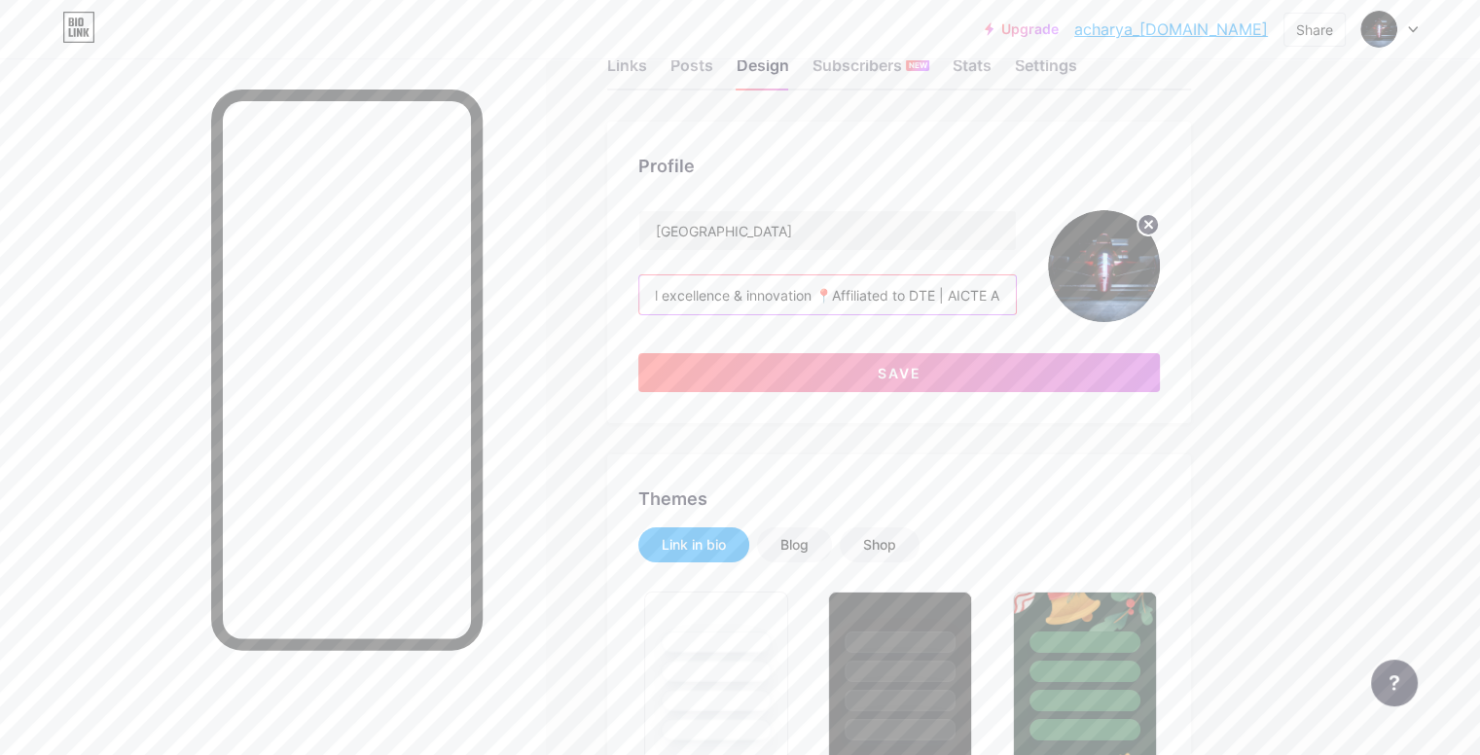
scroll to position [0, 0]
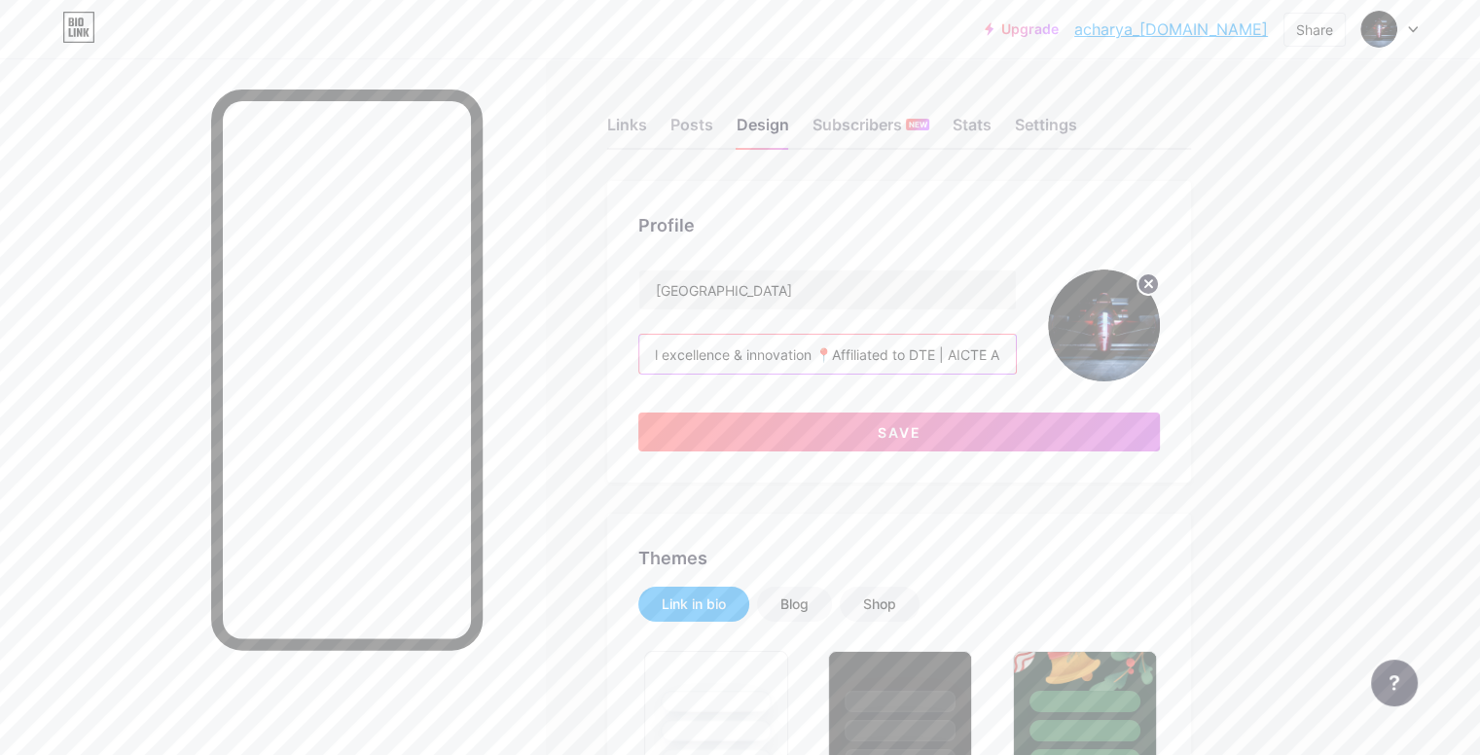
click at [1016, 360] on input "🎓 Empowering students thro0ugh technical excellence & innovation 📍Affiliated to…" at bounding box center [827, 354] width 376 height 39
click at [1016, 363] on input "🎓 Empowering students thro0ugh technical excellence & innovation 📍Affiliated to…" at bounding box center [827, 354] width 376 height 39
click at [1016, 359] on input "🎓 Empowering students thro0ugh technical excellence & innovation 📍Affiliated to…" at bounding box center [827, 354] width 376 height 39
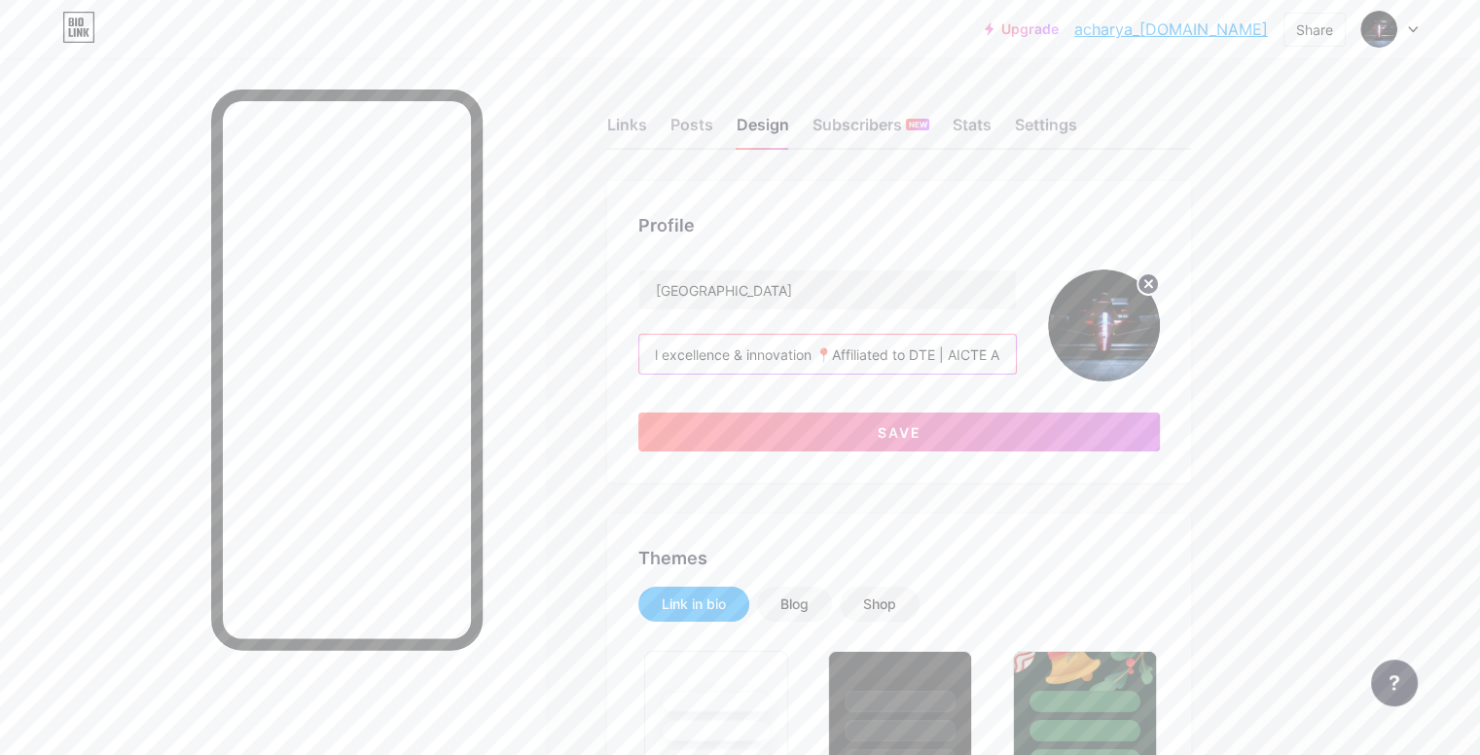
click at [1016, 359] on input "🎓 Empowering students thro0ugh technical excellence & innovation 📍Affiliated to…" at bounding box center [827, 354] width 376 height 39
click at [1016, 355] on input "🎓 Empowering students thro0ugh technical excellence & innovation 📍Affiliated to…" at bounding box center [827, 354] width 376 height 39
click at [779, 394] on div "acharya polytechnic 🎓 Empowering students thro0ugh technical excellence & innov…" at bounding box center [898, 360] width 521 height 182
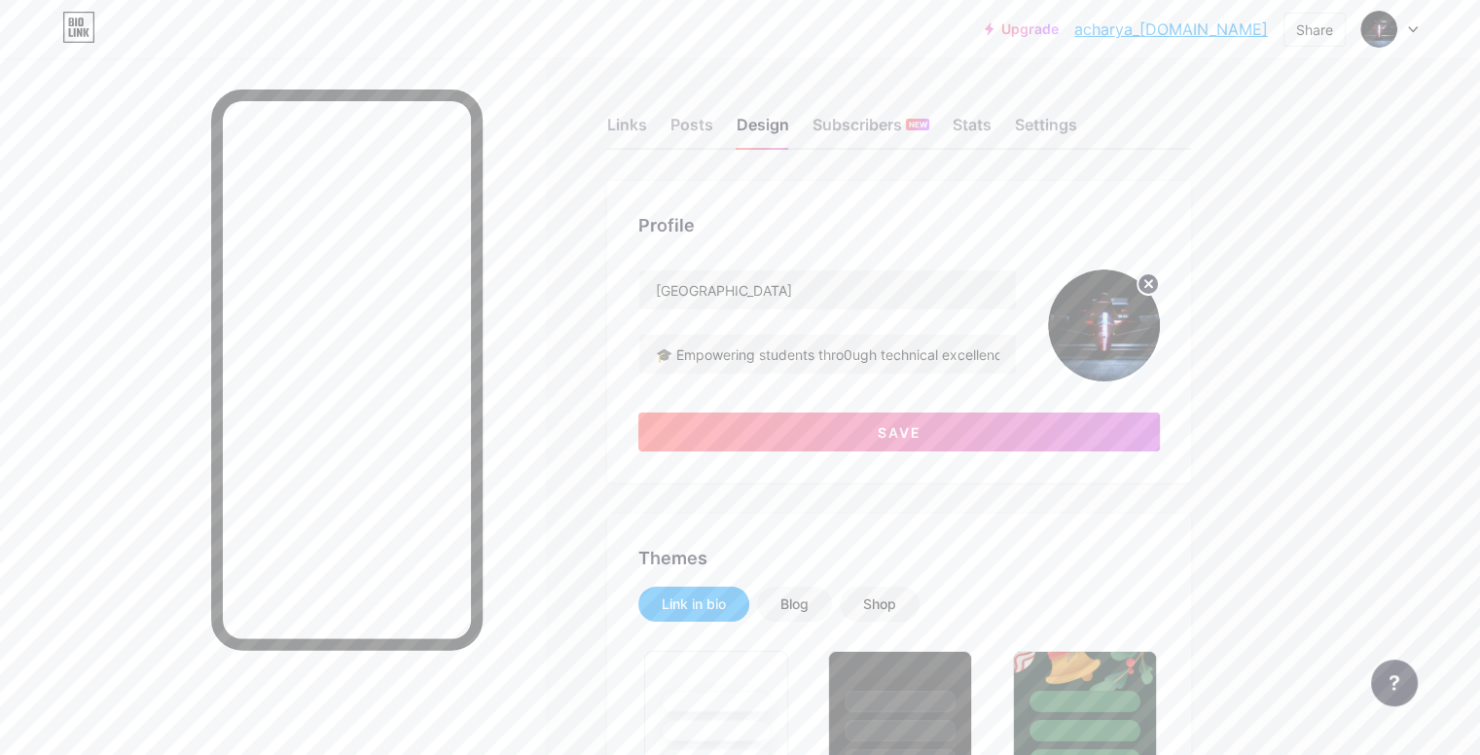
click at [1412, 33] on div at bounding box center [1389, 29] width 56 height 35
click at [1412, 32] on div at bounding box center [1389, 29] width 56 height 35
click at [713, 133] on div "Posts" at bounding box center [691, 130] width 43 height 35
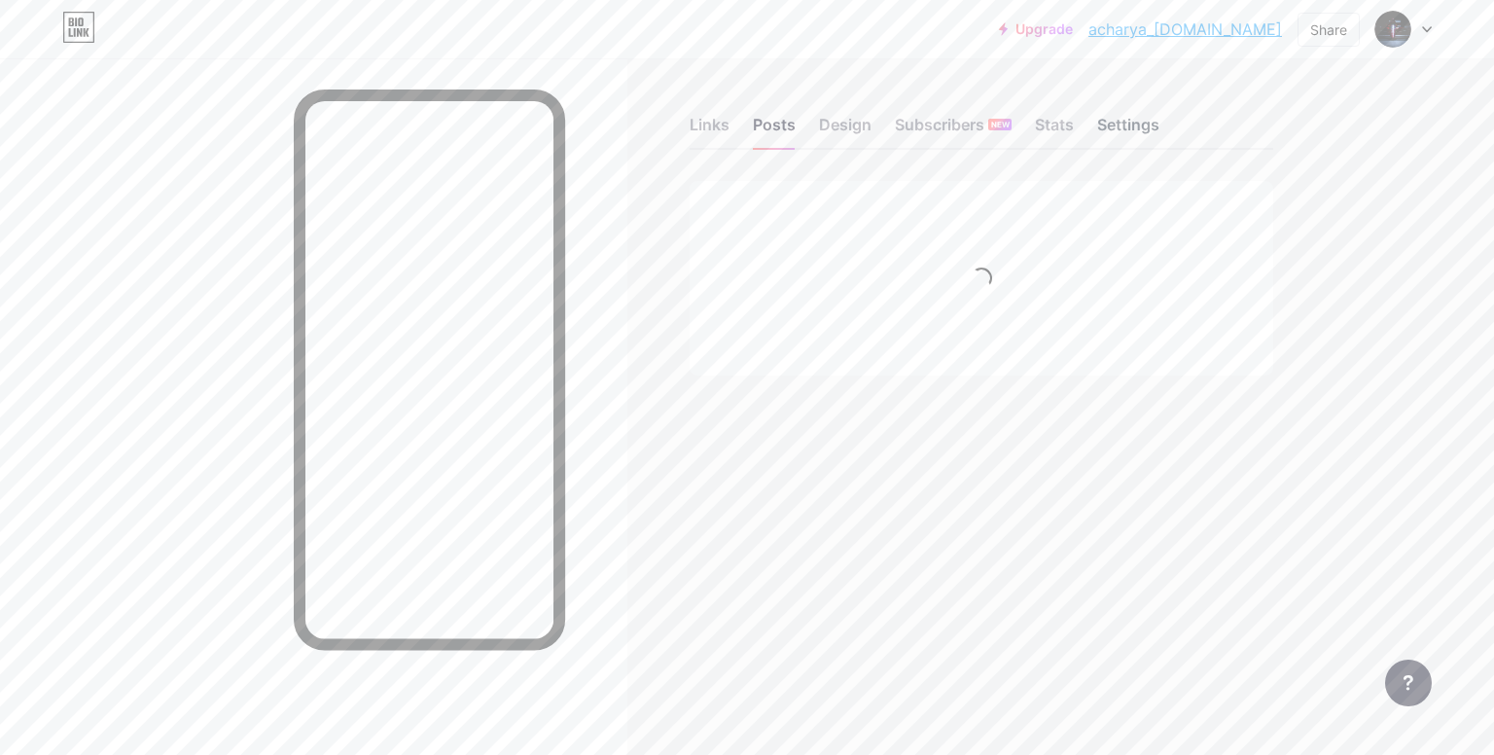
click at [1144, 124] on div "Settings" at bounding box center [1128, 130] width 62 height 35
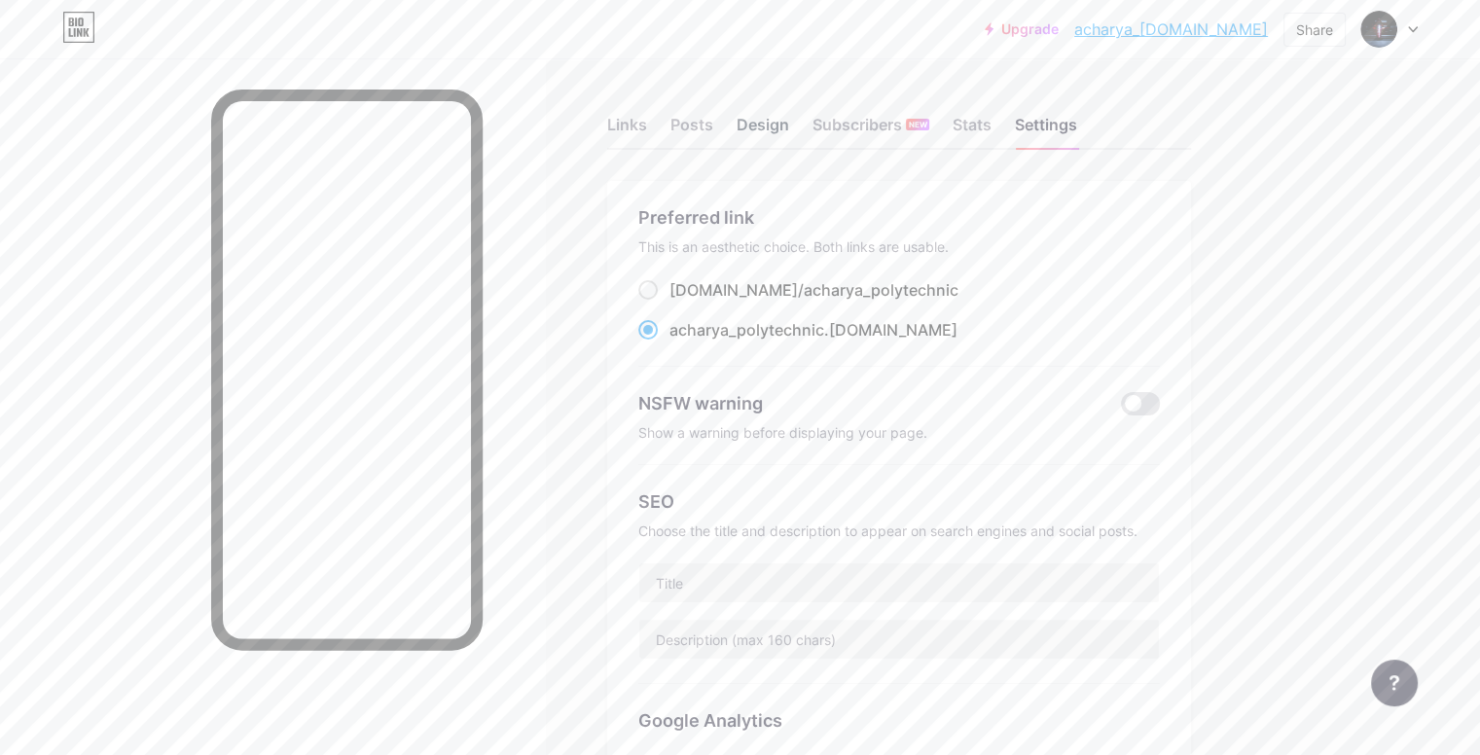
click at [789, 125] on div "Design" at bounding box center [762, 130] width 53 height 35
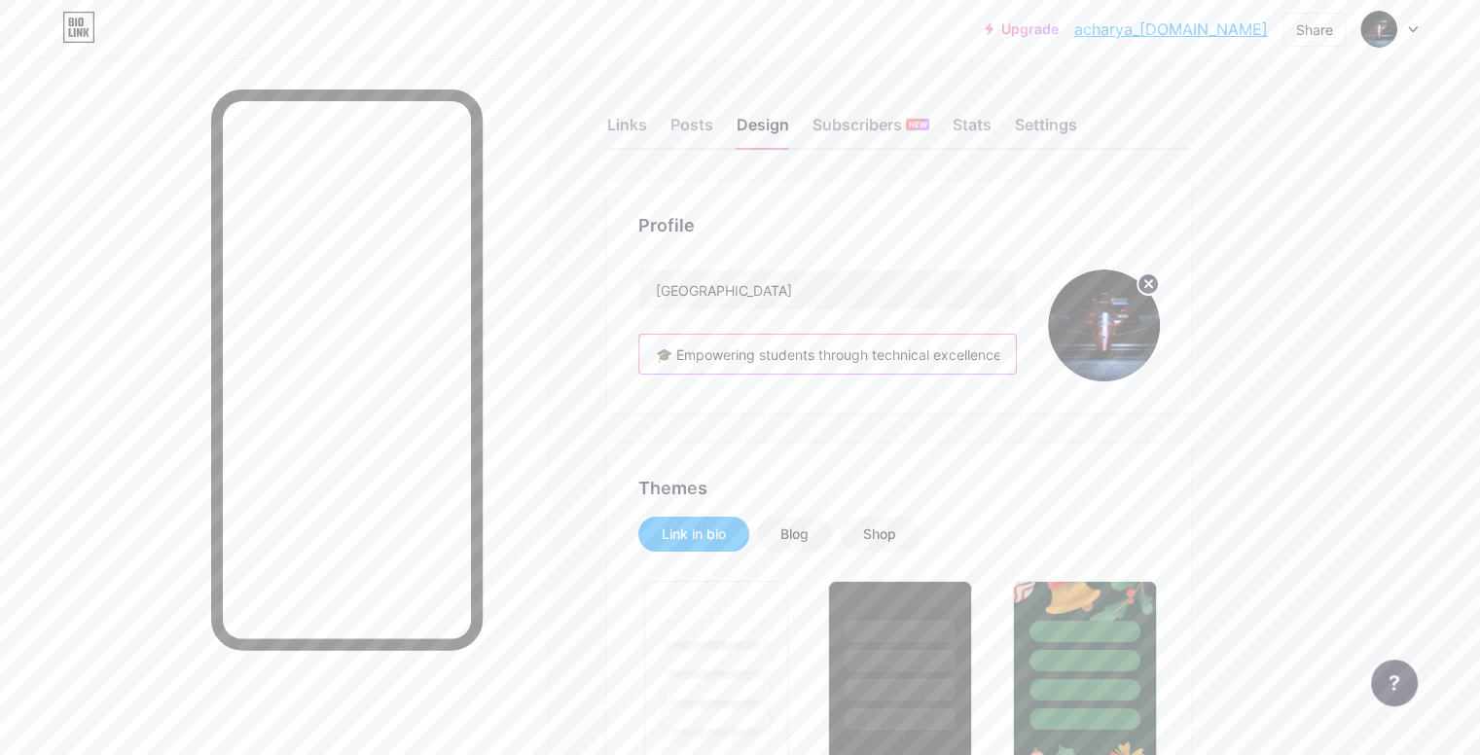
click at [837, 345] on input "🎓 Empowering students through technical excellence & innovation 📍Affiliated to …" at bounding box center [827, 354] width 376 height 39
paste input "Acharya Polytechnic | Official Contest Updates 🚀 Events • Competitions • Campus…"
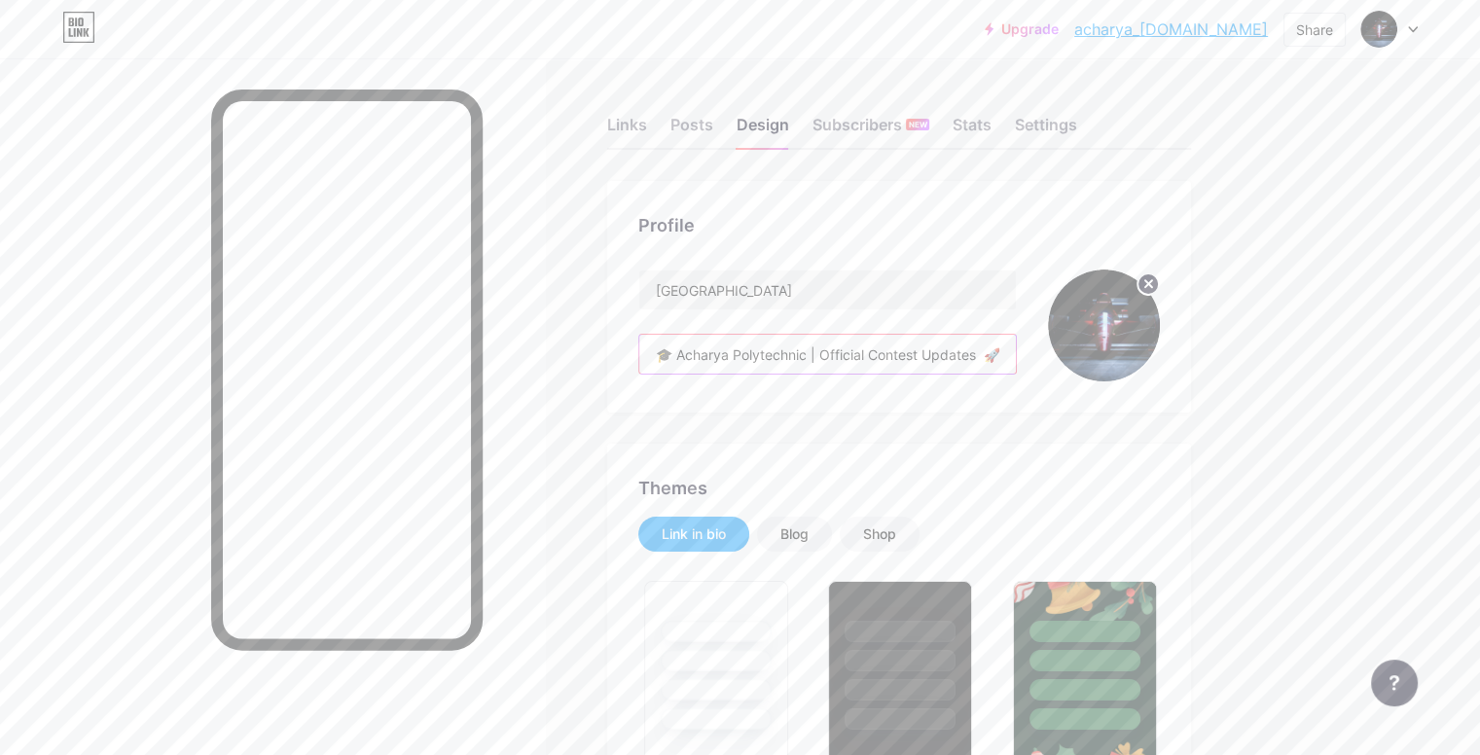
scroll to position [0, 638]
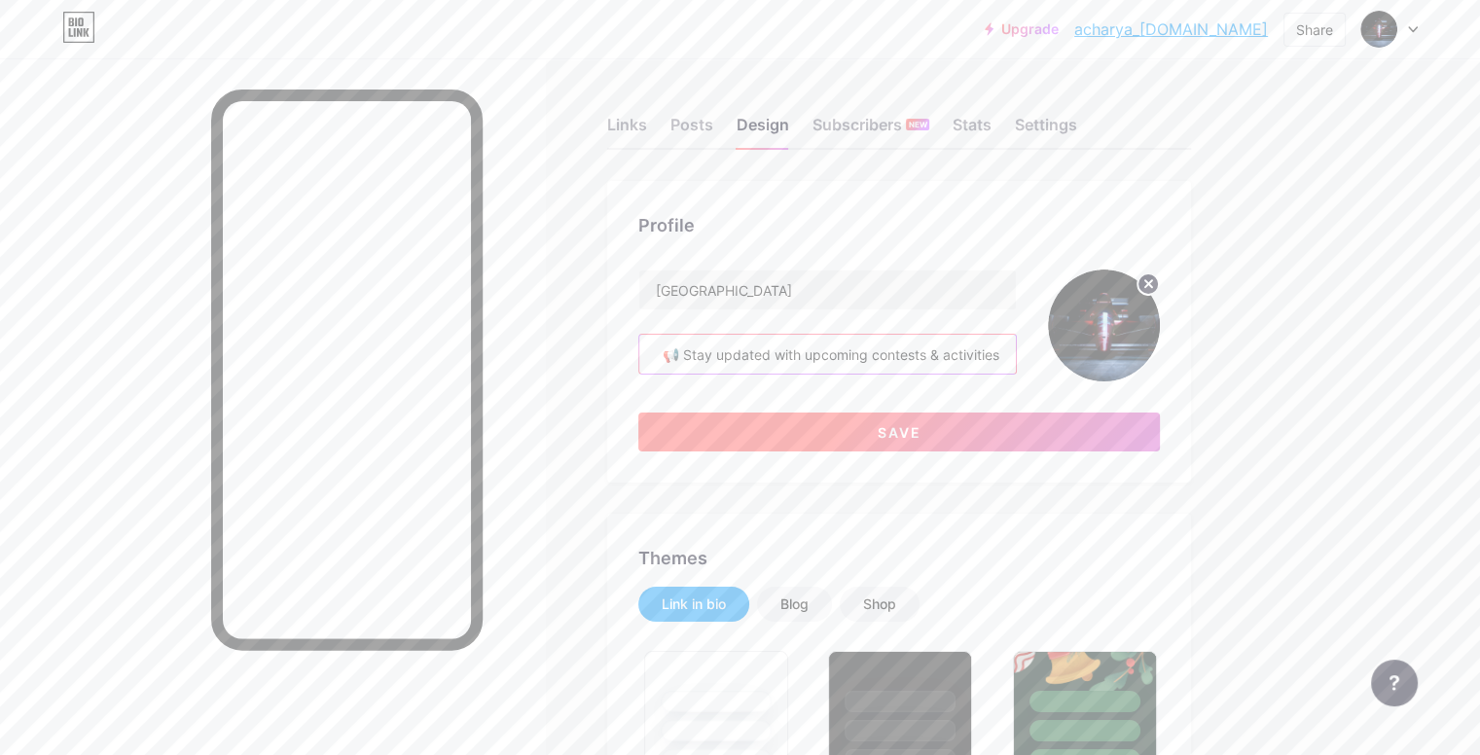
type input "🎓 Acharya Polytechnic | Official Contest Updates 🚀 Events • Competitions • Camp…"
click at [872, 439] on button "Save" at bounding box center [898, 431] width 521 height 39
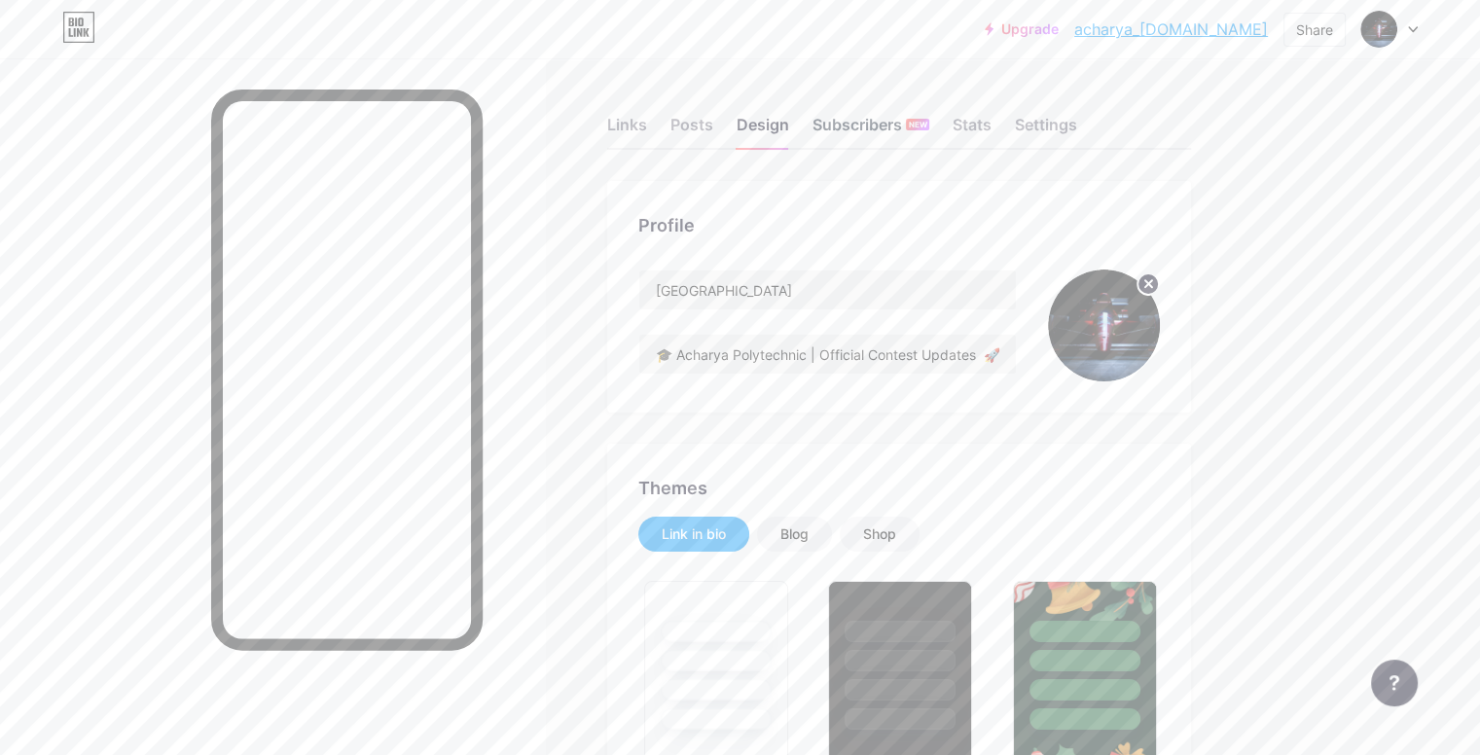
click at [926, 119] on div "Subscribers NEW" at bounding box center [870, 130] width 117 height 35
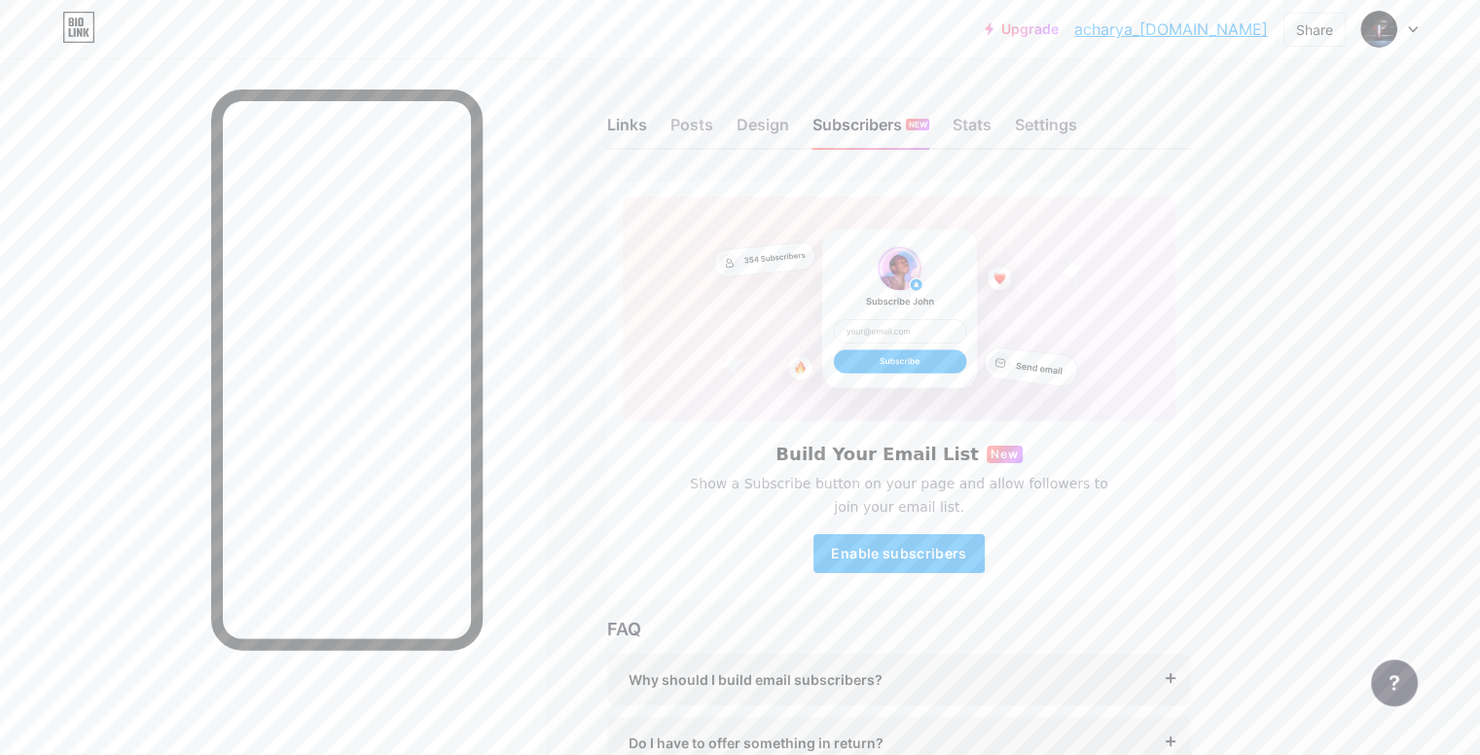
click at [647, 130] on div "Links" at bounding box center [627, 130] width 40 height 35
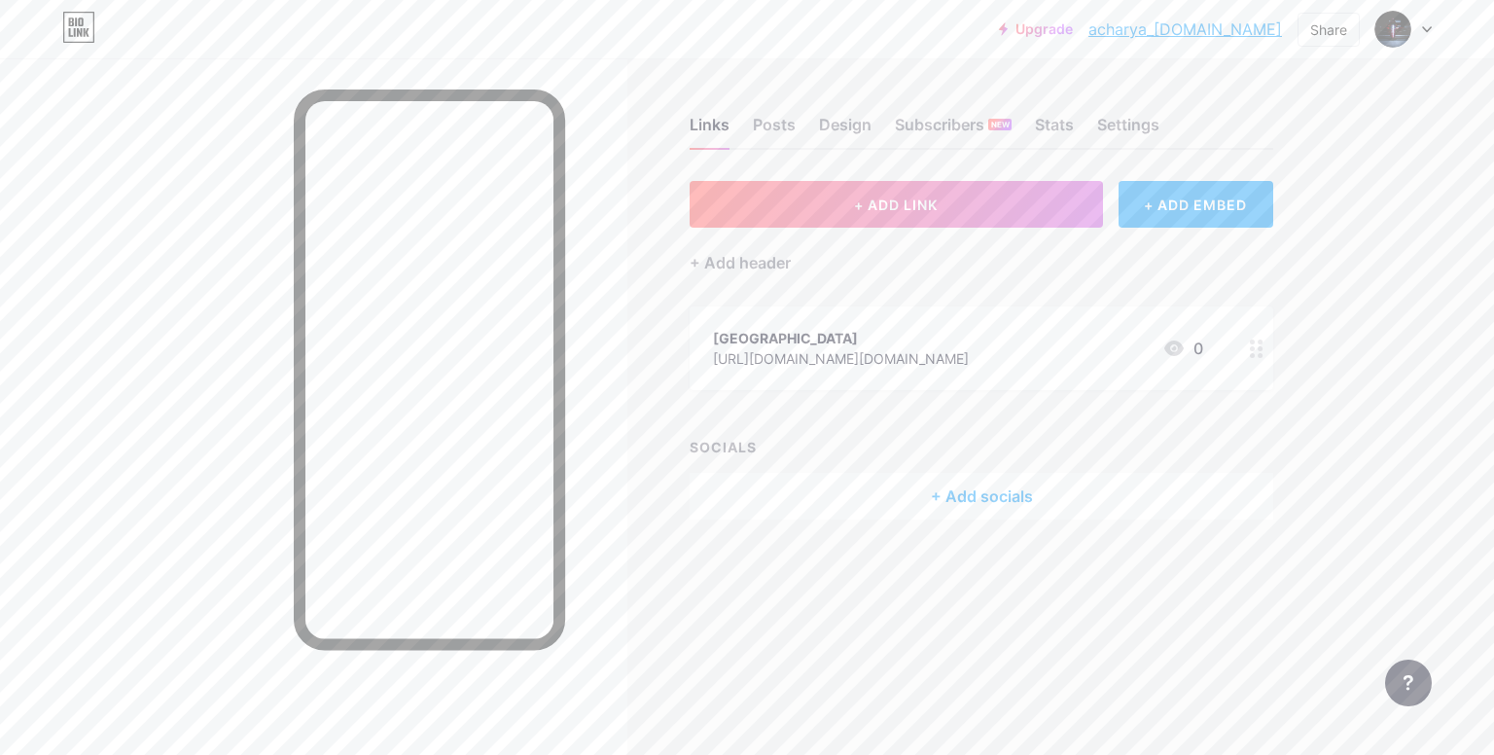
click at [1263, 356] on div at bounding box center [1256, 348] width 33 height 84
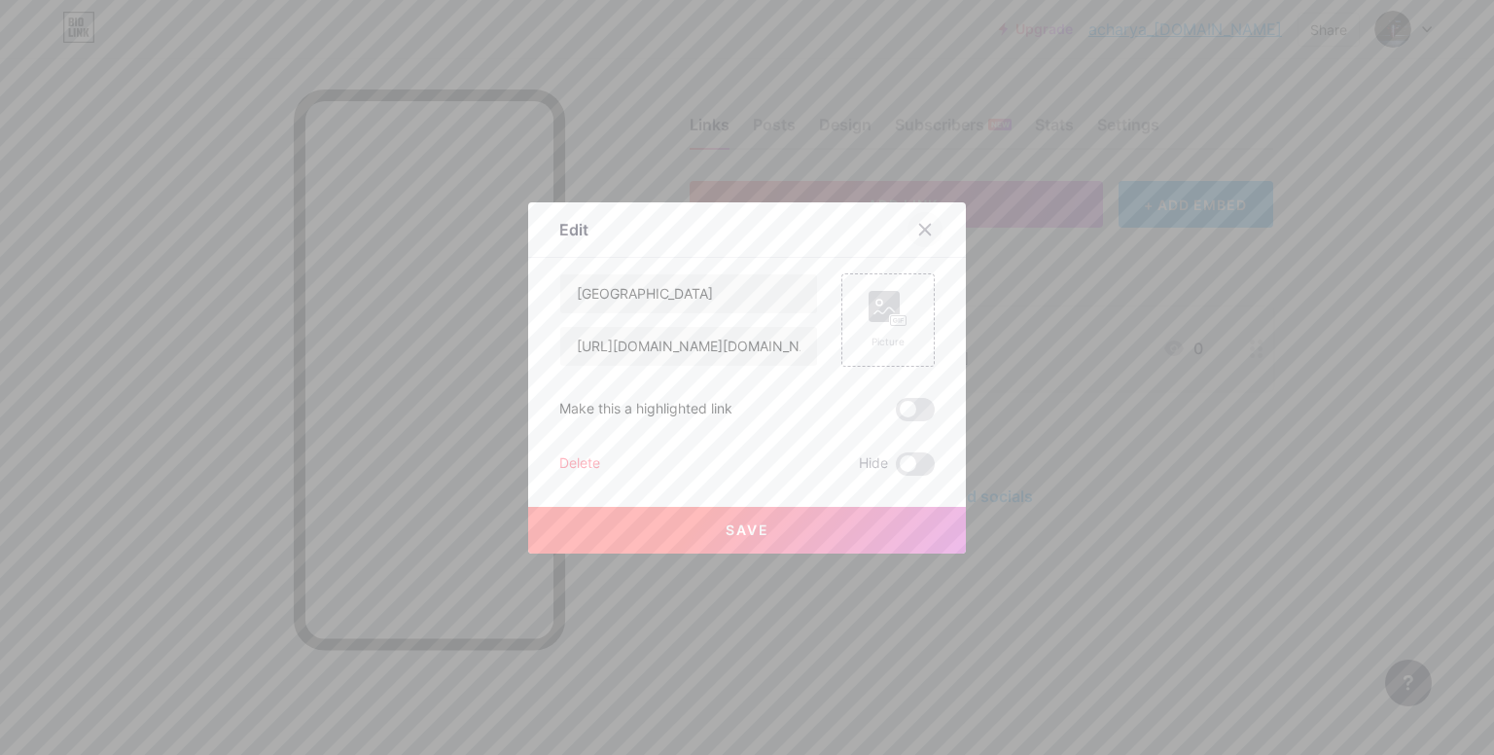
click at [922, 236] on div at bounding box center [925, 229] width 35 height 35
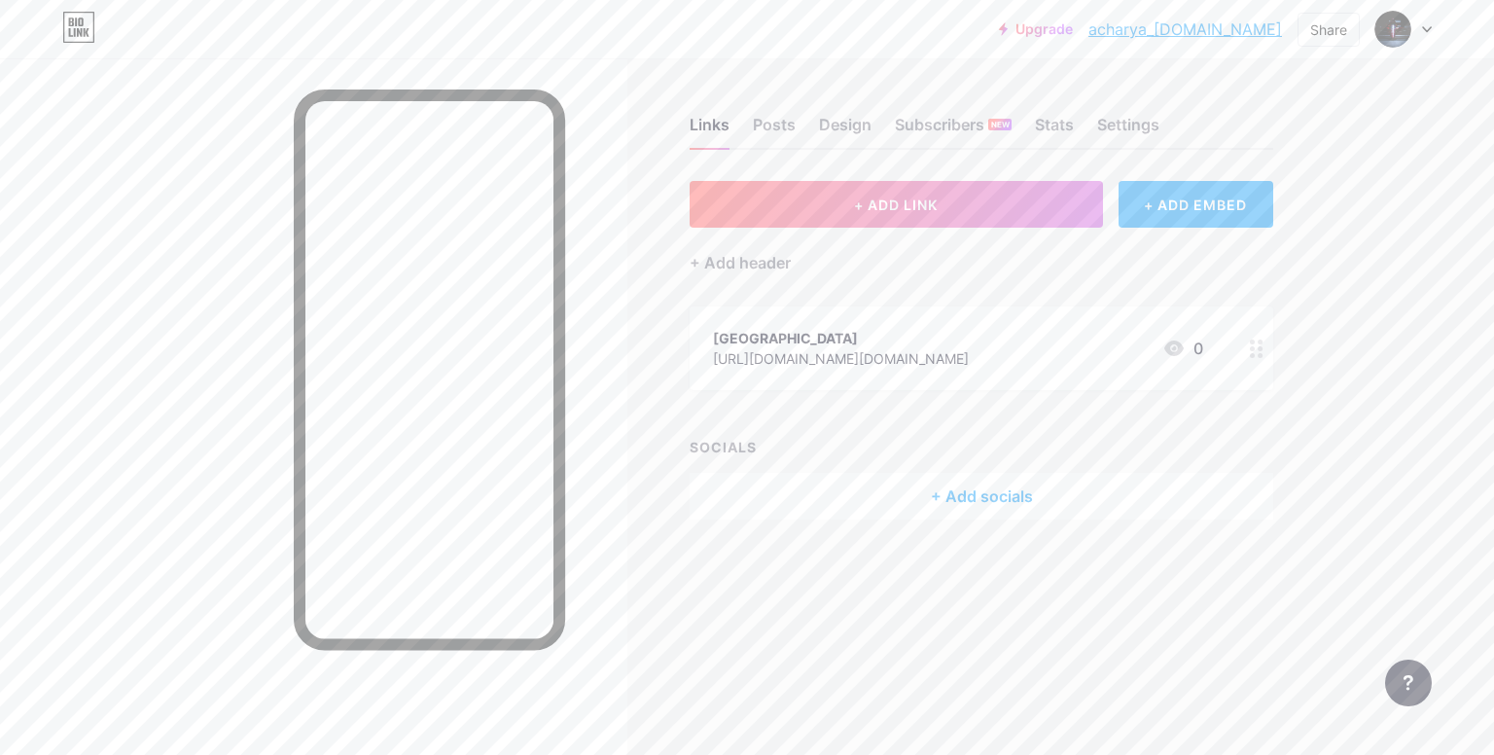
click at [827, 289] on div "+ ADD LINK + ADD EMBED + Add header acharya polytechnic [URL][DOMAIN_NAME][DOMA…" at bounding box center [982, 350] width 584 height 339
click at [1167, 290] on div "+ ADD LINK + ADD EMBED + Add header acharya polytechnic [URL][DOMAIN_NAME][DOMA…" at bounding box center [982, 350] width 584 height 339
click at [1261, 89] on div "Links Posts Design Subscribers NEW Stats Settings" at bounding box center [982, 116] width 584 height 68
click at [1156, 136] on div "Settings" at bounding box center [1128, 130] width 62 height 35
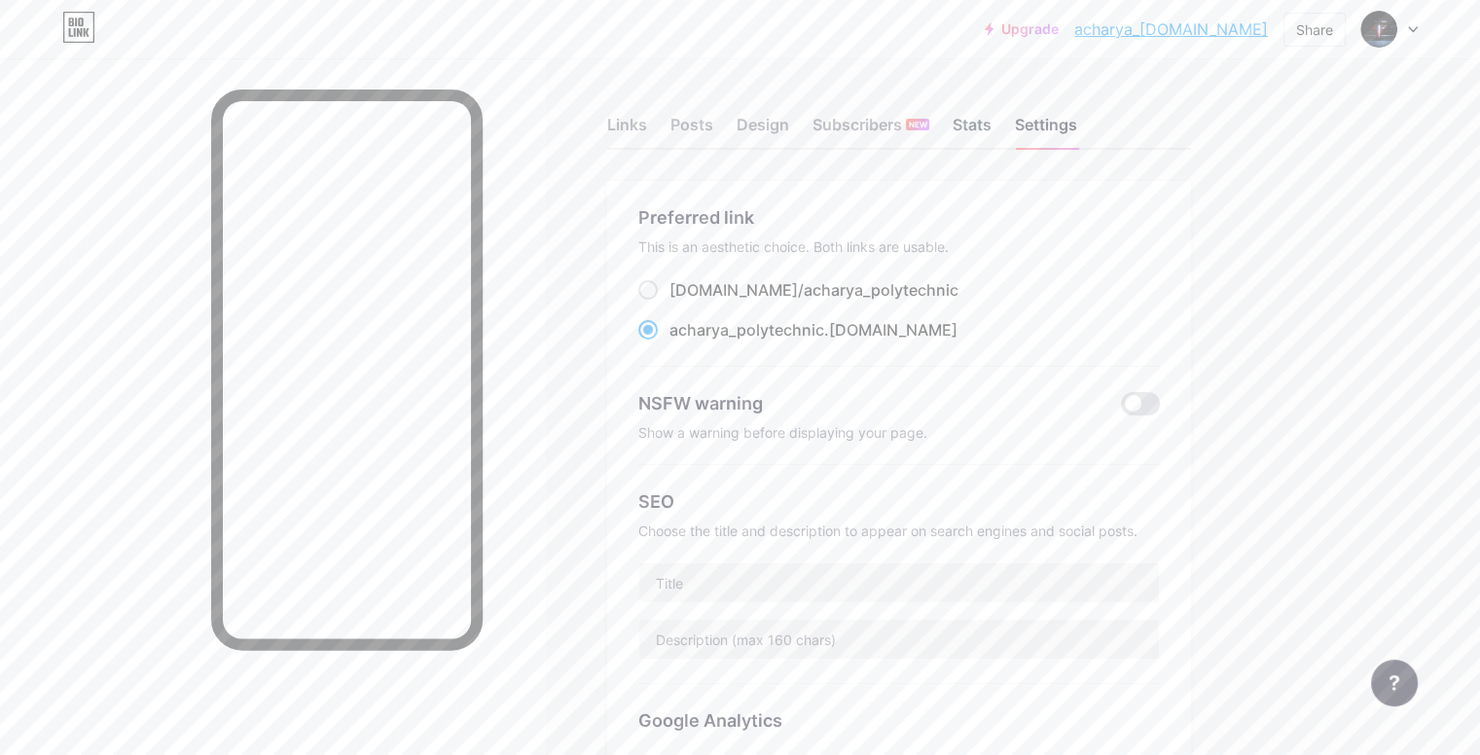
click at [991, 127] on div "Stats" at bounding box center [971, 130] width 39 height 35
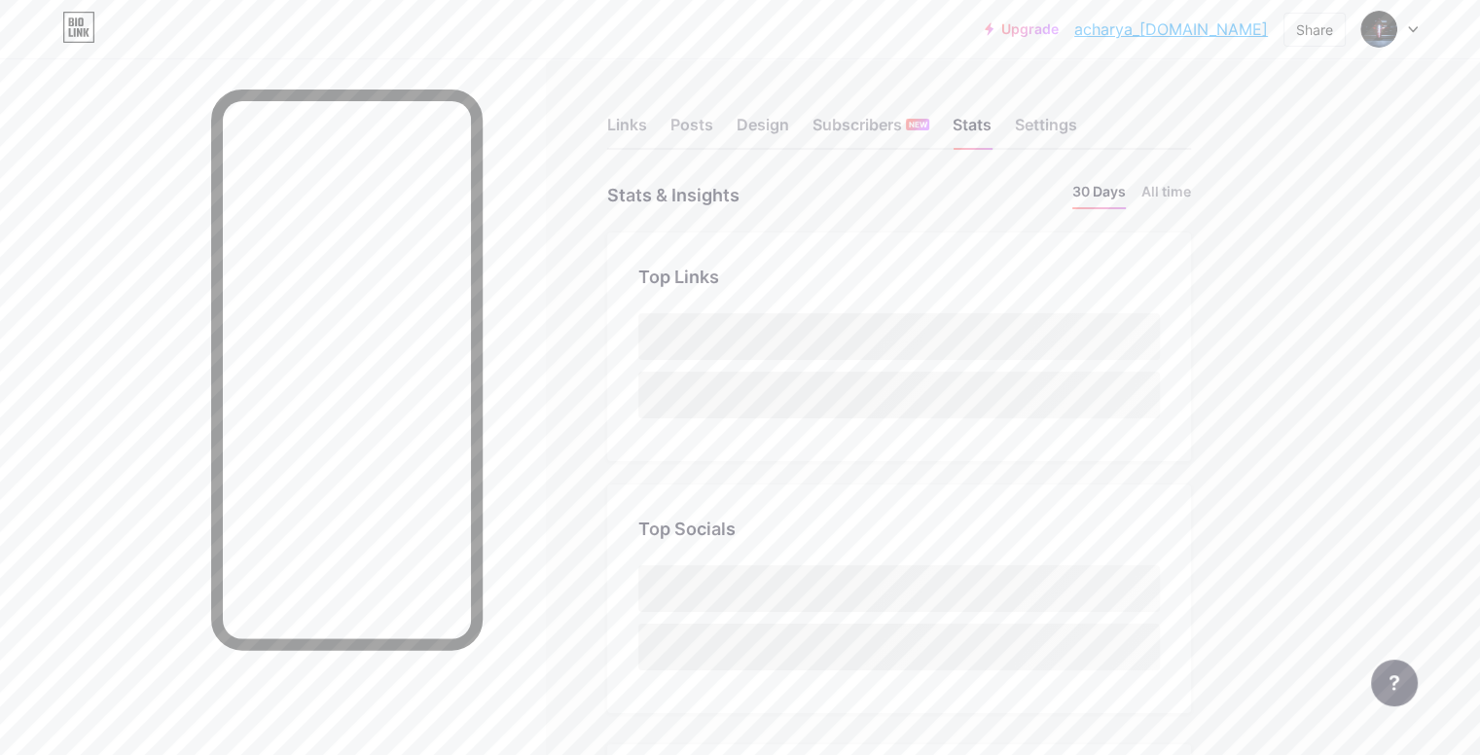
click at [1412, 30] on icon at bounding box center [1413, 29] width 8 height 5
click at [1355, 120] on div "[GEOGRAPHIC_DATA]" at bounding box center [1307, 117] width 150 height 16
click at [1257, 214] on link "Account settings" at bounding box center [1295, 221] width 241 height 53
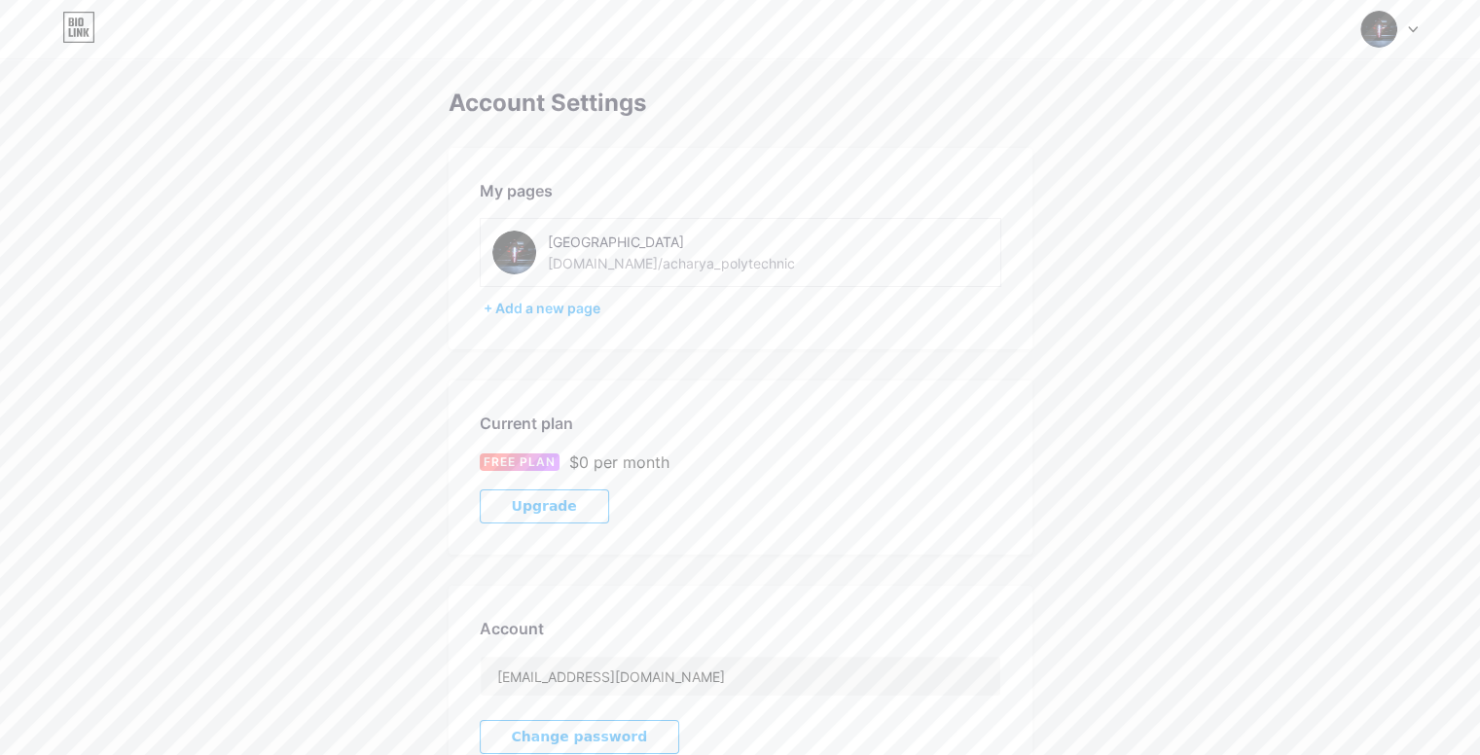
click at [526, 258] on img at bounding box center [514, 253] width 44 height 44
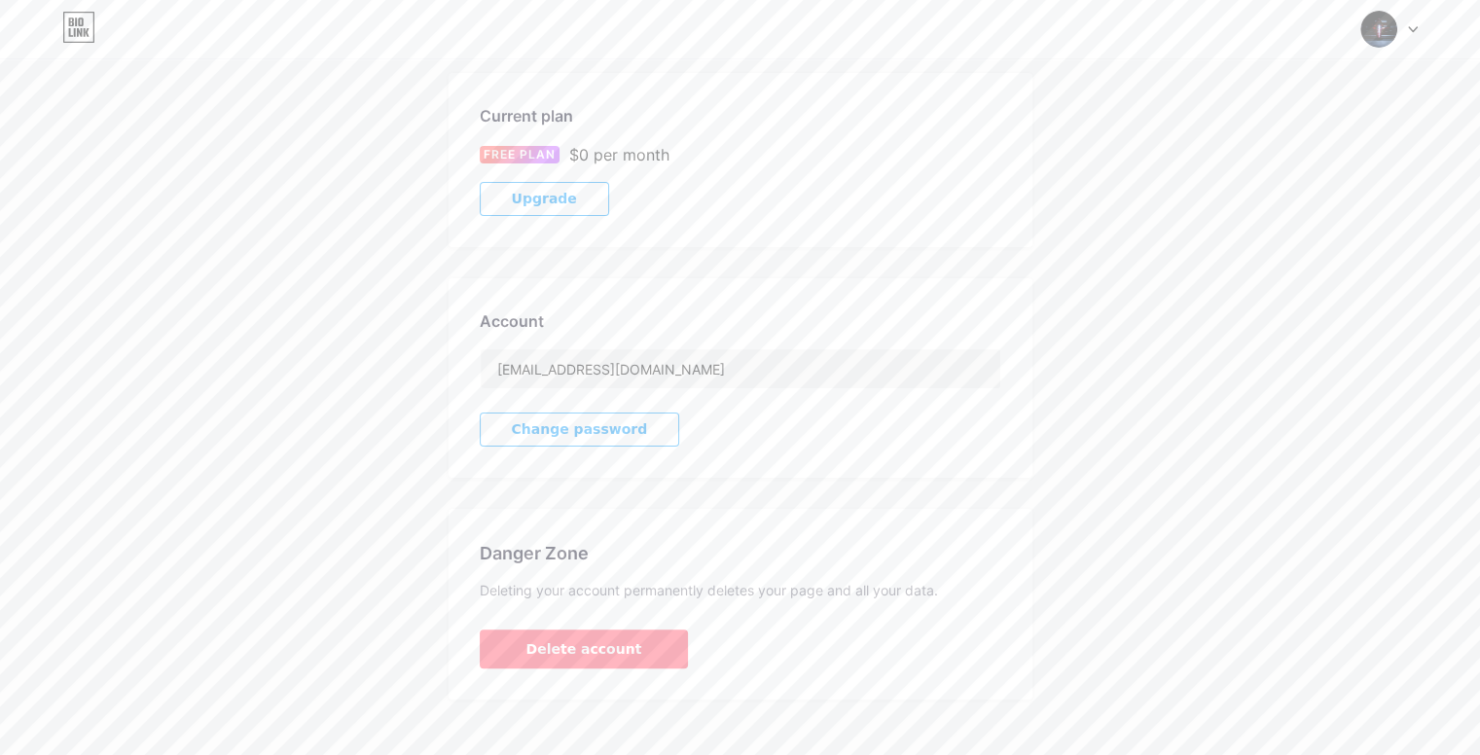
scroll to position [328, 0]
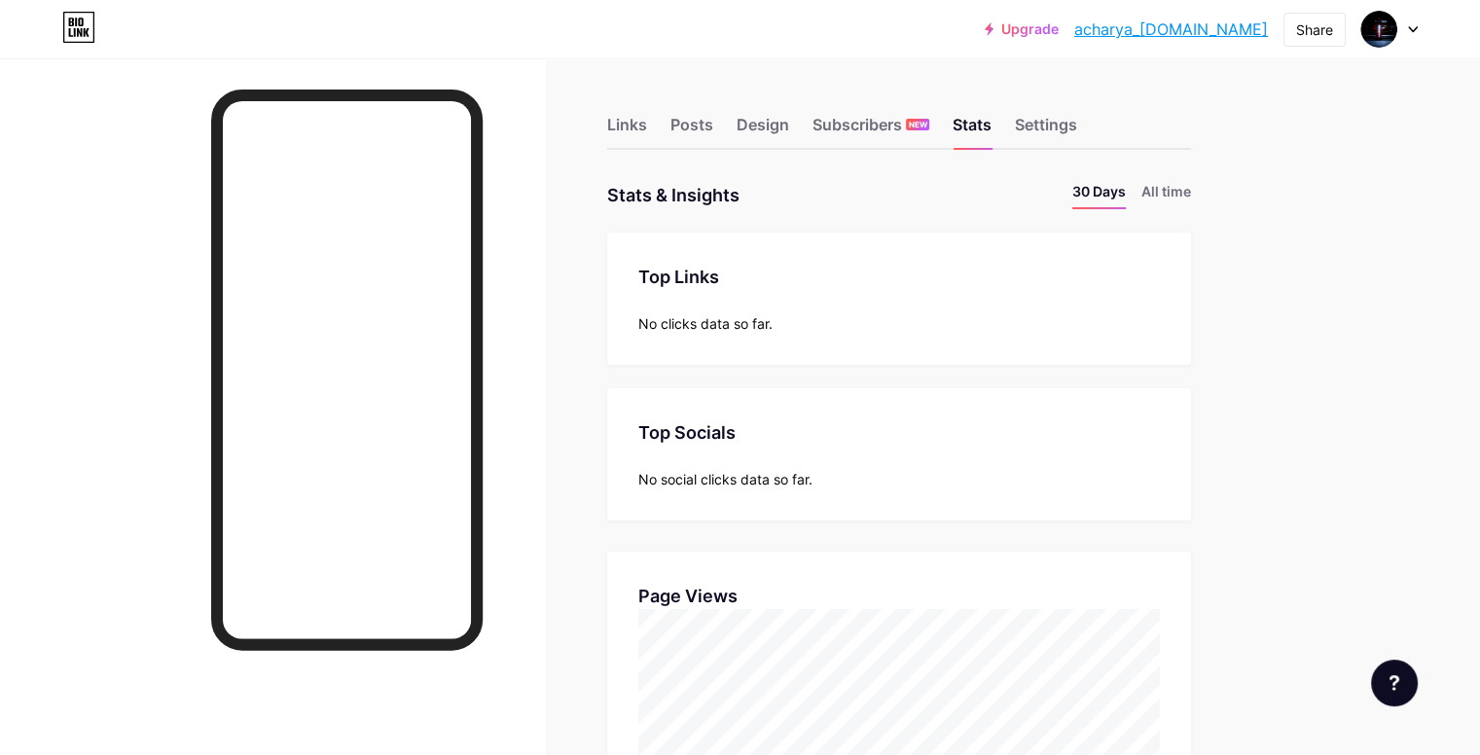
click at [1414, 29] on icon at bounding box center [1413, 29] width 10 height 7
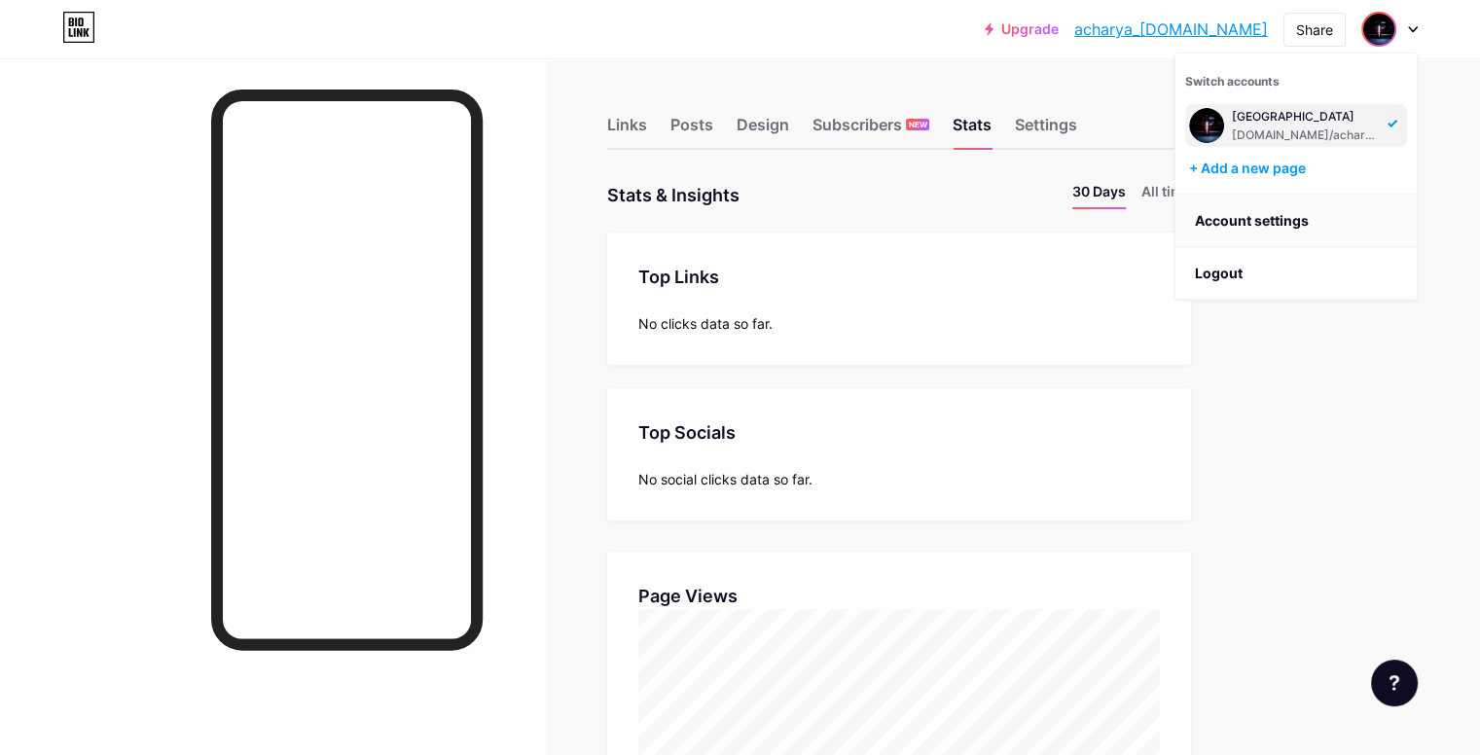
click at [1204, 233] on link "Account settings" at bounding box center [1295, 221] width 241 height 53
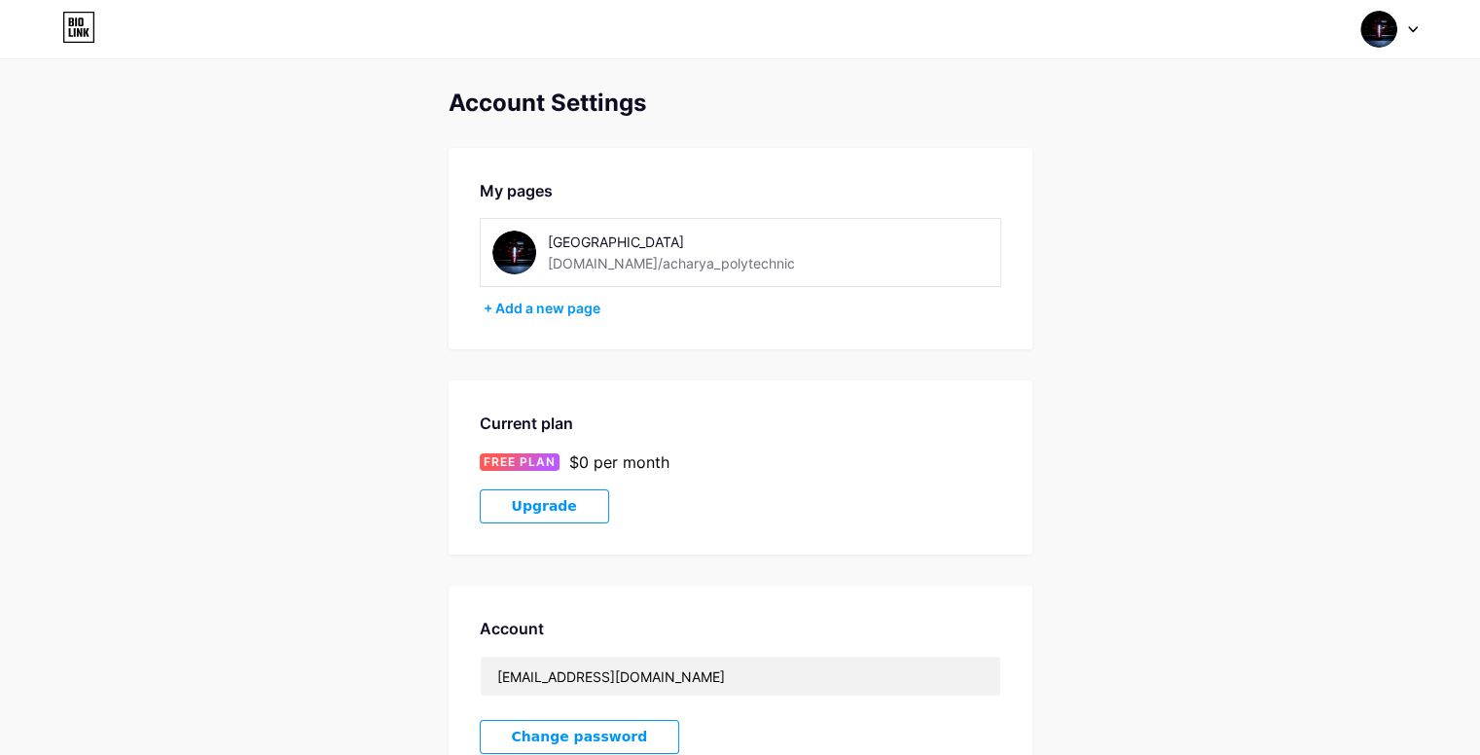
click at [514, 246] on img at bounding box center [514, 253] width 44 height 44
click at [1411, 32] on icon at bounding box center [1413, 29] width 10 height 7
click at [1199, 216] on link "Dashboard" at bounding box center [1295, 221] width 241 height 53
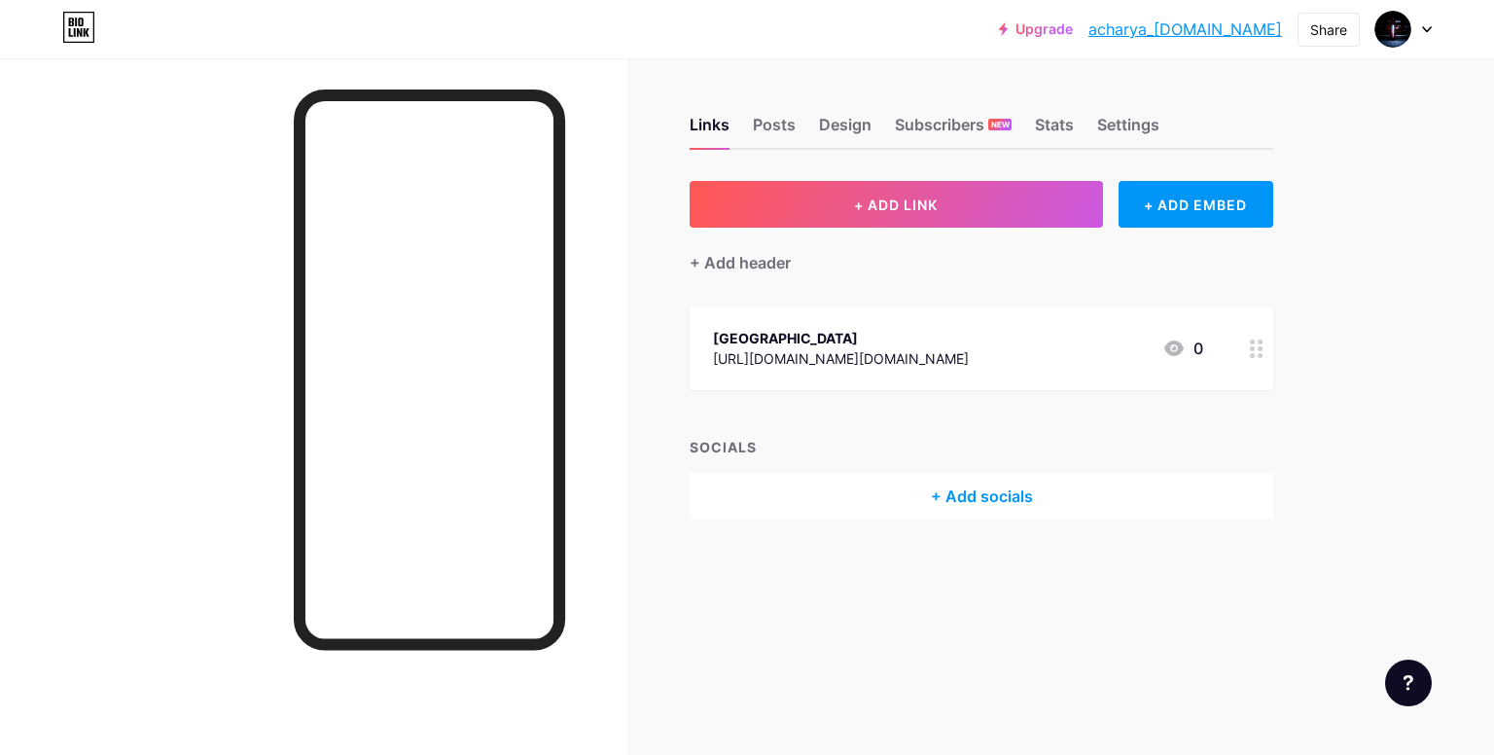
click at [732, 121] on div "Links Posts Design Subscribers NEW Stats Settings" at bounding box center [982, 116] width 584 height 68
click at [782, 125] on div "Posts" at bounding box center [774, 130] width 43 height 35
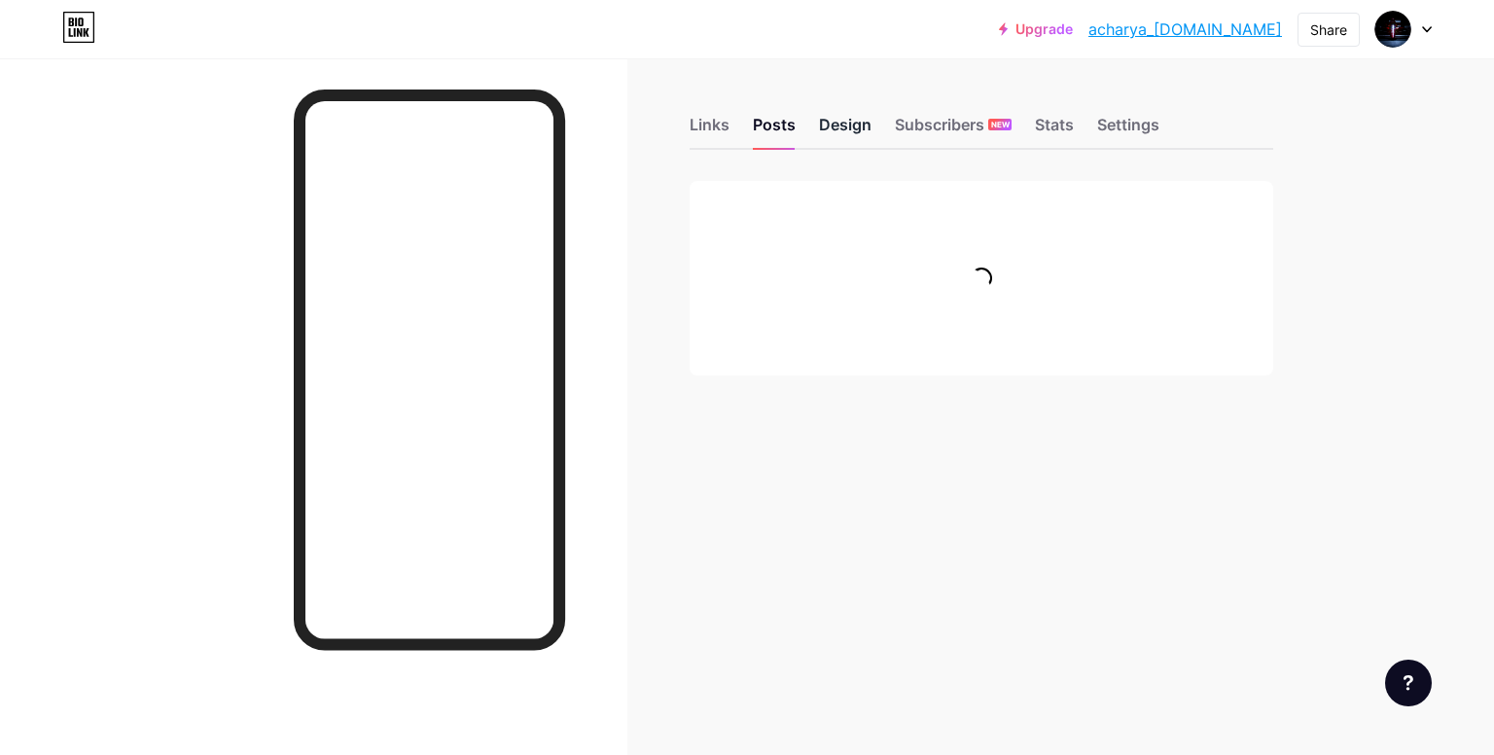
click at [857, 129] on div "Design" at bounding box center [845, 130] width 53 height 35
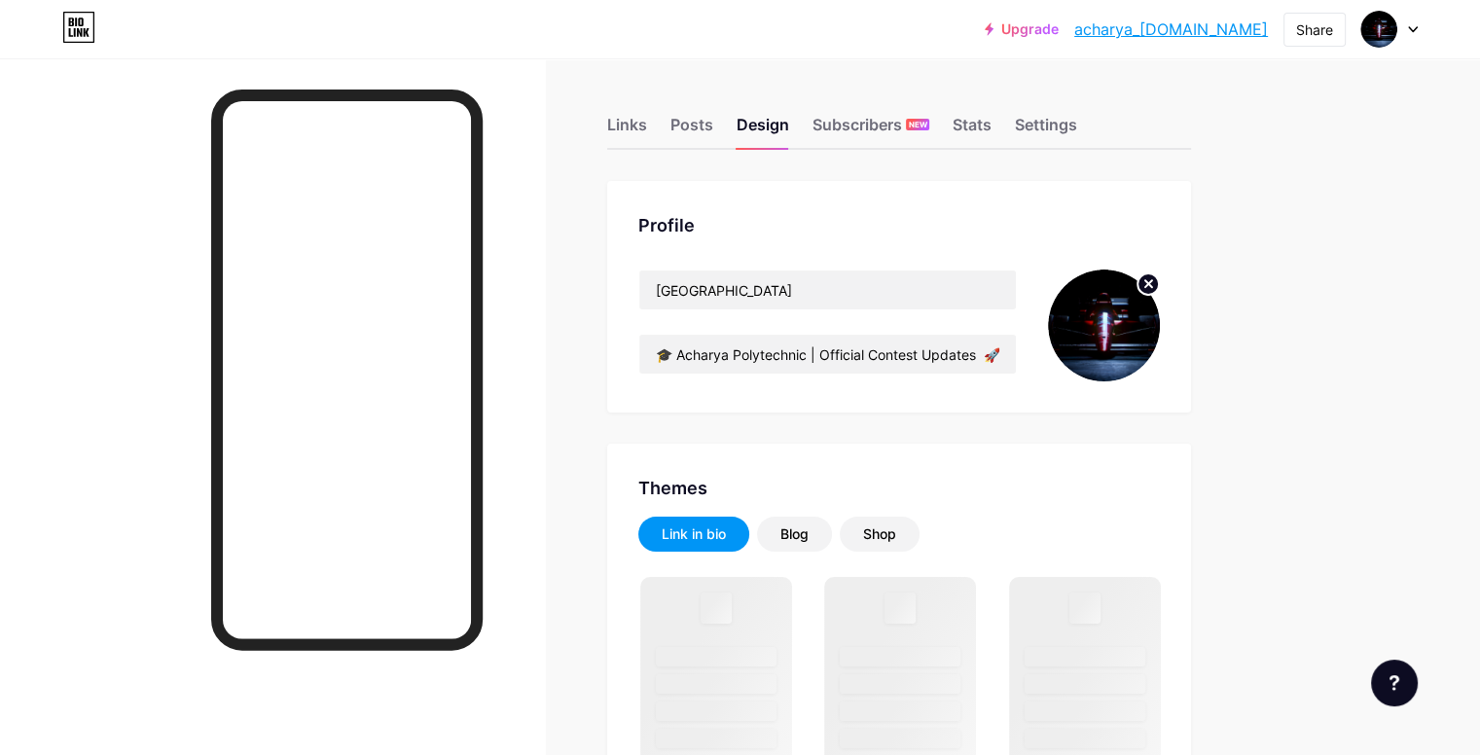
click at [1152, 282] on icon at bounding box center [1148, 283] width 7 height 7
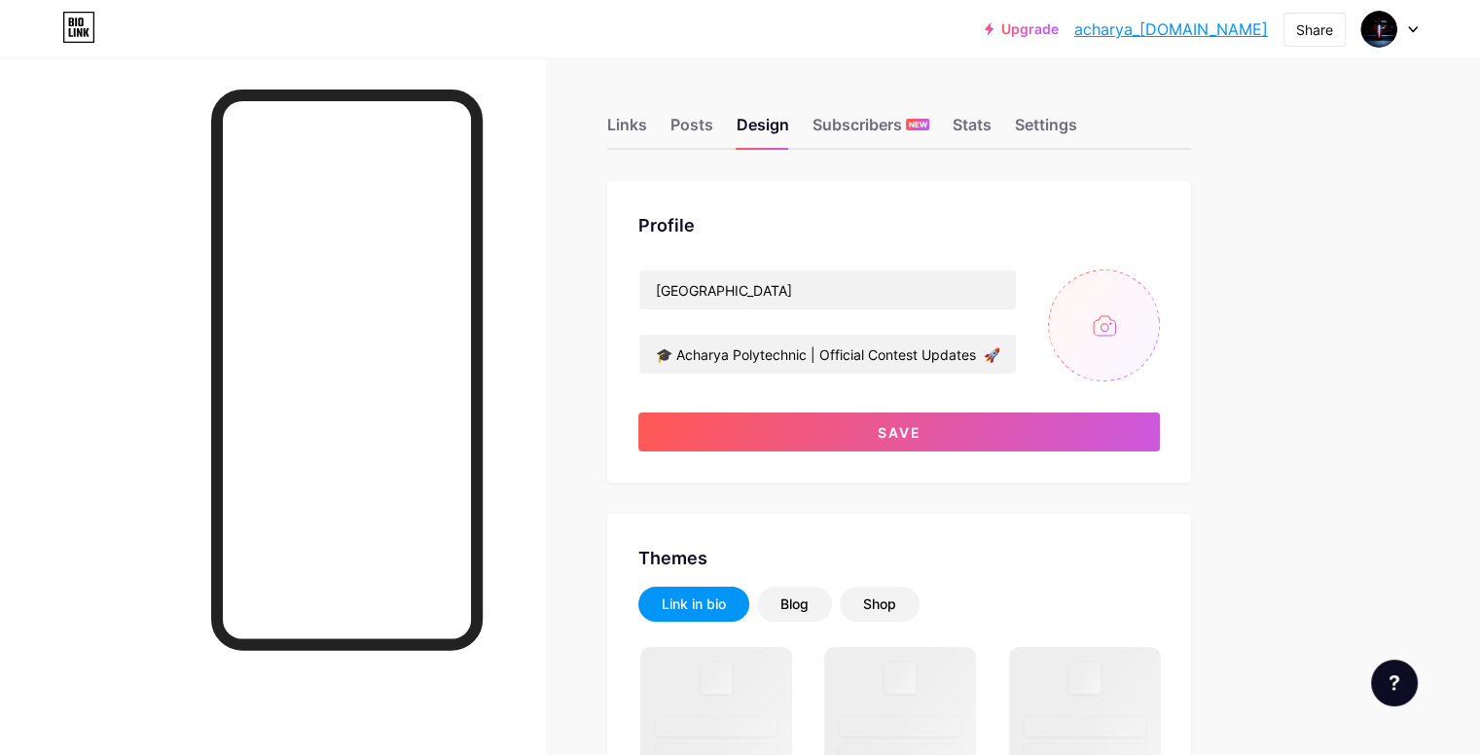
click at [1160, 323] on input "file" at bounding box center [1104, 325] width 112 height 112
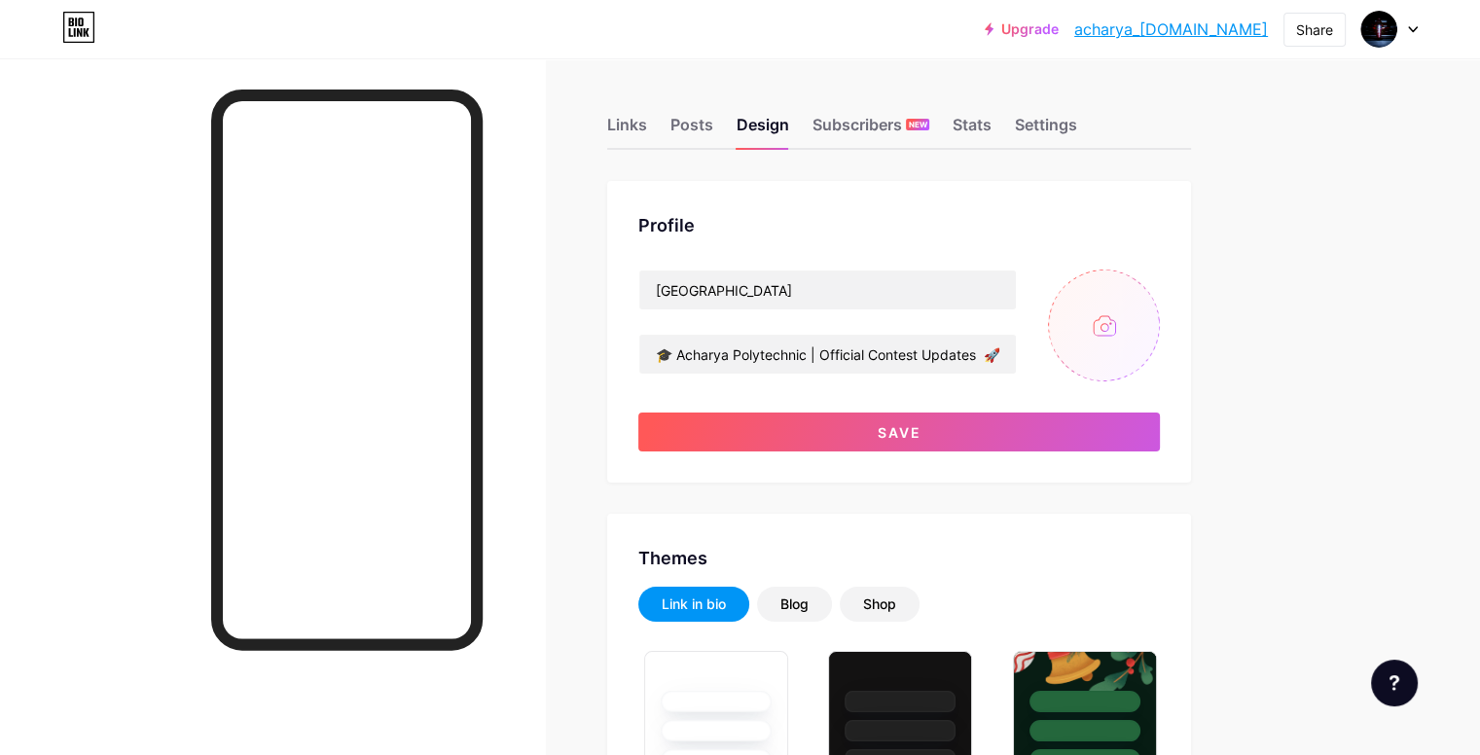
type input "C:\fakepath\acharyapolytechniclogo.jpg"
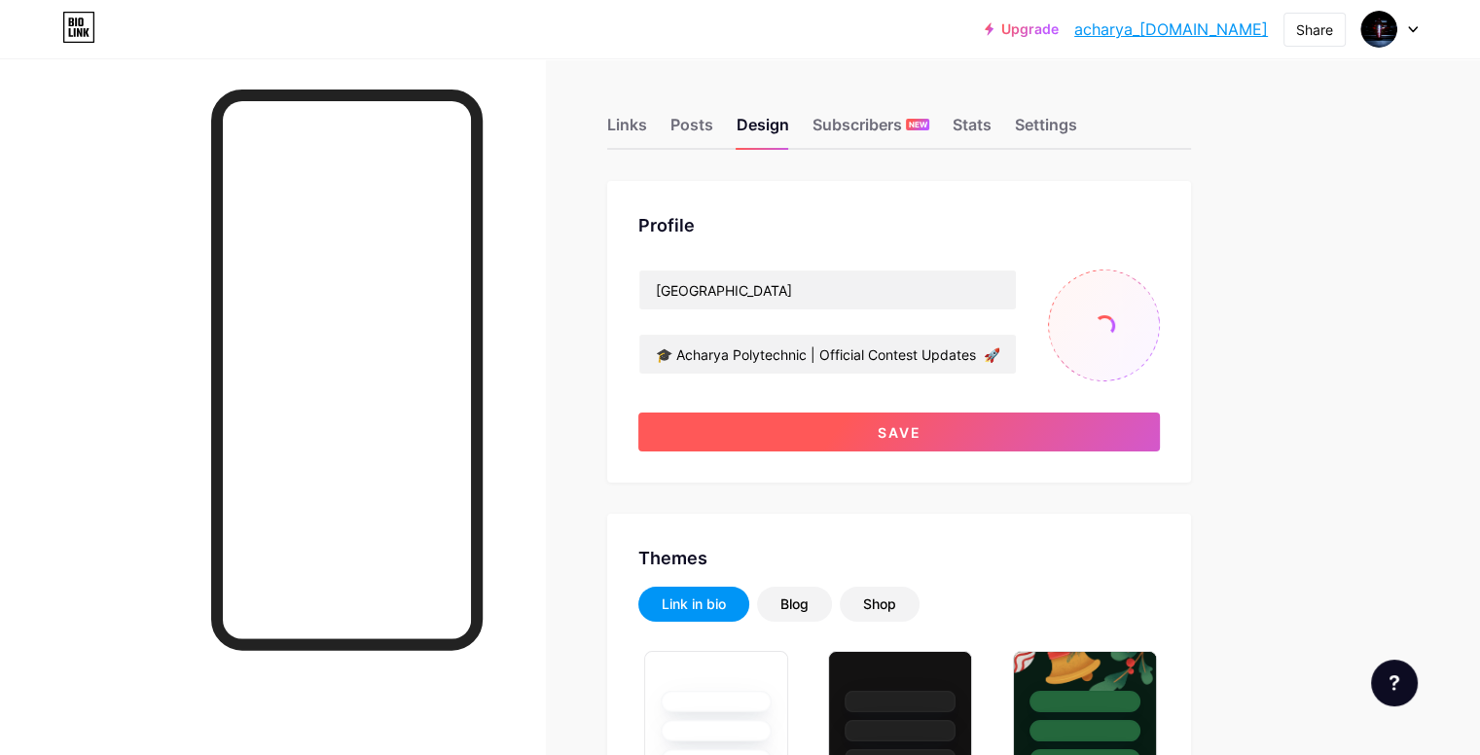
click at [1054, 429] on button "Save" at bounding box center [898, 431] width 521 height 39
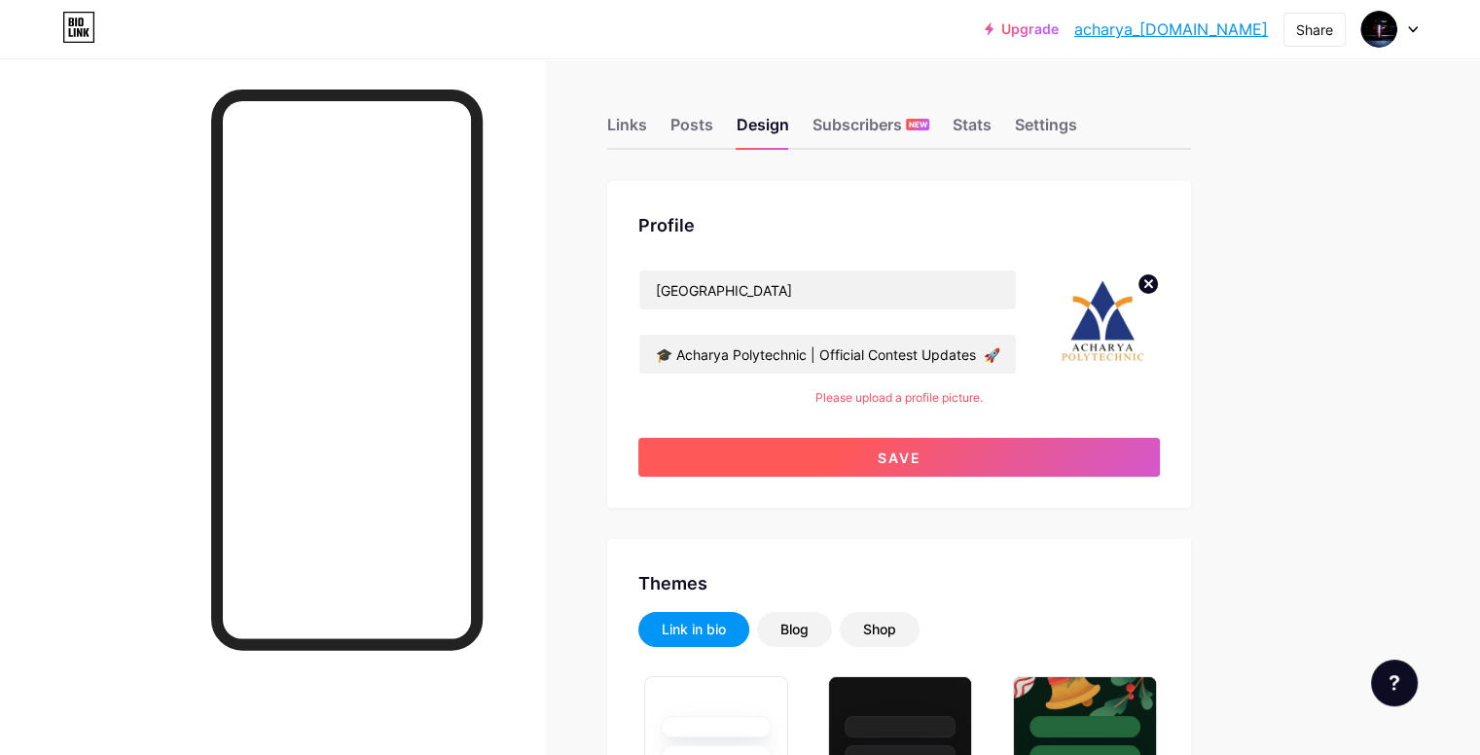
click at [1101, 448] on button "Save" at bounding box center [898, 457] width 521 height 39
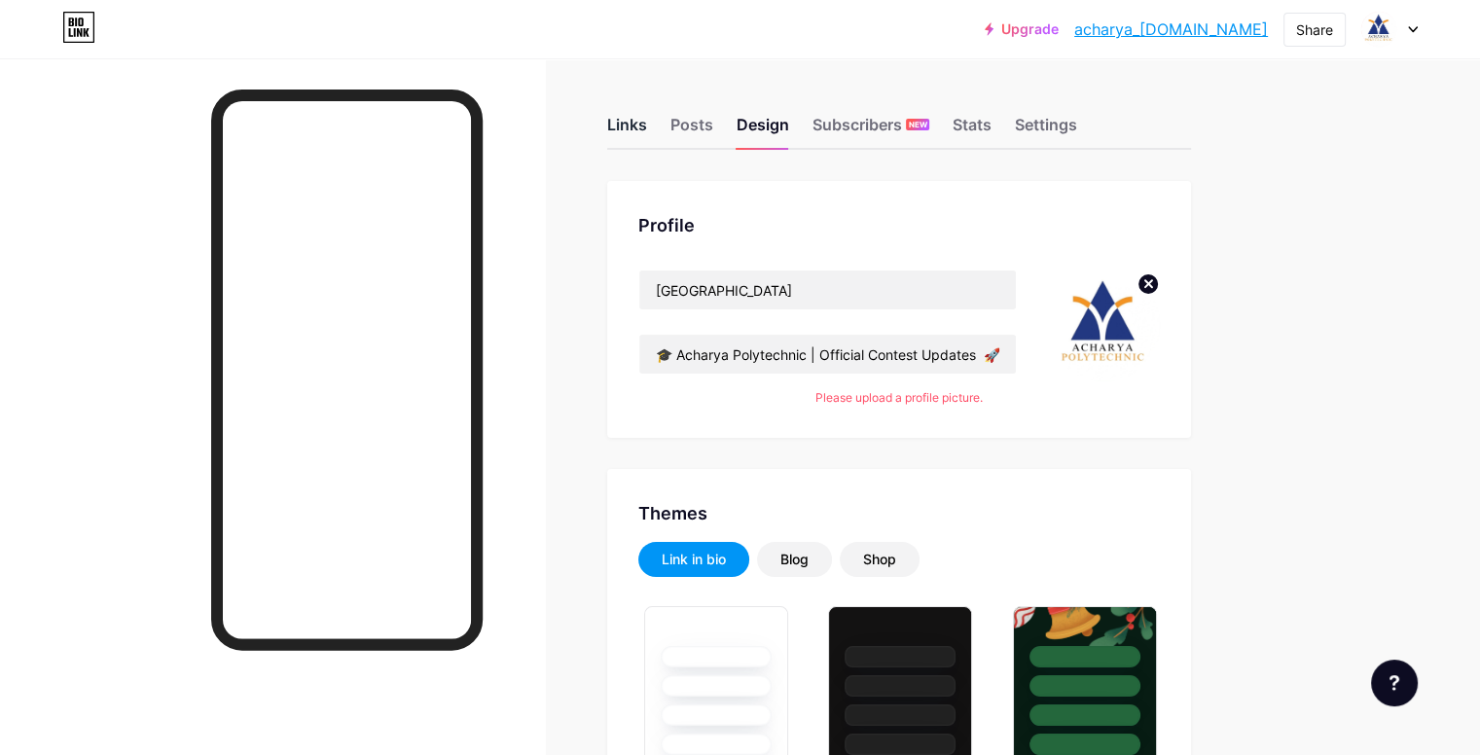
click at [647, 128] on div "Links" at bounding box center [627, 130] width 40 height 35
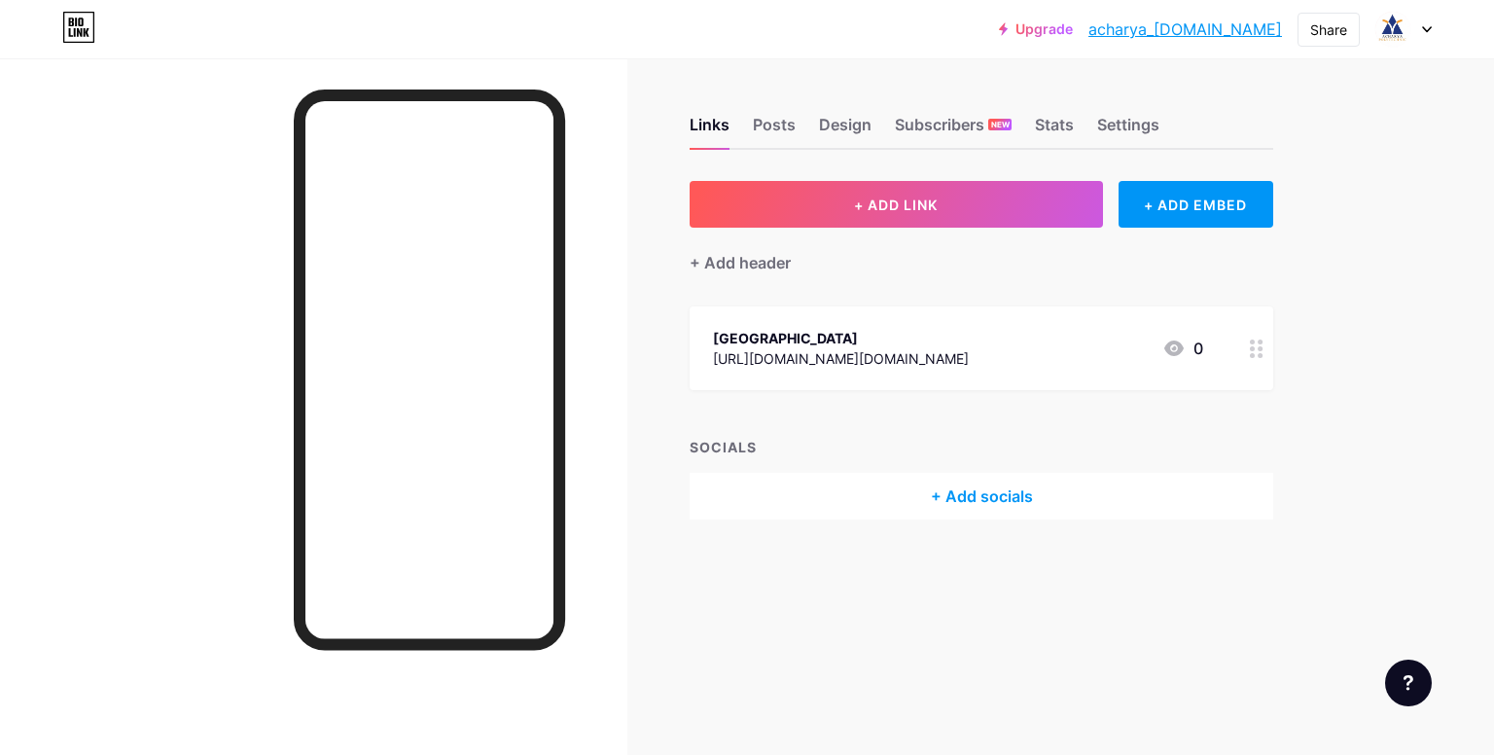
click at [1446, 179] on div "Upgrade acharya_polytec... acharya_polytechnic.bio.link Share Switch accounts a…" at bounding box center [747, 377] width 1494 height 755
